Goal: Task Accomplishment & Management: Complete application form

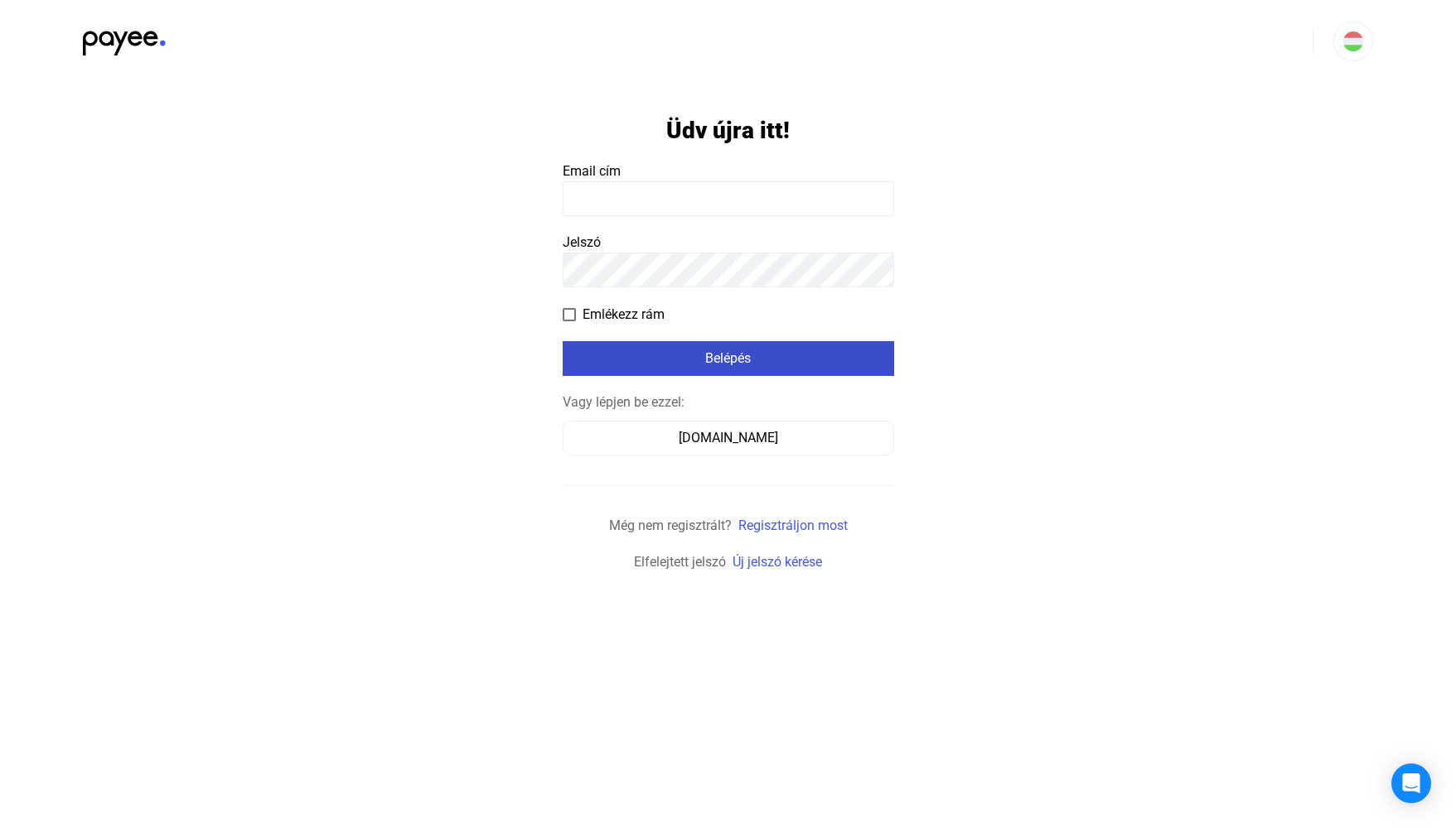
type input "**********"
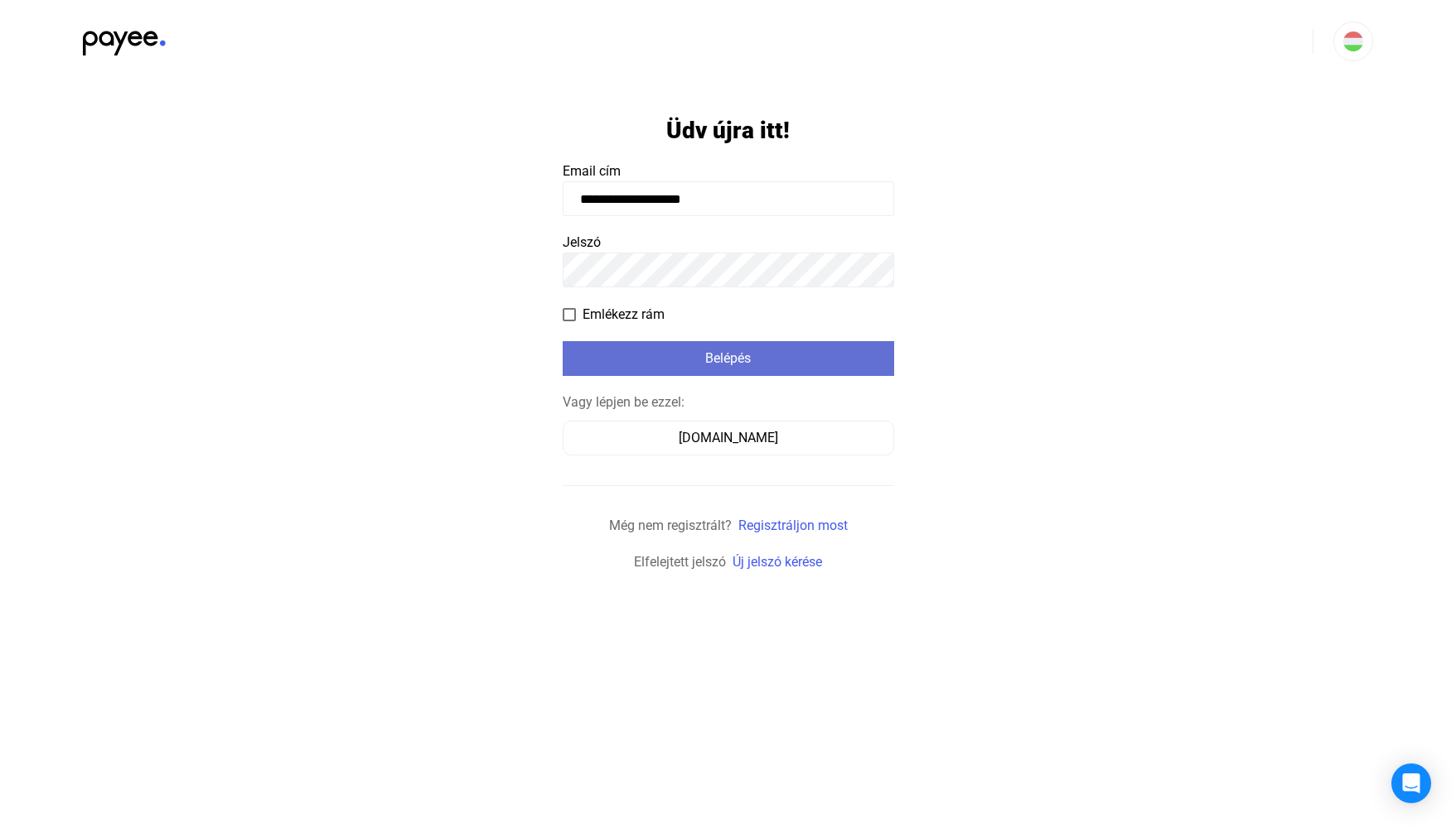
click at [723, 362] on div "Belépés" at bounding box center [728, 359] width 321 height 20
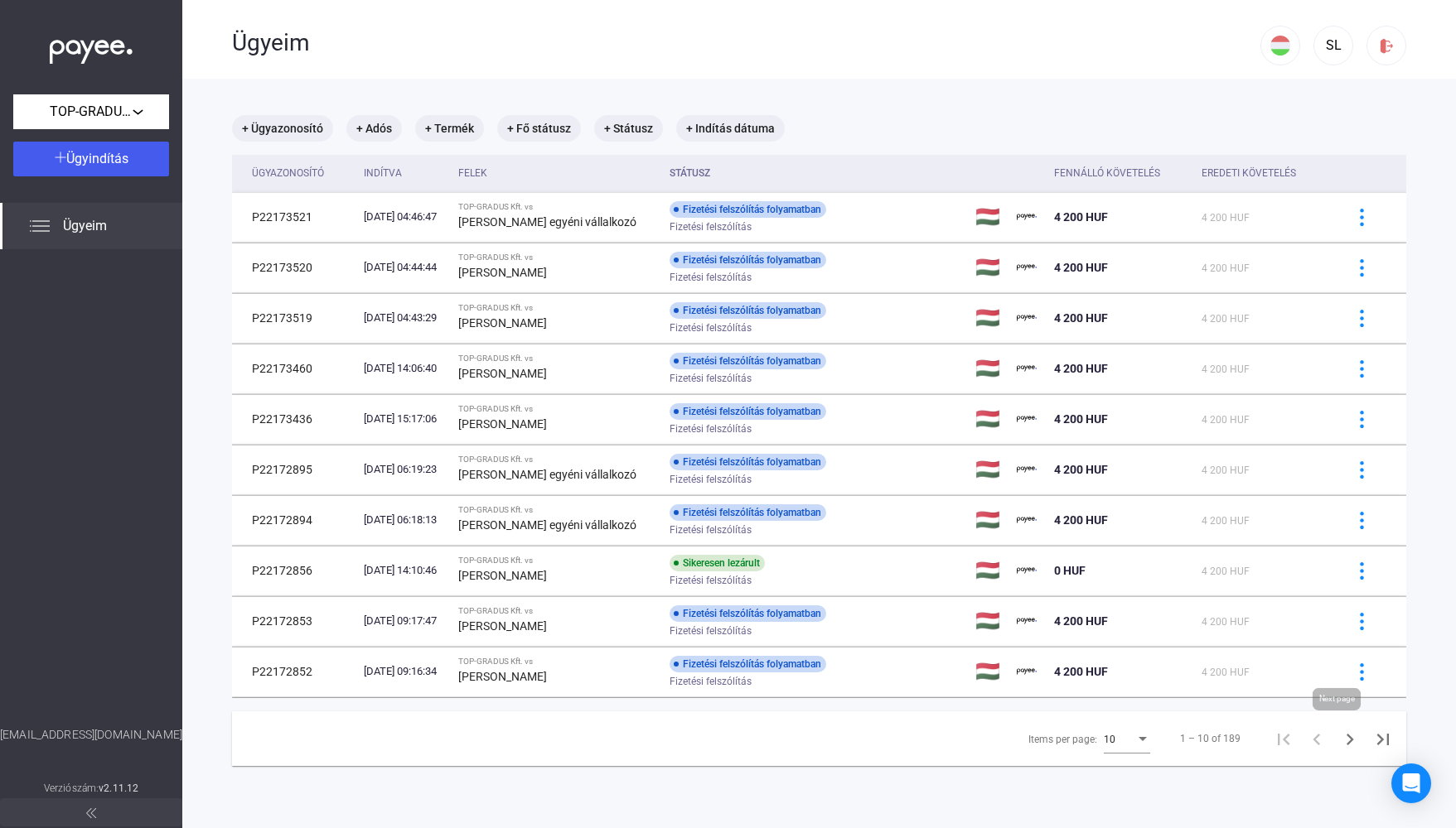
click at [1346, 741] on icon "Next page" at bounding box center [1350, 740] width 8 height 12
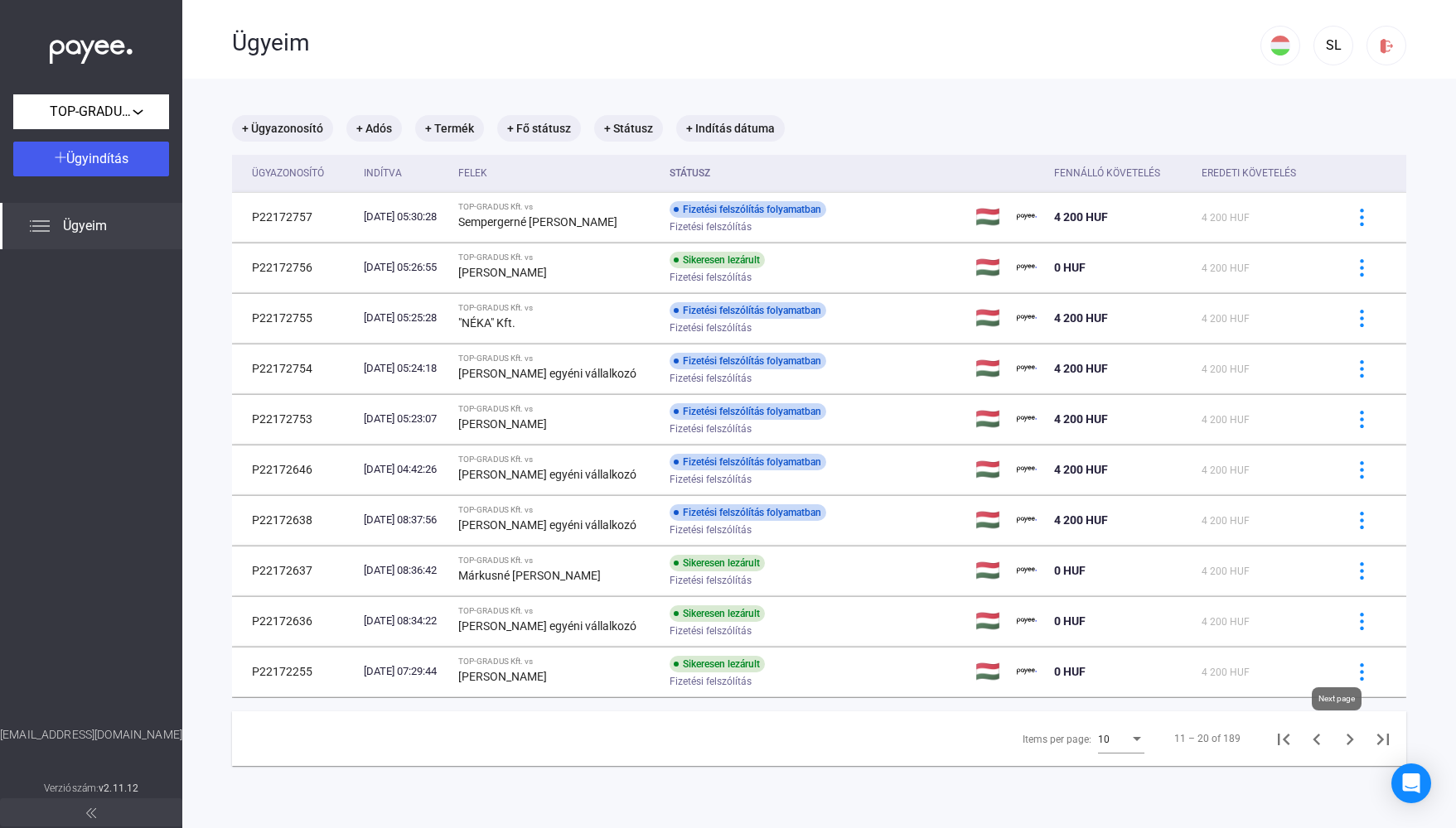
click at [1340, 736] on icon "Next page" at bounding box center [1349, 739] width 23 height 23
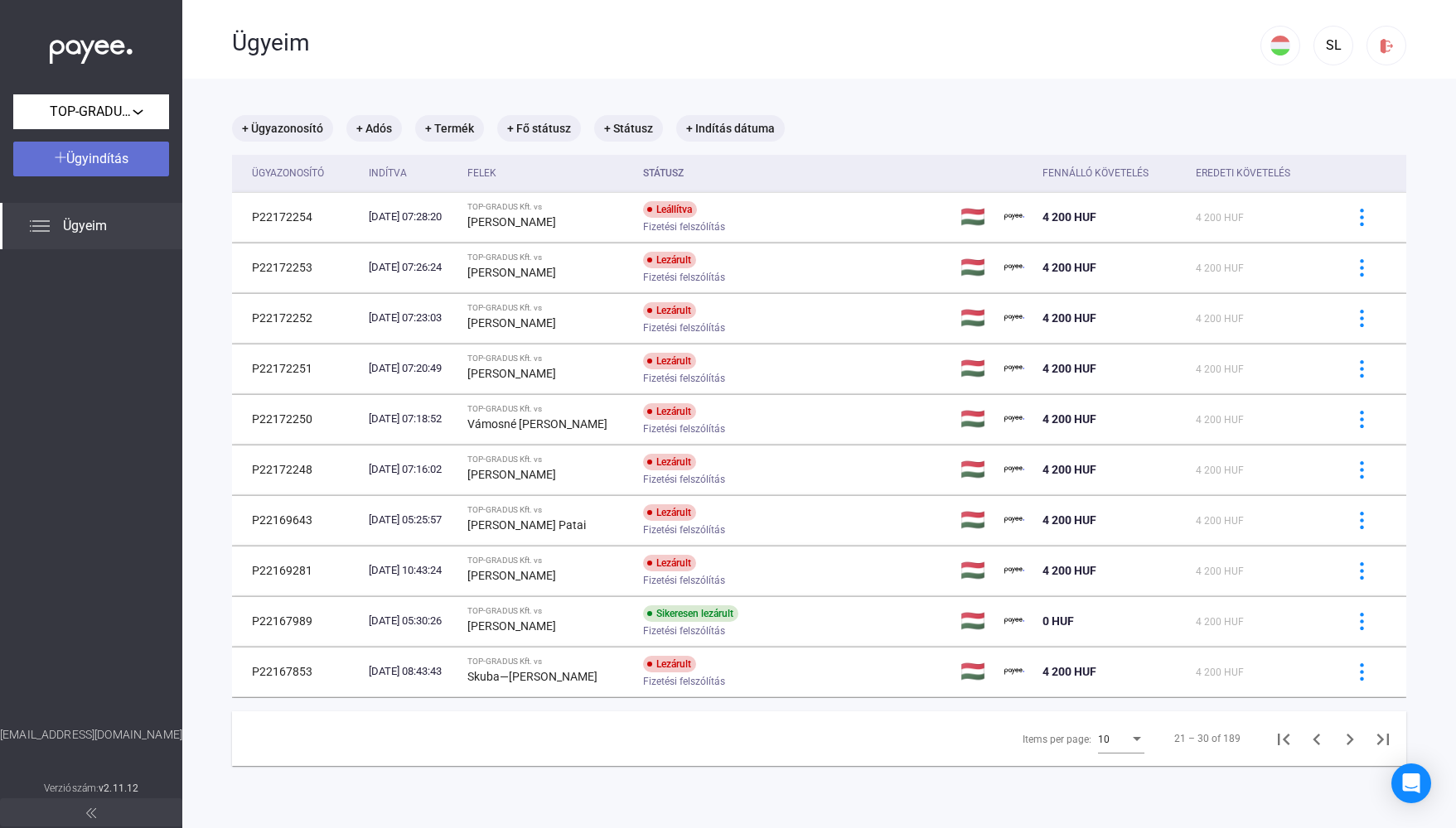
click at [91, 155] on span "Ügyindítás" at bounding box center [97, 159] width 62 height 16
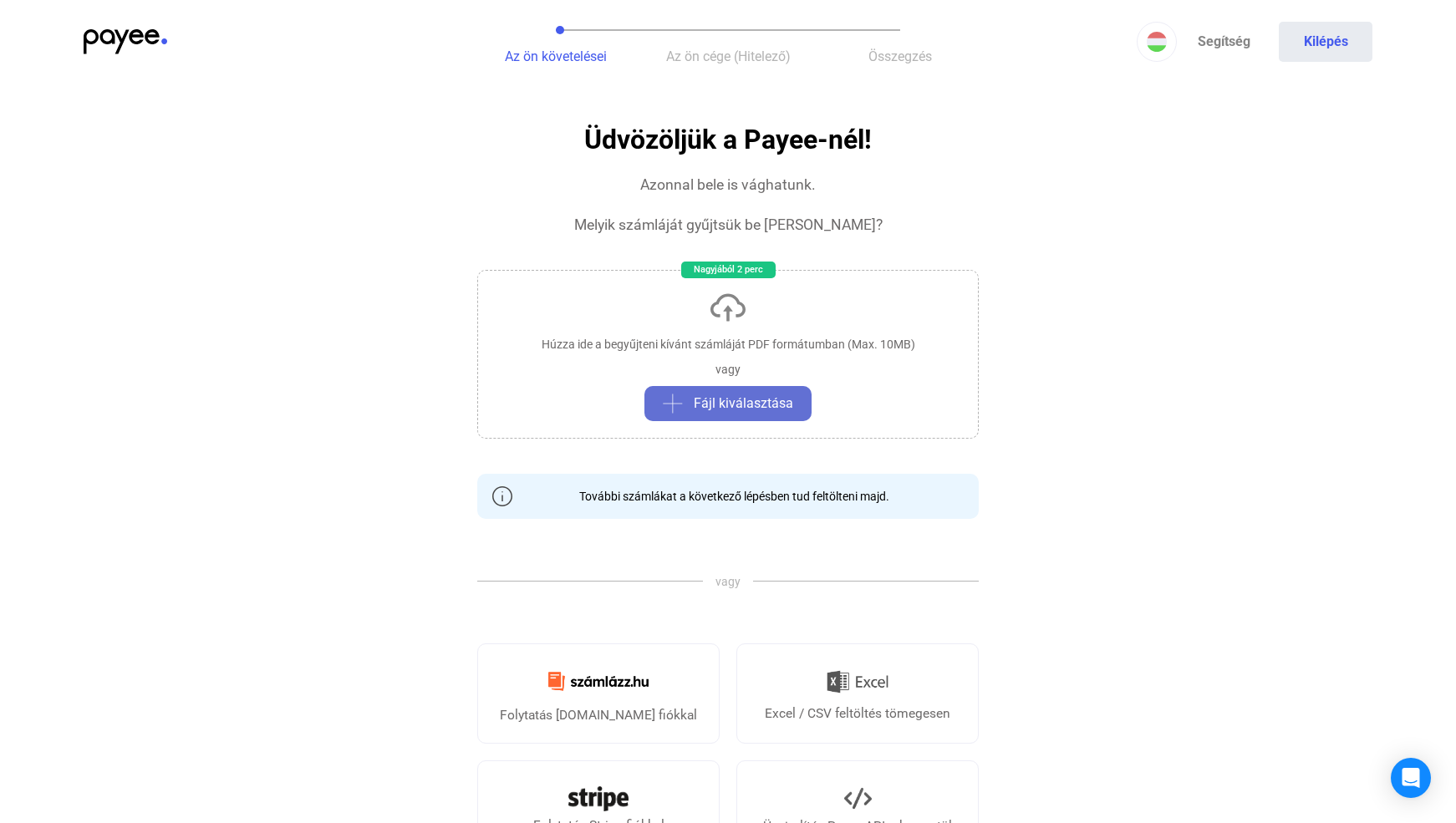
click at [708, 405] on span "Fájl kiválasztása" at bounding box center [743, 404] width 100 height 20
click at [135, 35] on img at bounding box center [126, 41] width 84 height 25
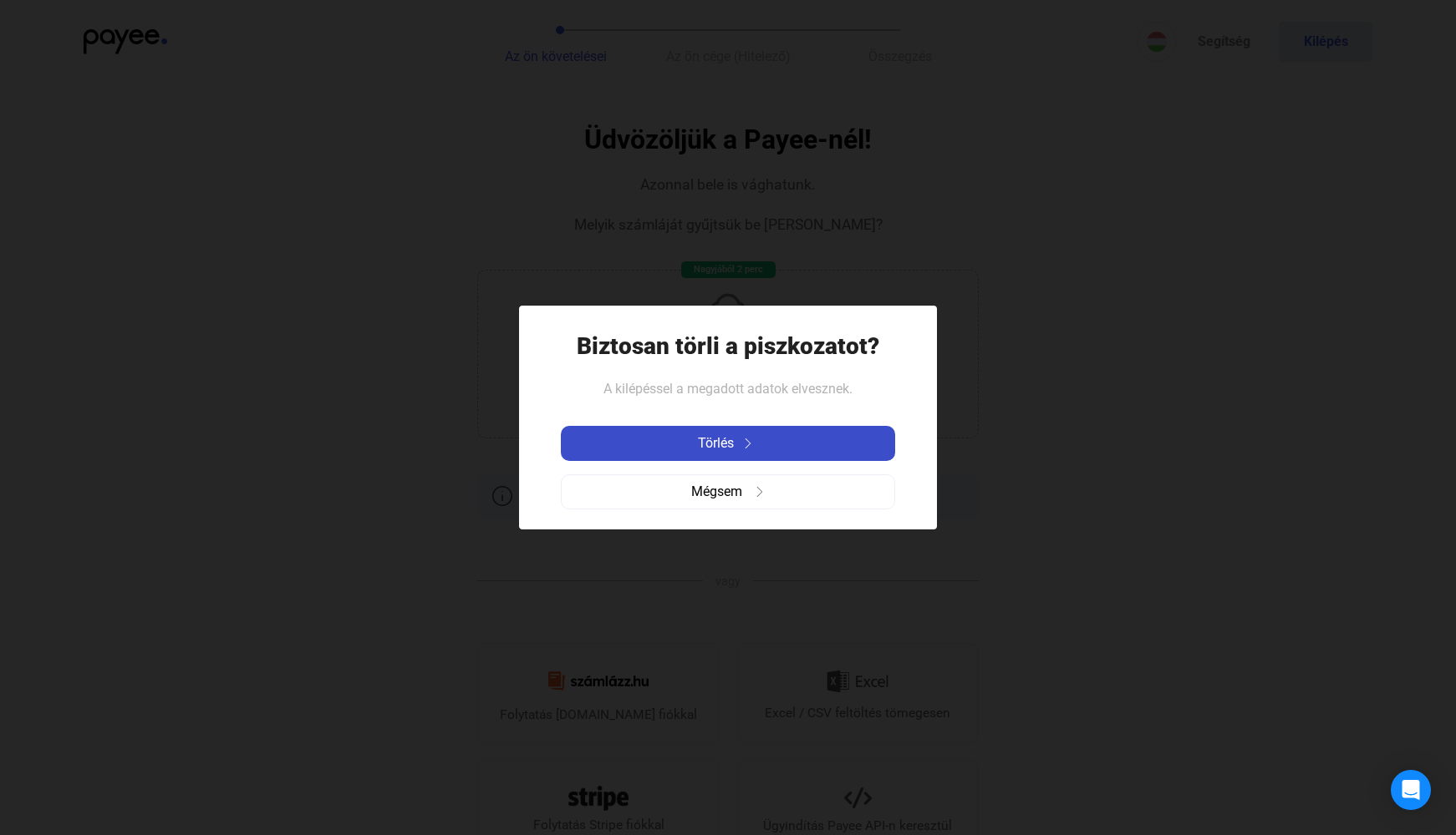
click at [753, 438] on img at bounding box center [747, 443] width 20 height 10
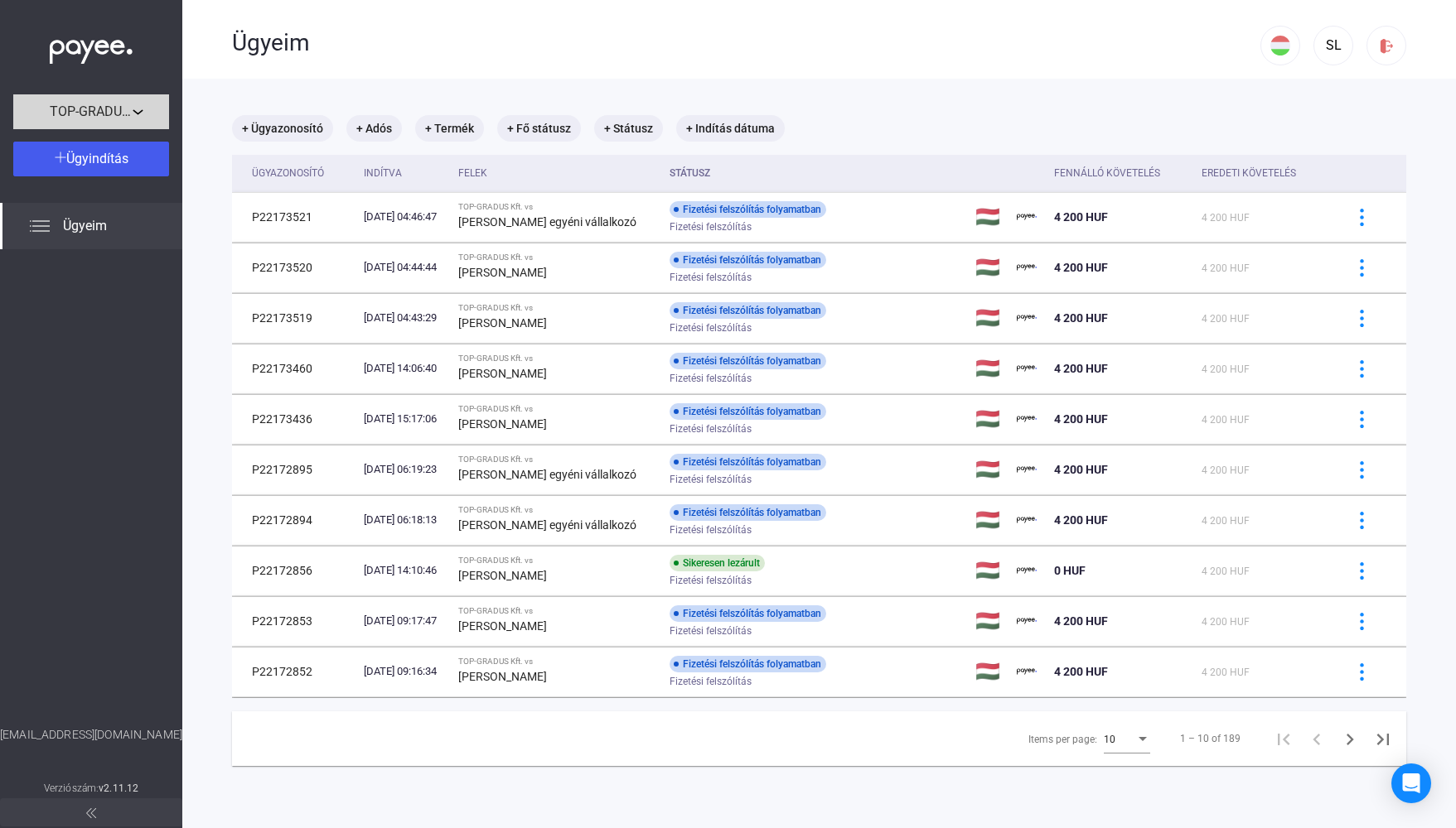
click at [108, 103] on span "TOP-GRADUS Kft." at bounding box center [91, 112] width 83 height 20
click at [108, 103] on div at bounding box center [728, 414] width 1456 height 828
click at [102, 46] on img at bounding box center [91, 47] width 83 height 34
click at [73, 48] on img at bounding box center [91, 47] width 83 height 34
click at [84, 156] on span "Ügyindítás" at bounding box center [97, 159] width 62 height 16
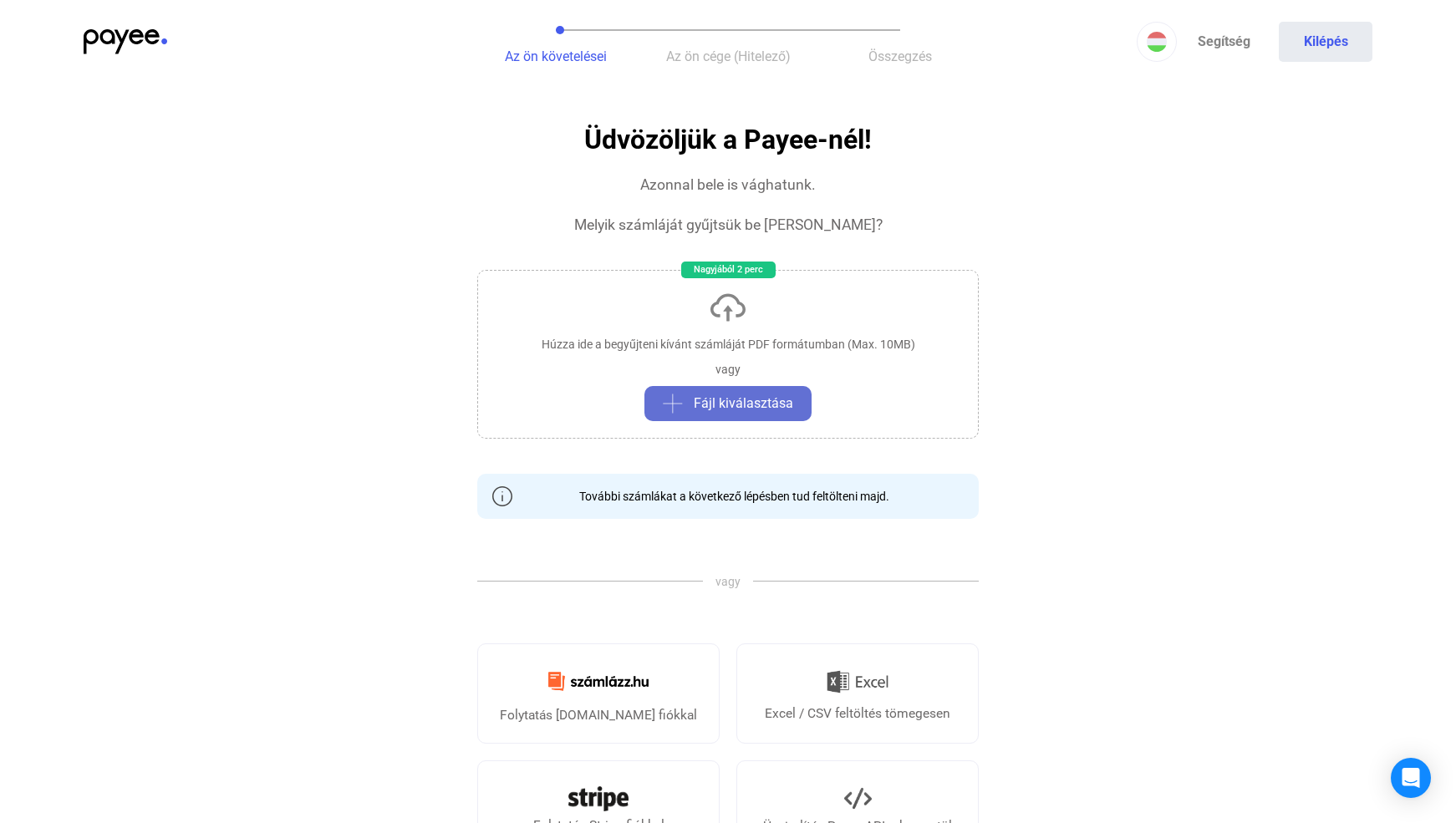
click at [742, 407] on span "Fájl kiválasztása" at bounding box center [743, 404] width 100 height 20
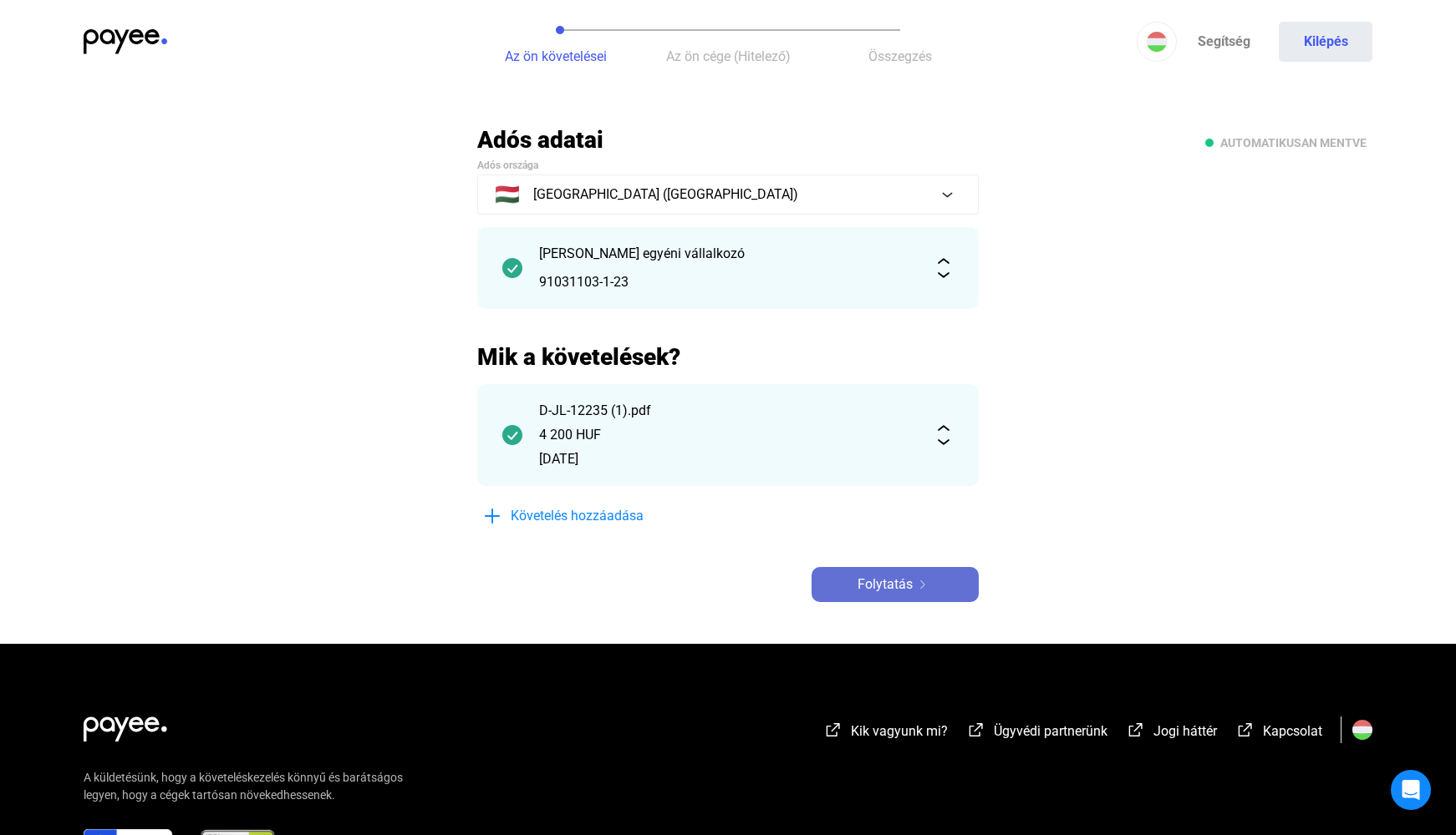
click at [897, 581] on span "Folytatás" at bounding box center [884, 585] width 55 height 20
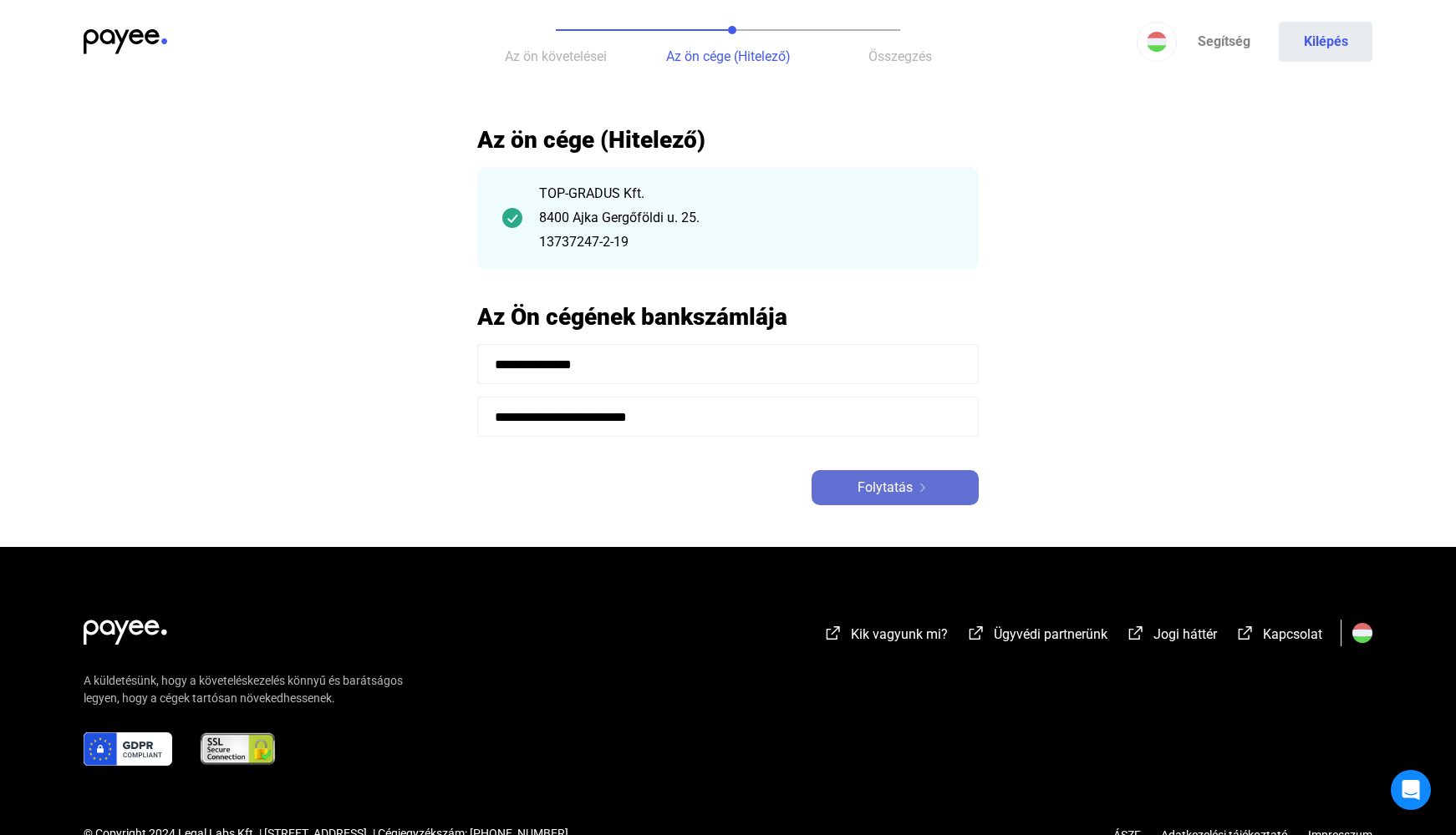
click at [892, 489] on span "Folytatás" at bounding box center [884, 488] width 55 height 20
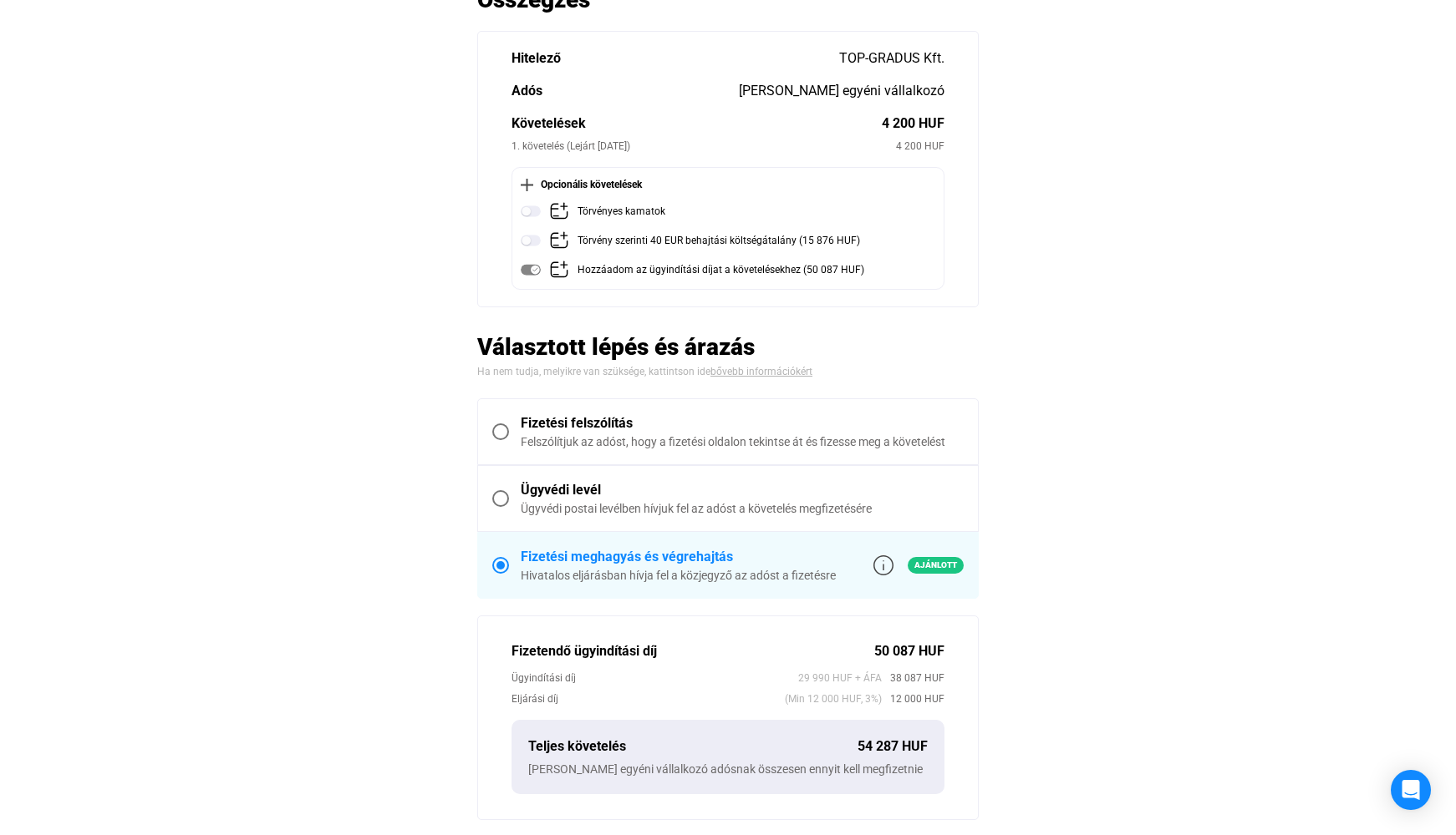
scroll to position [167, 0]
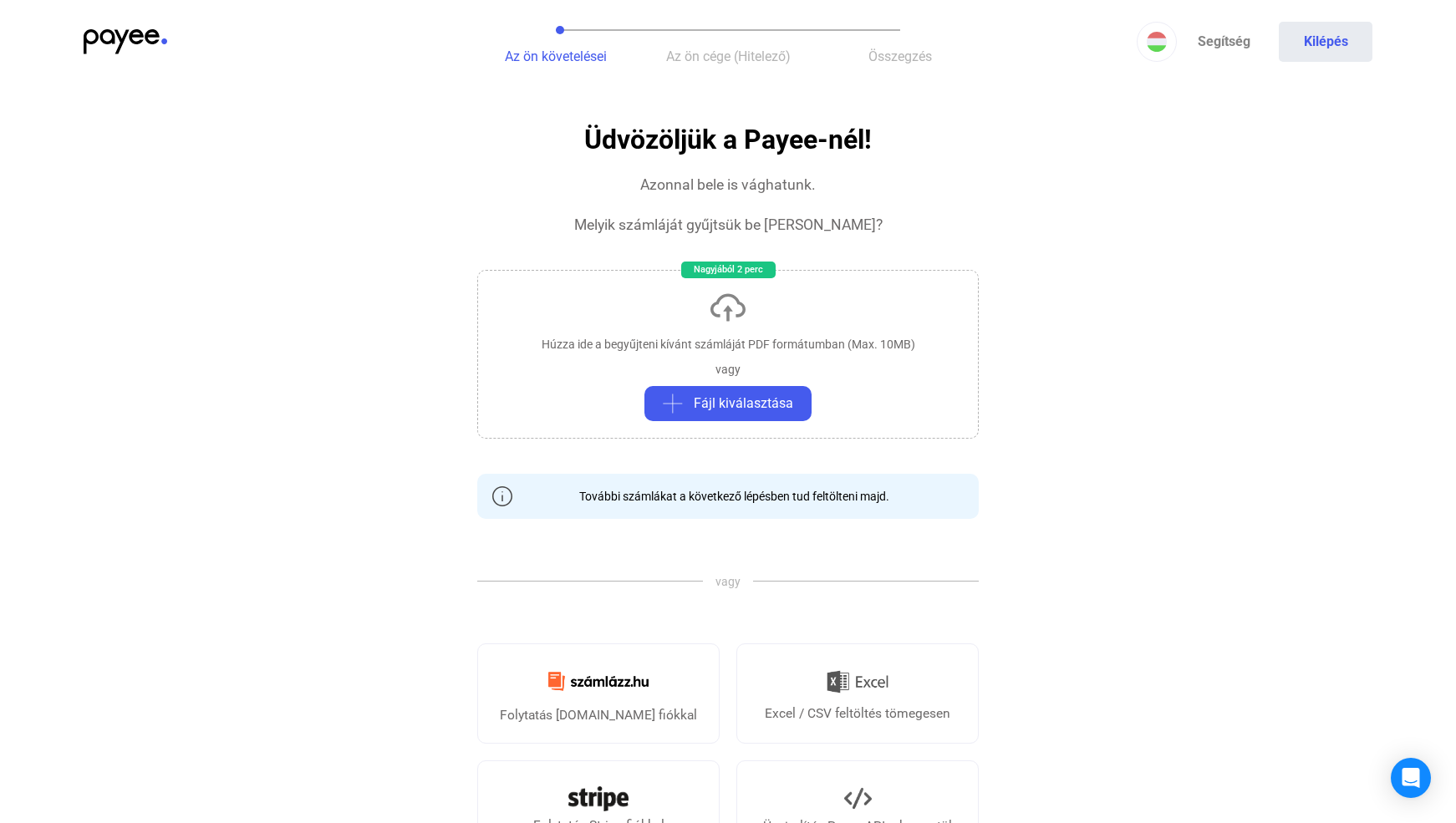
click at [127, 34] on img at bounding box center [126, 41] width 84 height 25
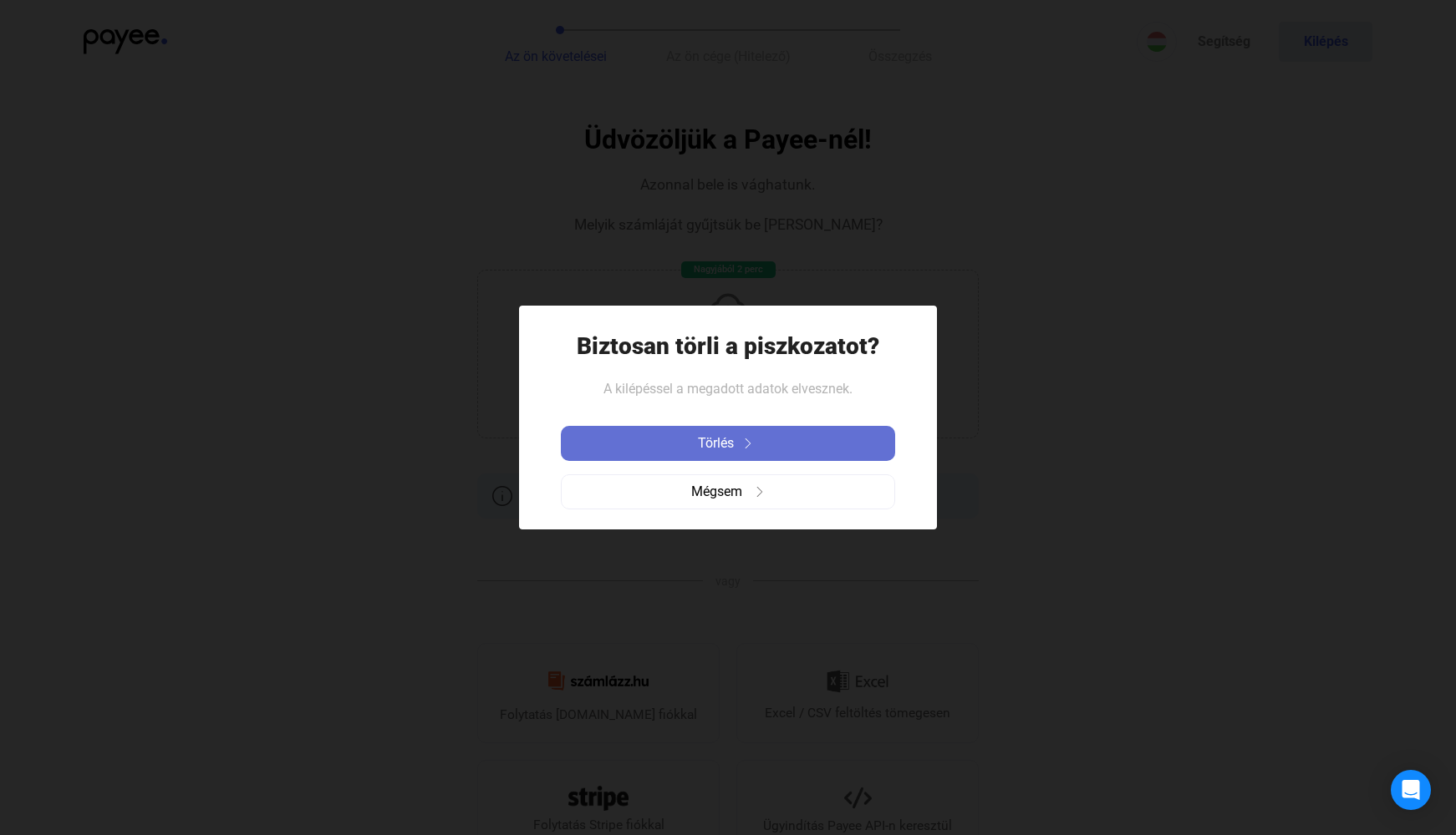
click at [722, 439] on span "Törlés" at bounding box center [716, 443] width 36 height 20
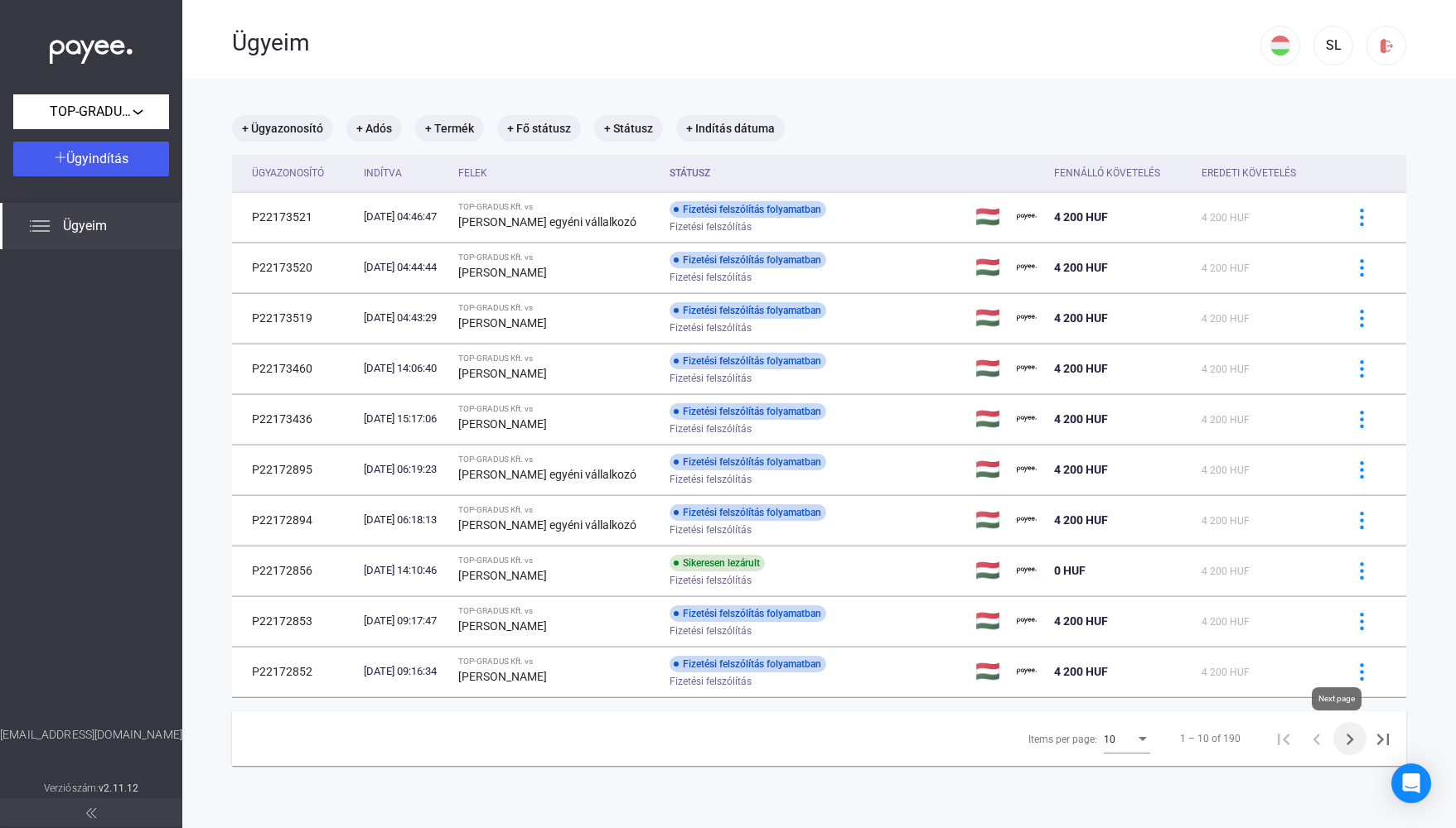
click at [1338, 741] on icon "Next page" at bounding box center [1349, 739] width 23 height 23
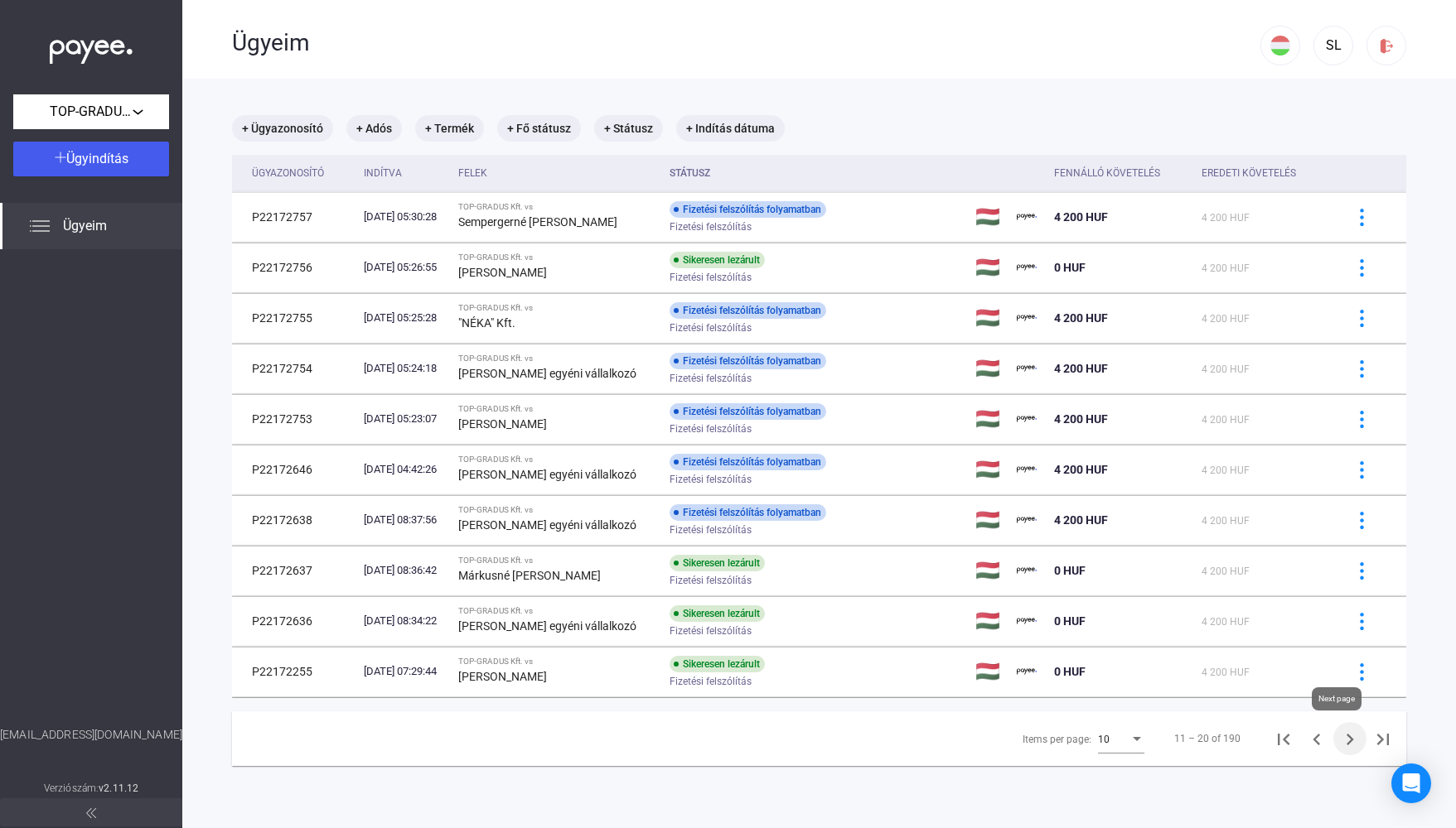
click at [1341, 741] on icon "Next page" at bounding box center [1349, 739] width 23 height 23
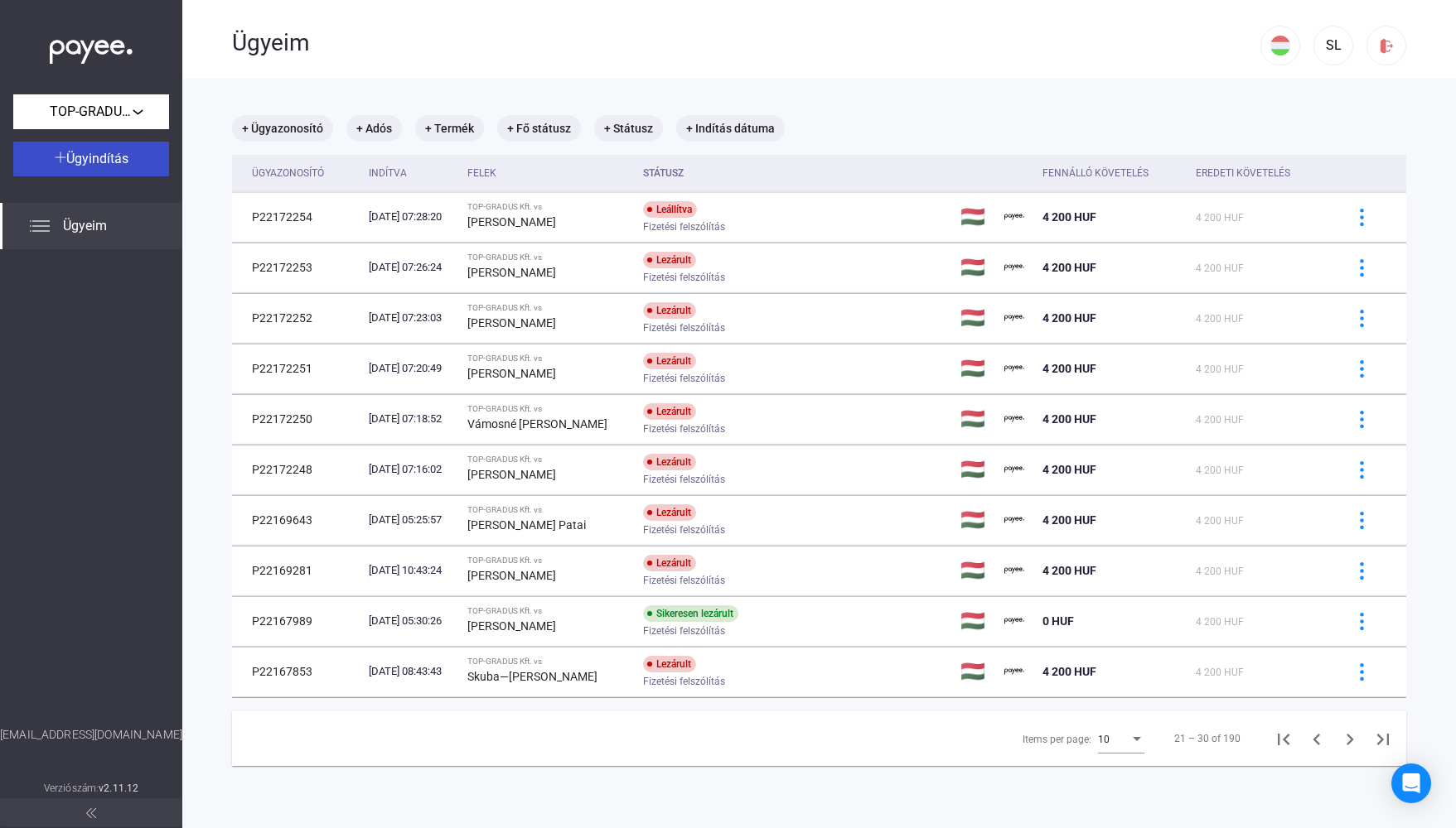
click at [92, 152] on span "Ügyindítás" at bounding box center [97, 159] width 62 height 16
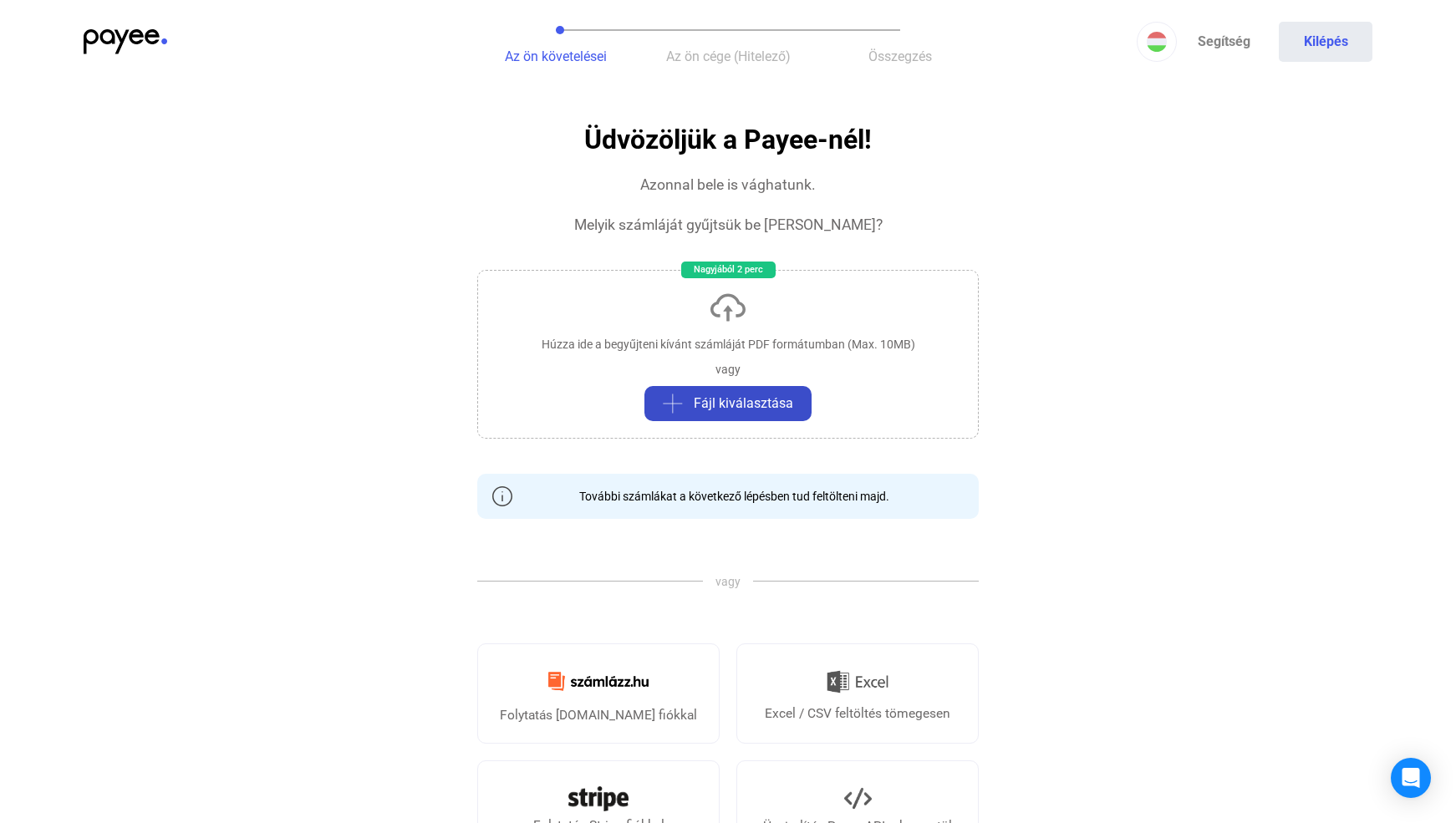
click at [799, 400] on div "Fájl kiválasztása" at bounding box center [728, 404] width 157 height 20
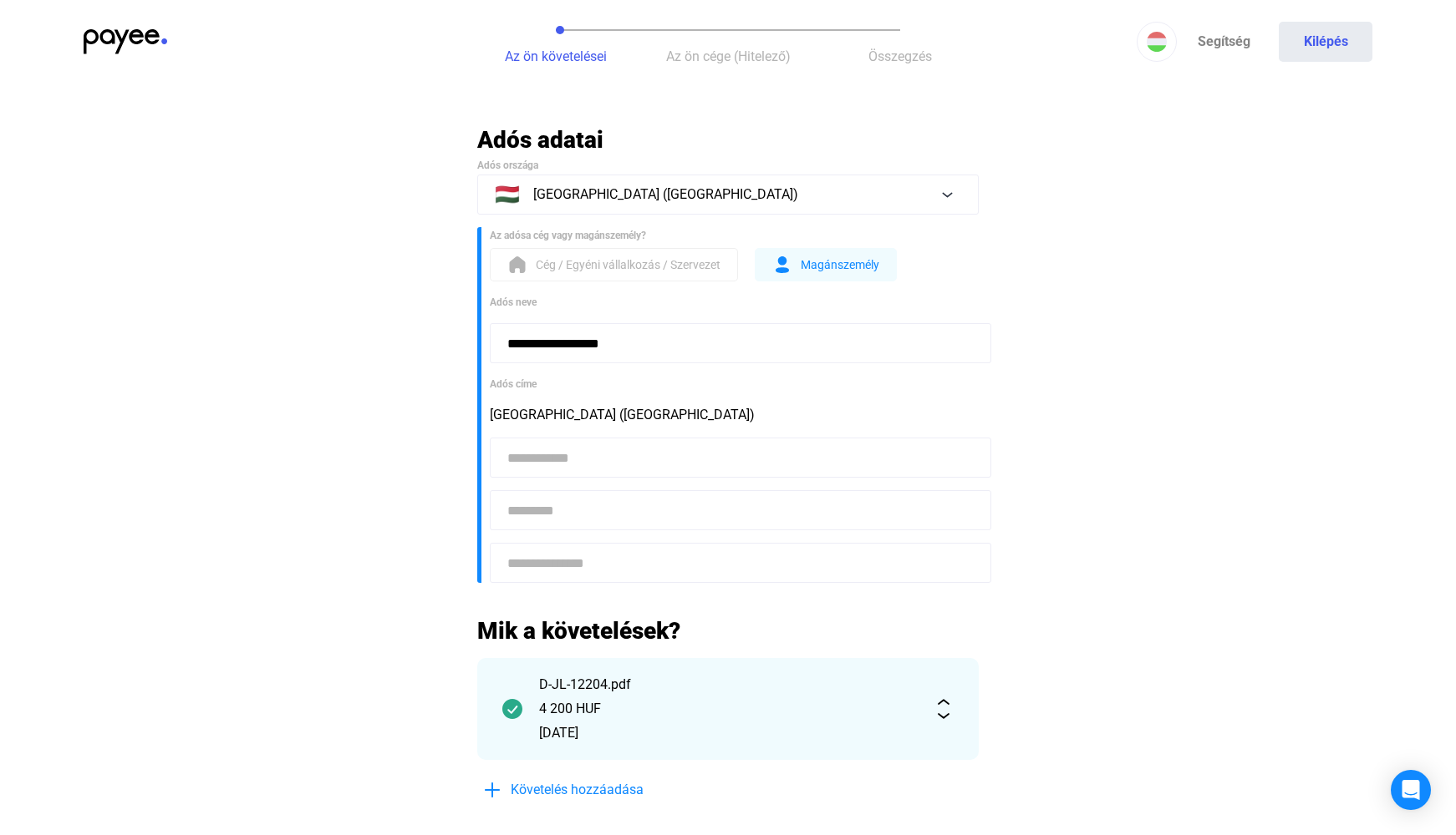
click at [562, 453] on input at bounding box center [739, 457] width 501 height 40
type input "****"
click at [533, 517] on input at bounding box center [739, 510] width 501 height 40
type input "********"
click at [538, 549] on input at bounding box center [739, 563] width 501 height 40
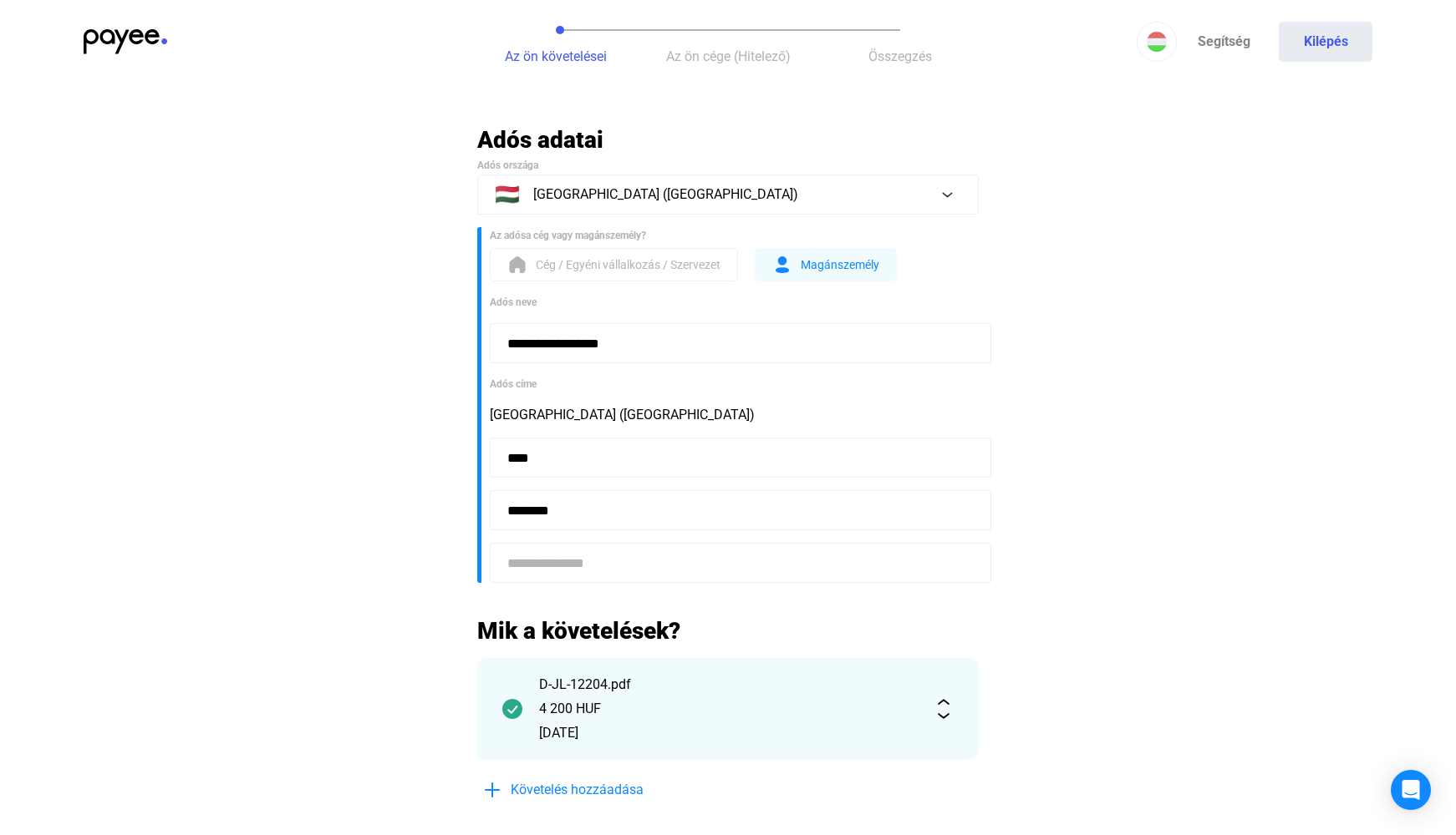
paste input "**********"
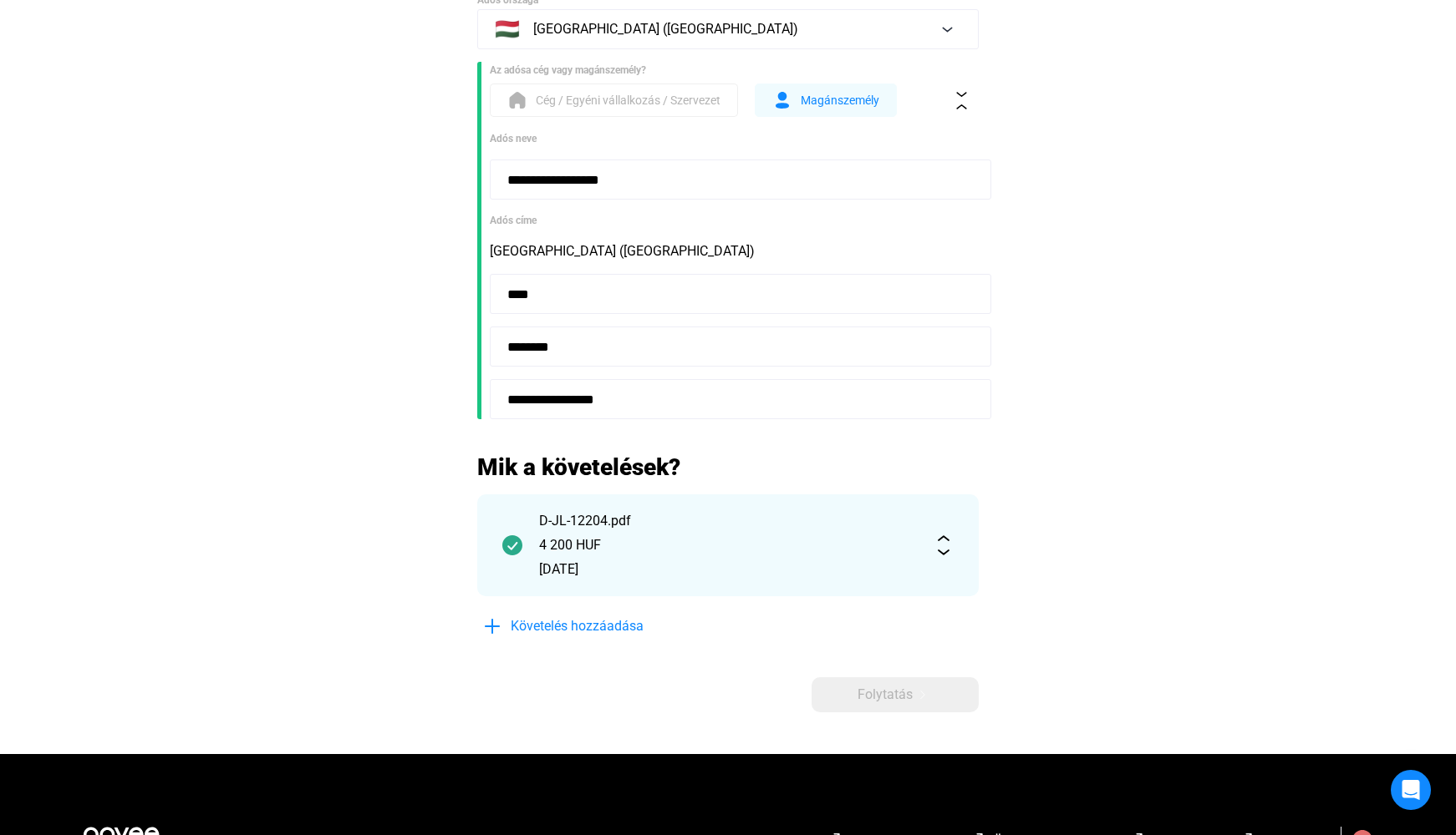
scroll to position [167, 0]
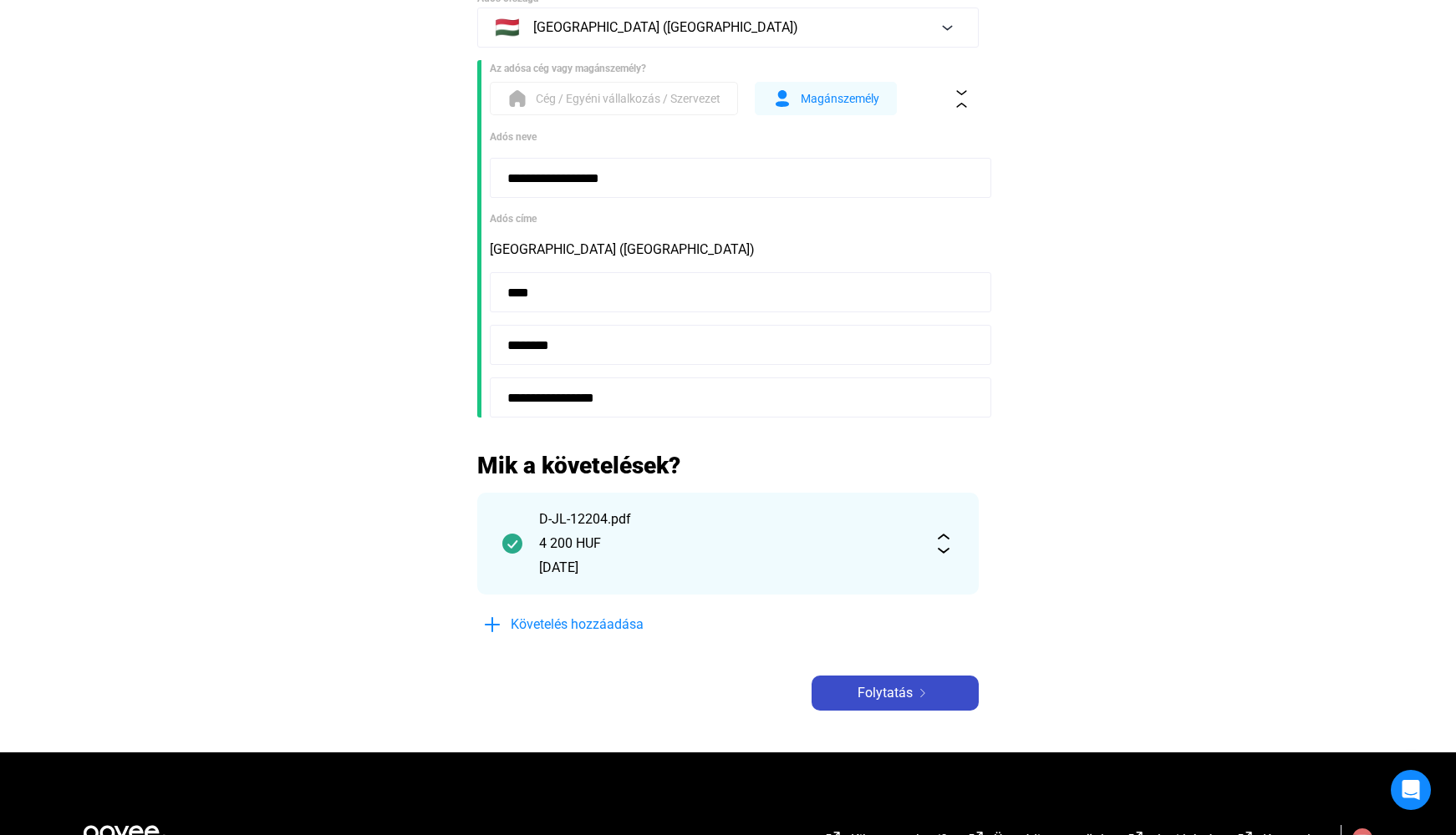
type input "**********"
click at [871, 696] on span "Folytatás" at bounding box center [884, 694] width 55 height 20
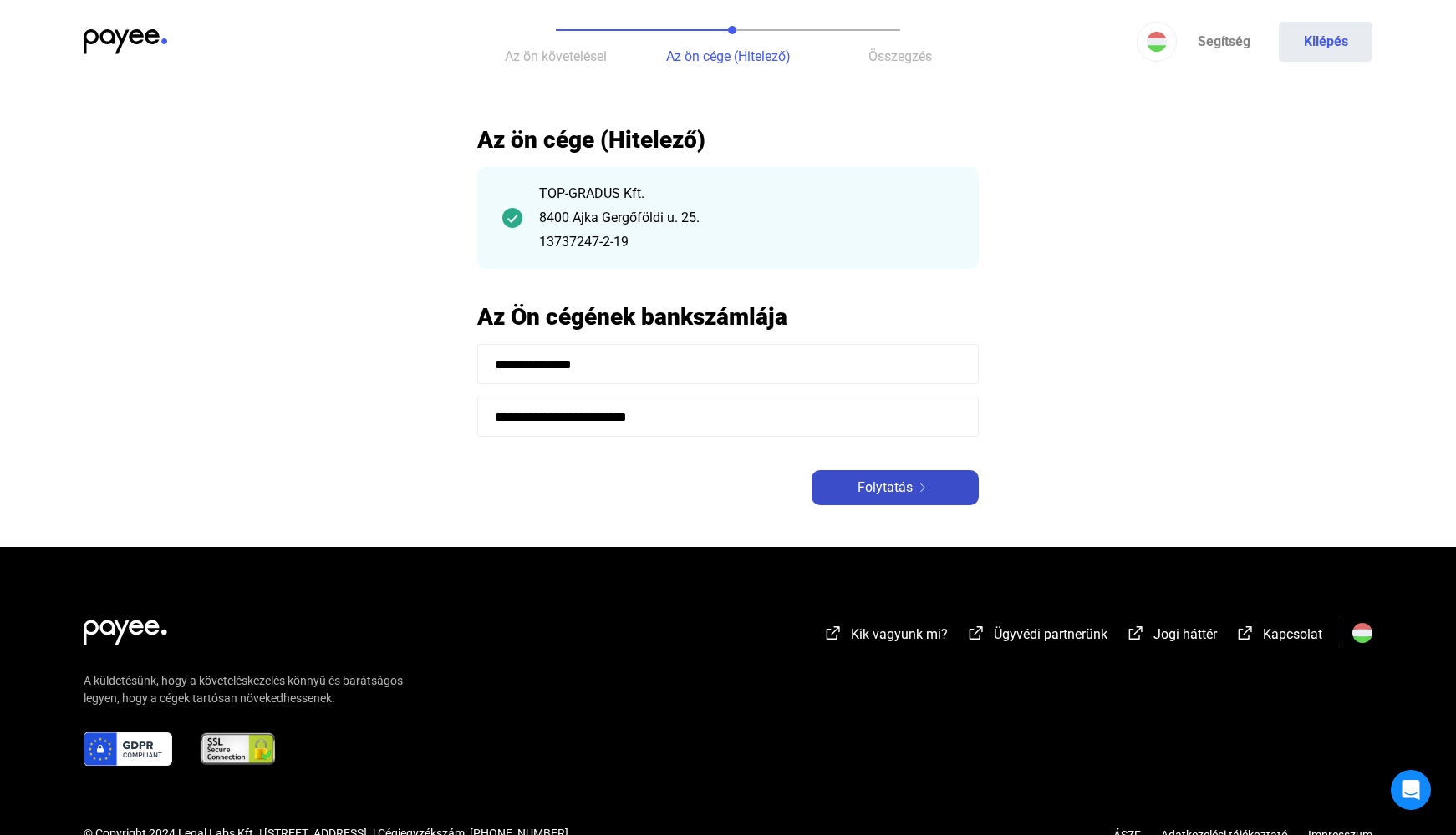
click at [902, 487] on span "Folytatás" at bounding box center [884, 488] width 55 height 20
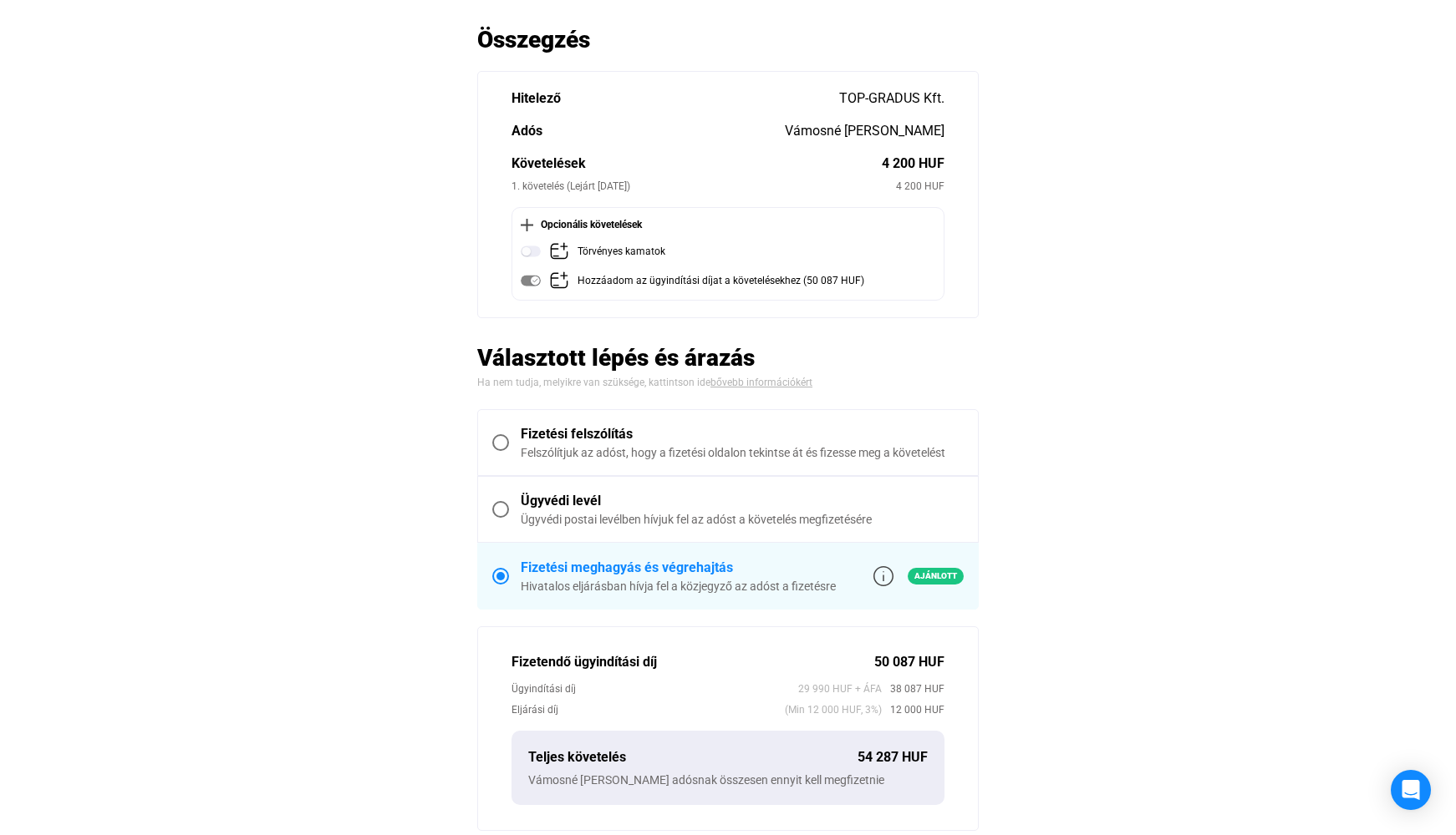
scroll to position [84, 0]
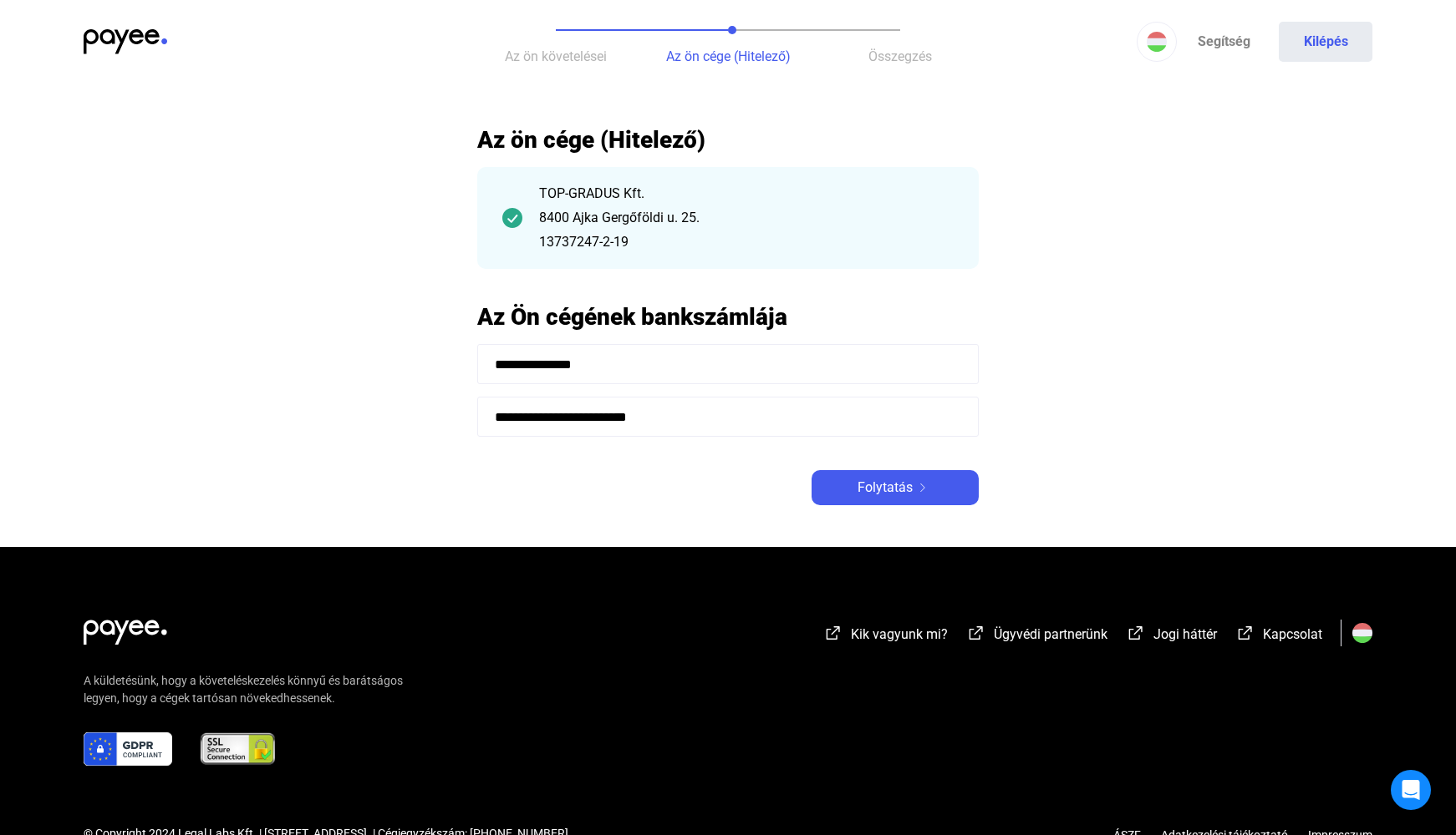
click at [131, 38] on img at bounding box center [126, 41] width 84 height 25
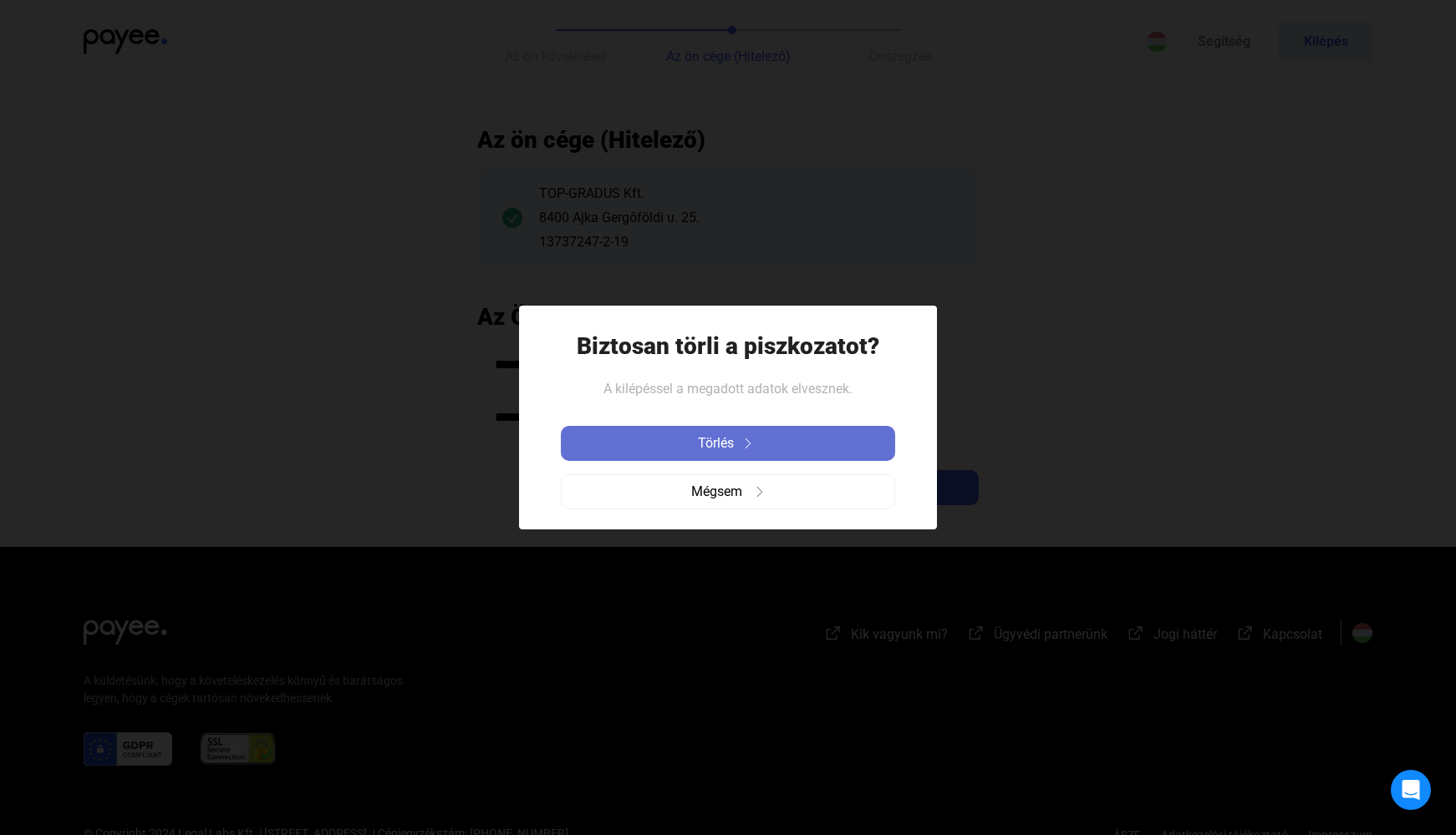
click at [760, 446] on div "Törlés" at bounding box center [728, 443] width 324 height 20
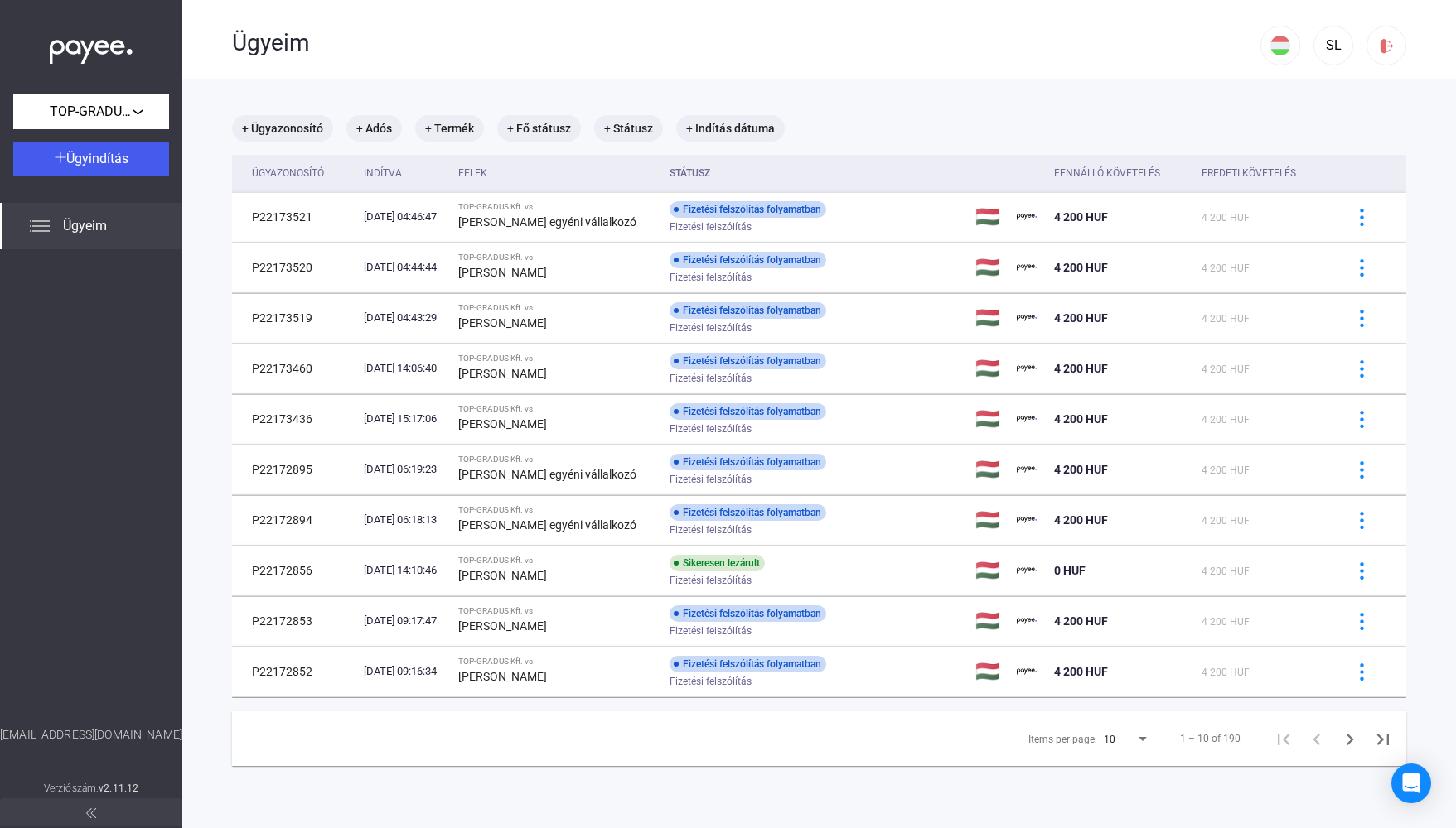
click at [1136, 746] on div "Items per page:" at bounding box center [1143, 739] width 15 height 13
click at [1112, 774] on span "25" at bounding box center [1116, 770] width 46 height 20
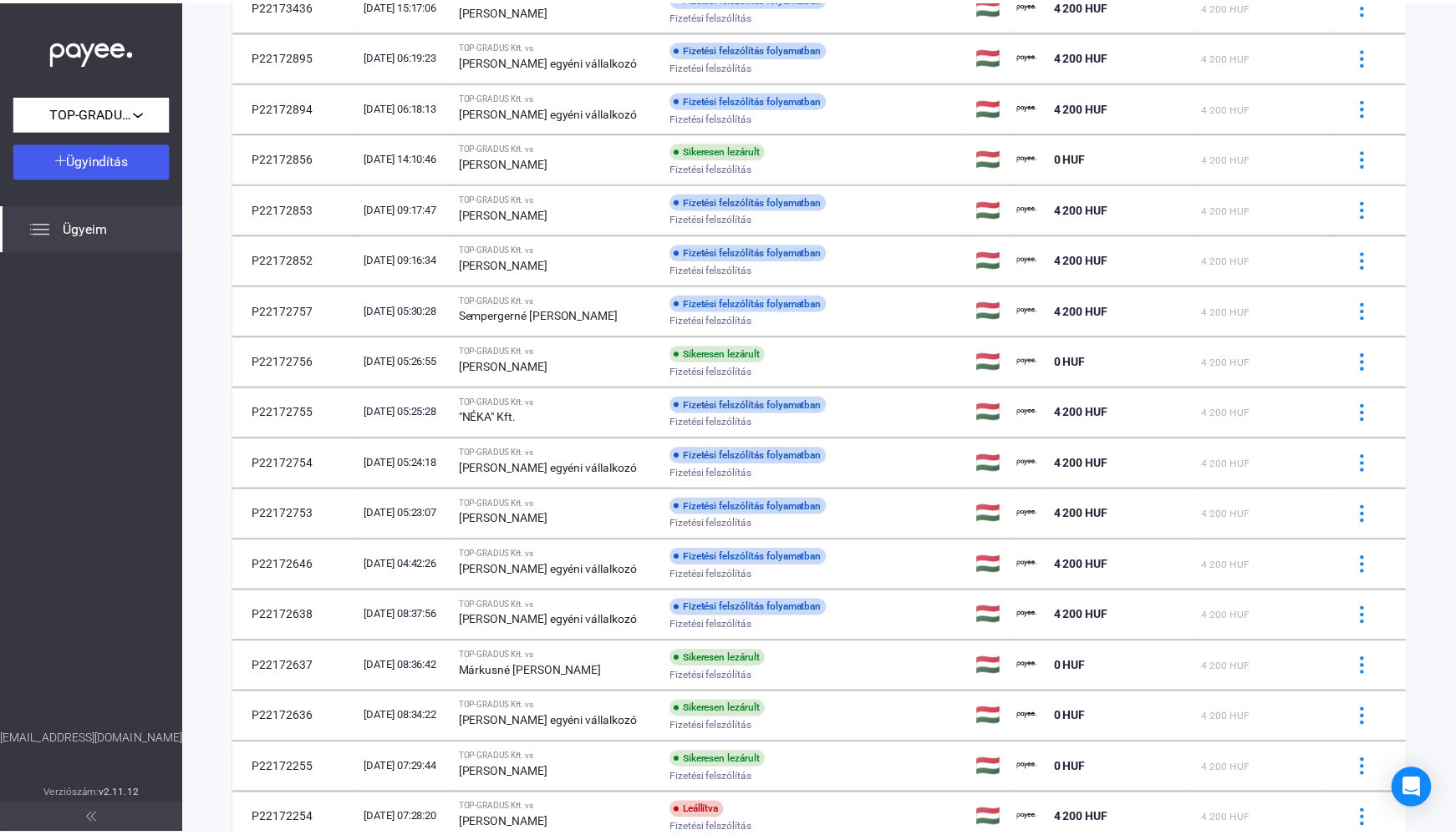
scroll to position [752, 0]
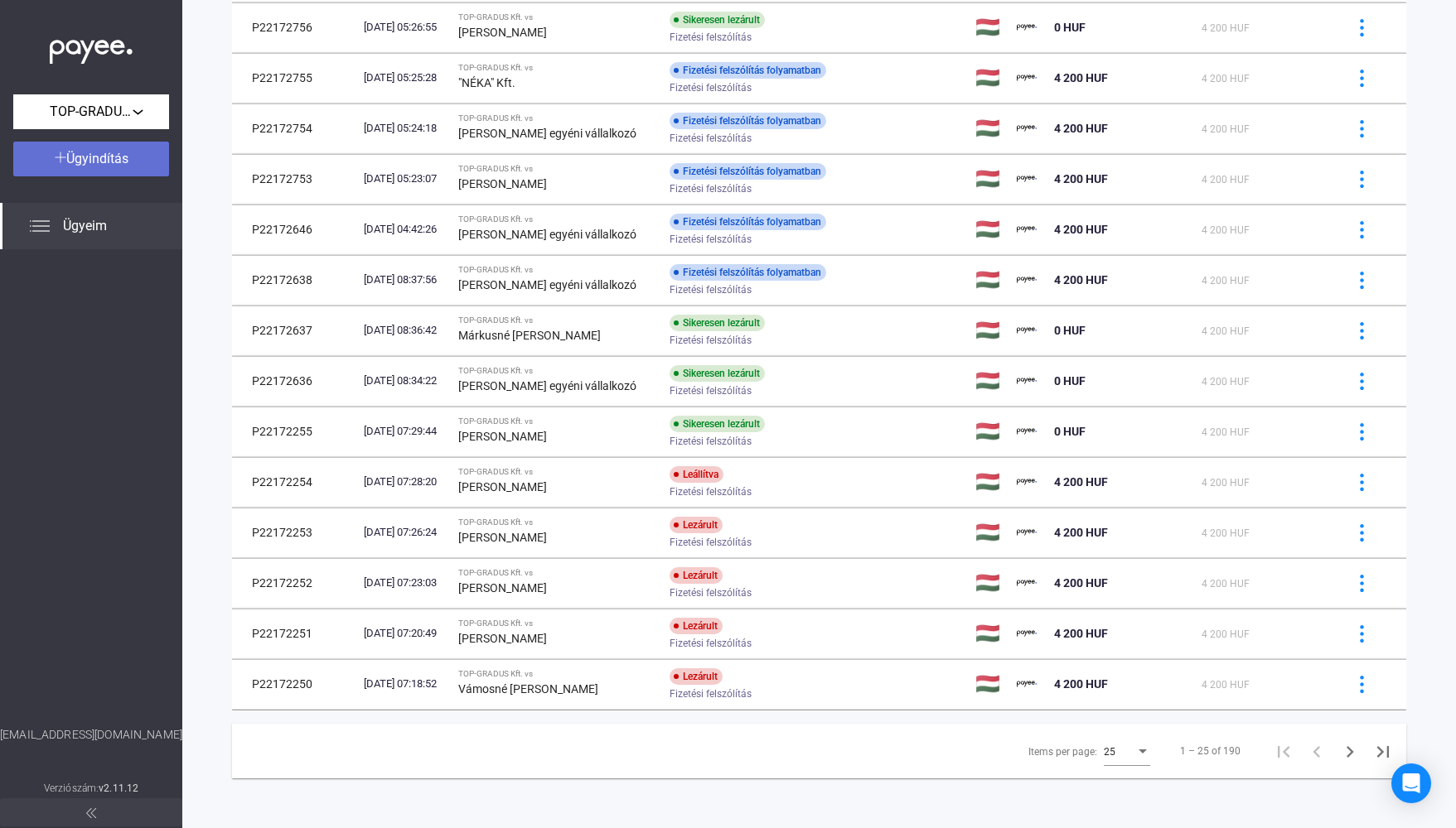
click at [100, 151] on span "Ügyindítás" at bounding box center [97, 159] width 62 height 16
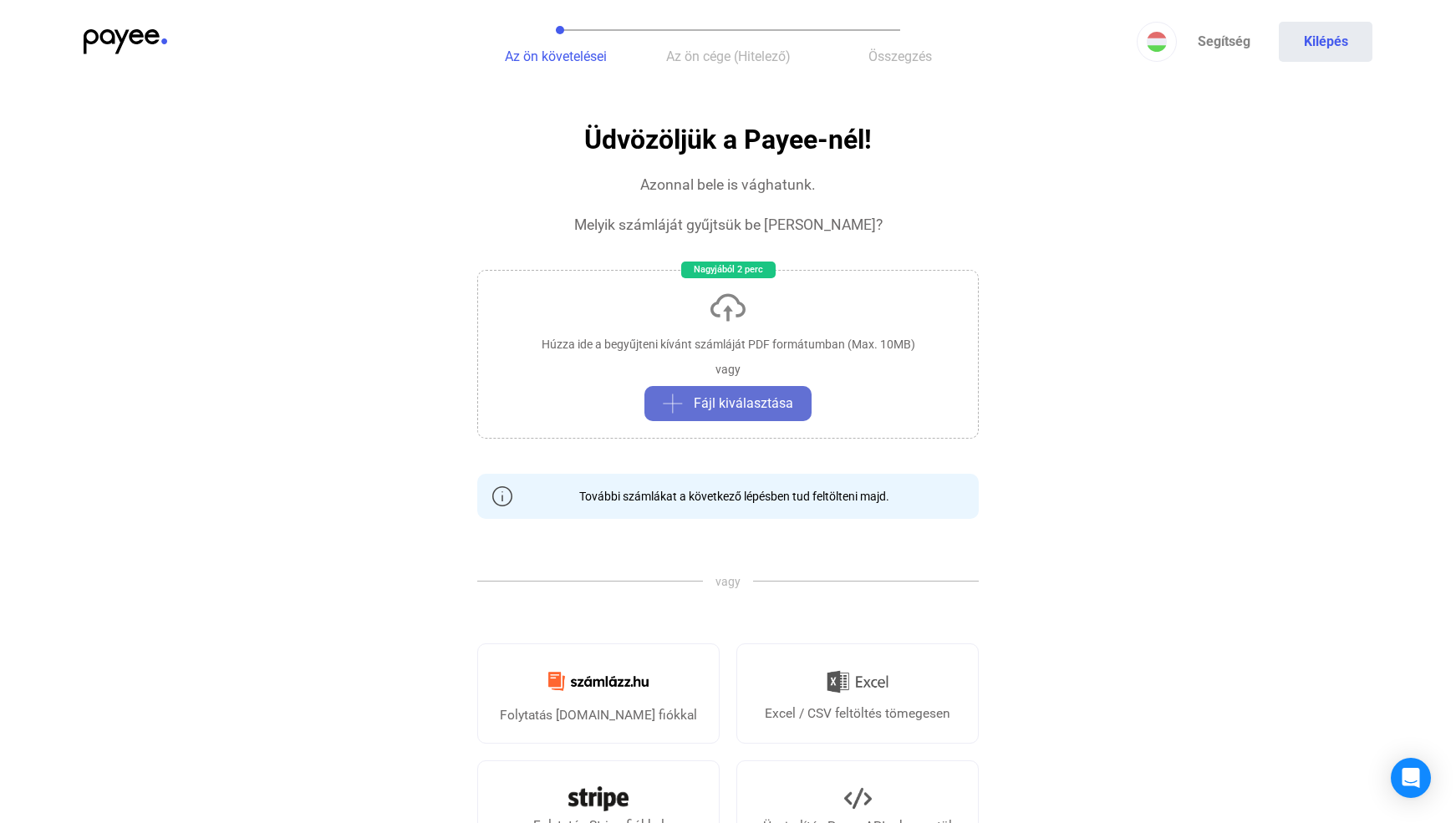
click at [717, 400] on span "Fájl kiválasztása" at bounding box center [743, 404] width 100 height 20
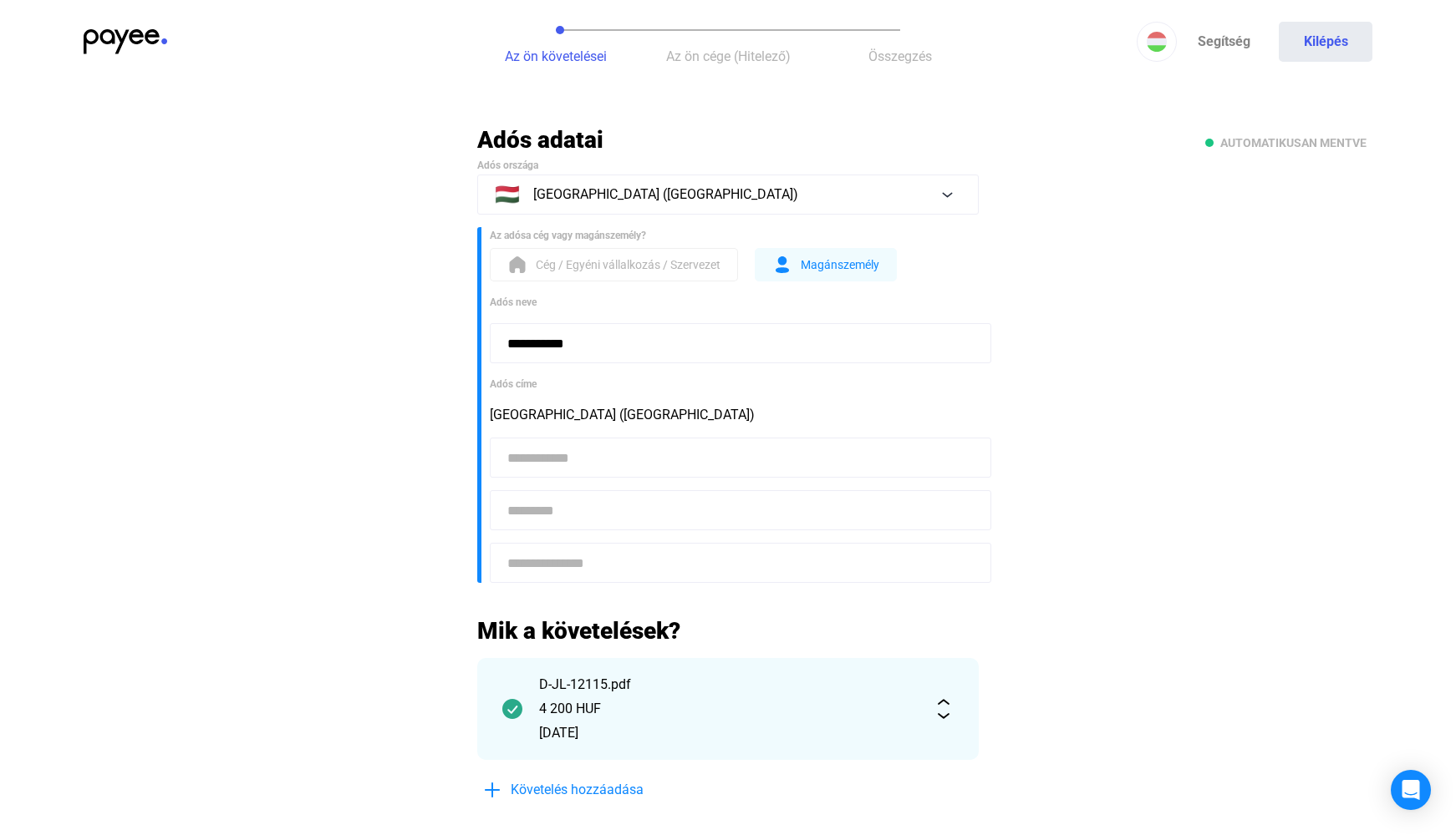
click at [549, 474] on input at bounding box center [739, 457] width 501 height 40
type input "****"
click at [556, 503] on input at bounding box center [739, 510] width 501 height 40
type input "********"
click at [571, 561] on input at bounding box center [739, 563] width 501 height 40
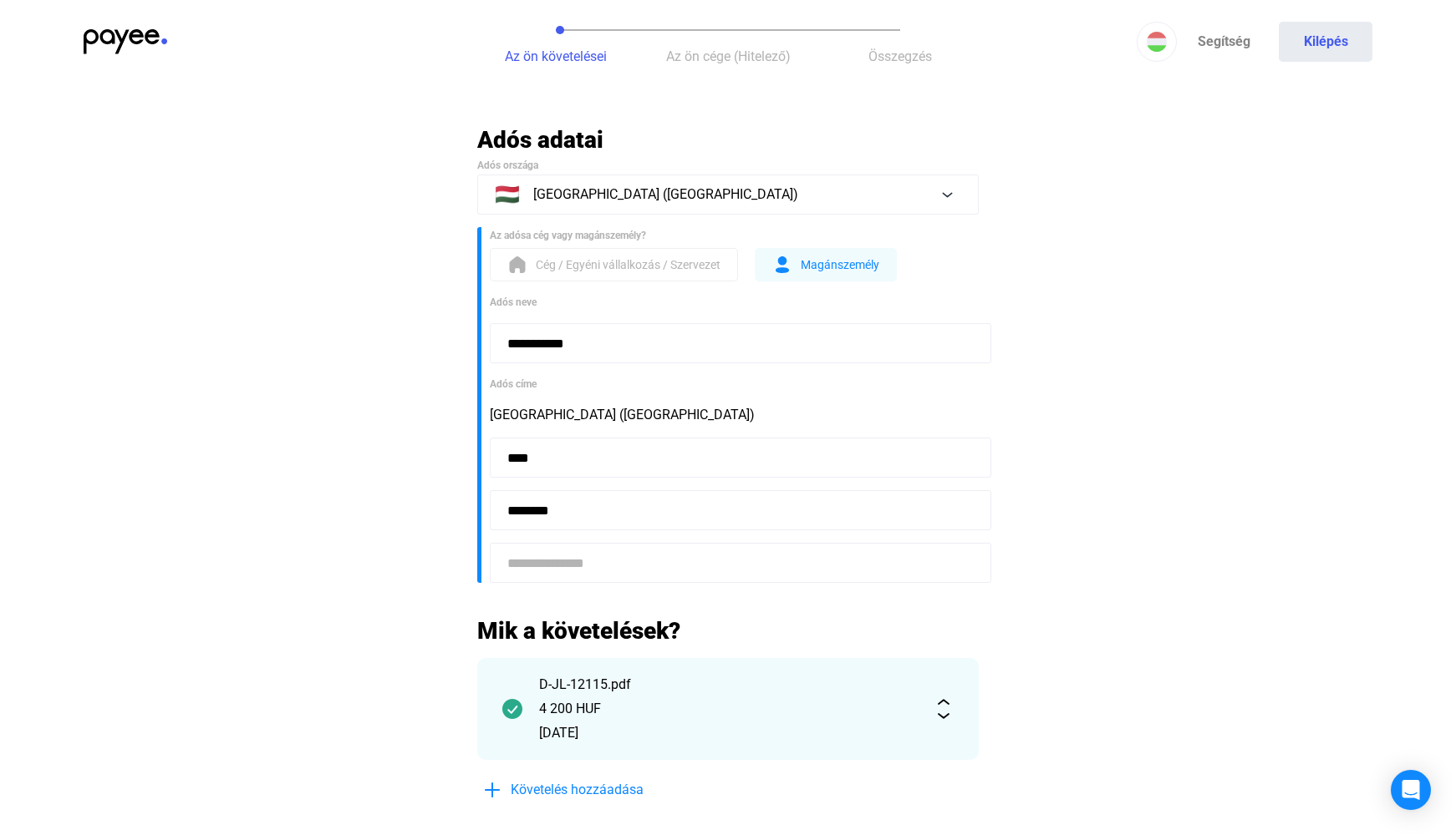
paste input "**********"
click at [552, 564] on input "**********" at bounding box center [739, 565] width 501 height 40
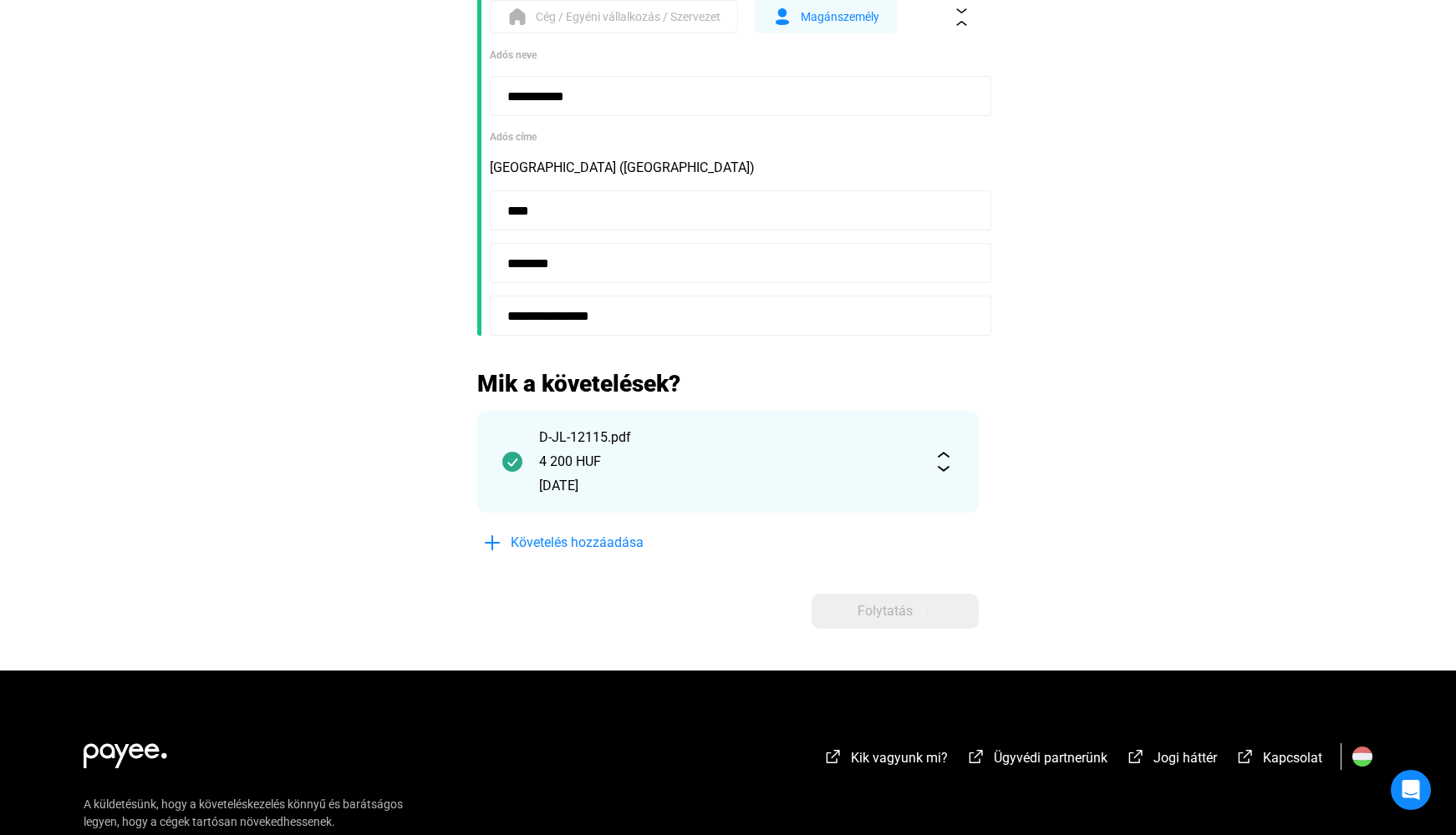
scroll to position [251, 0]
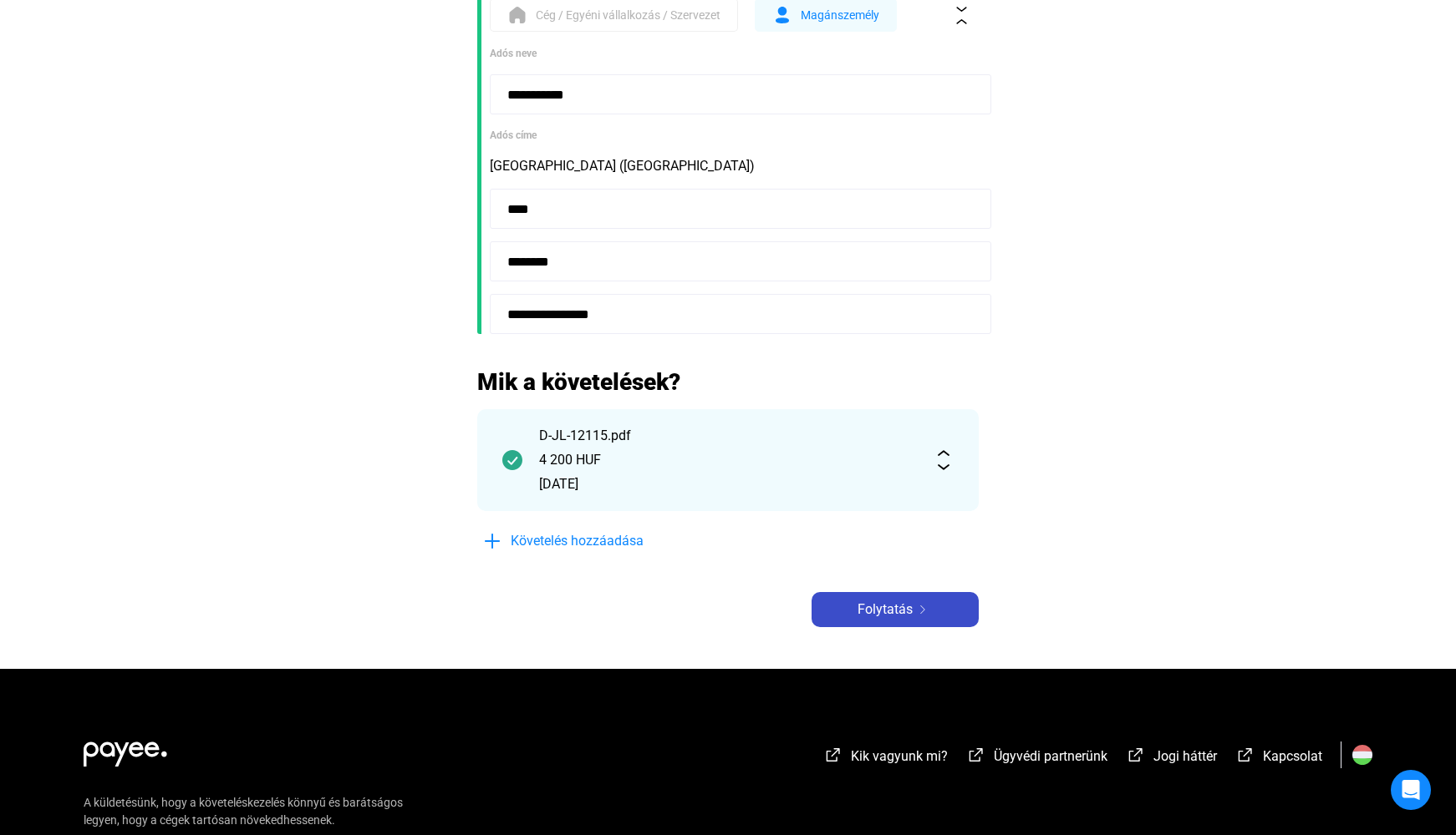
type input "**********"
click at [908, 608] on span "Folytatás" at bounding box center [884, 610] width 55 height 20
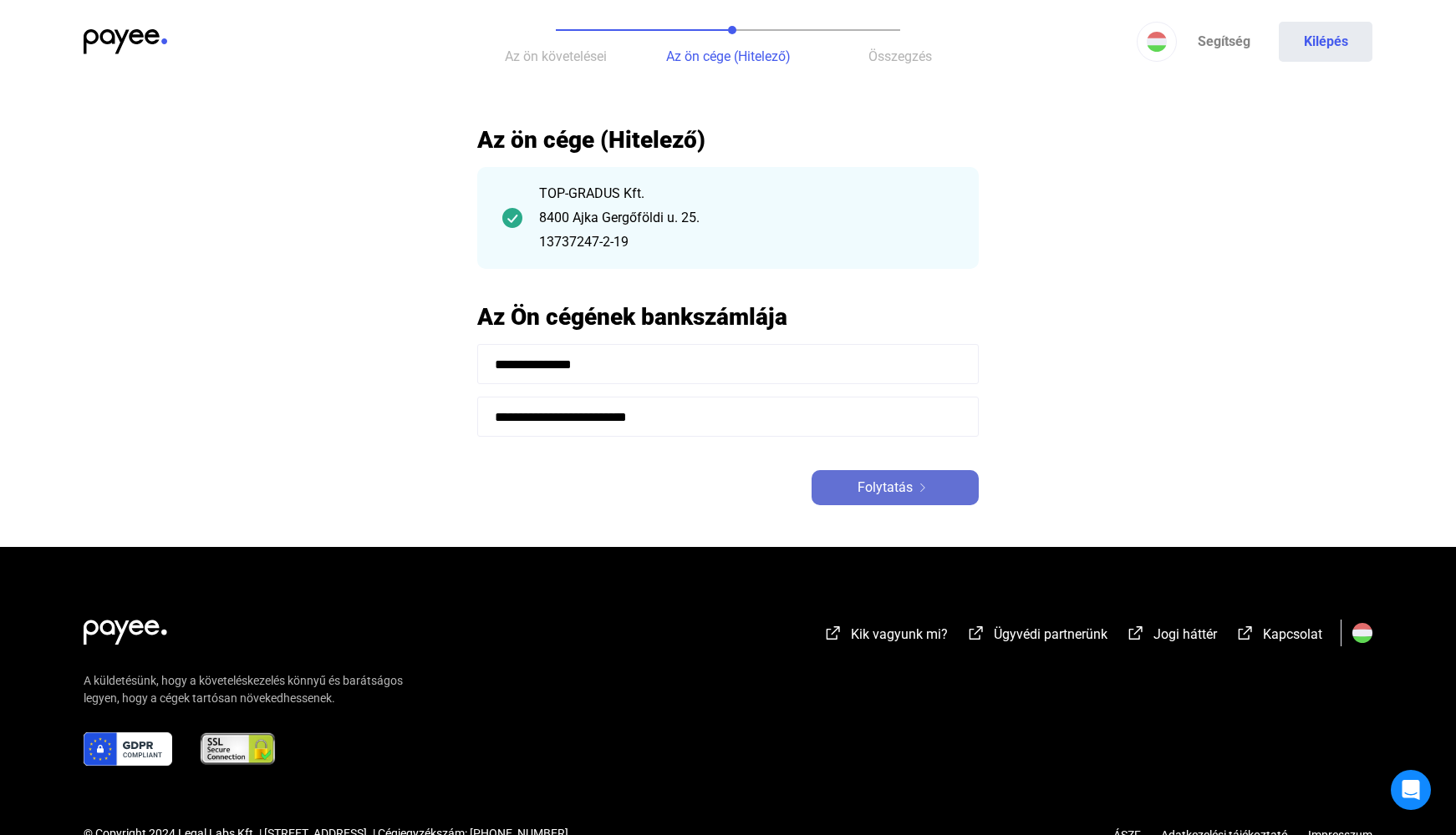
click at [908, 488] on span "Folytatás" at bounding box center [884, 488] width 55 height 20
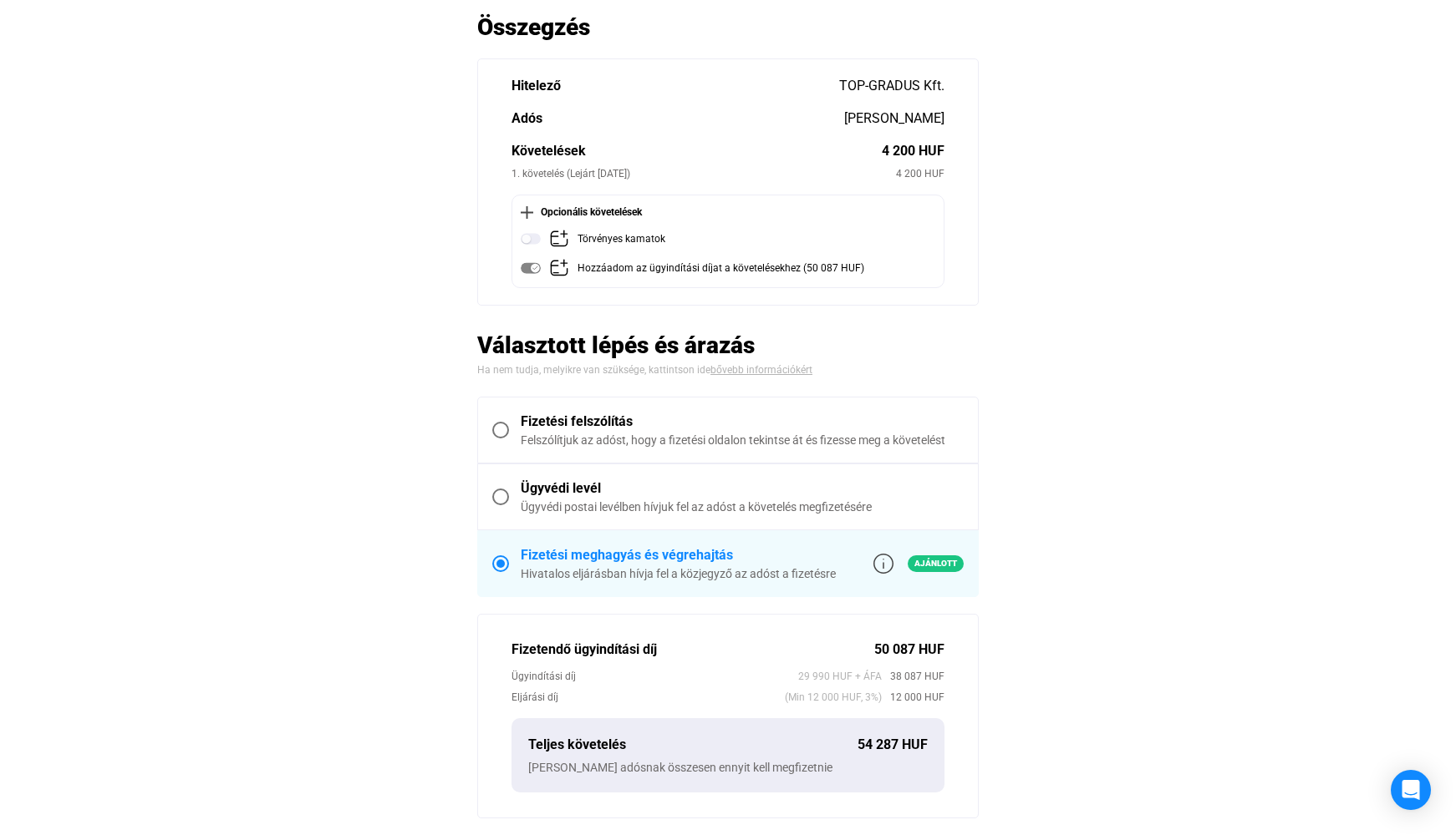
scroll to position [84, 0]
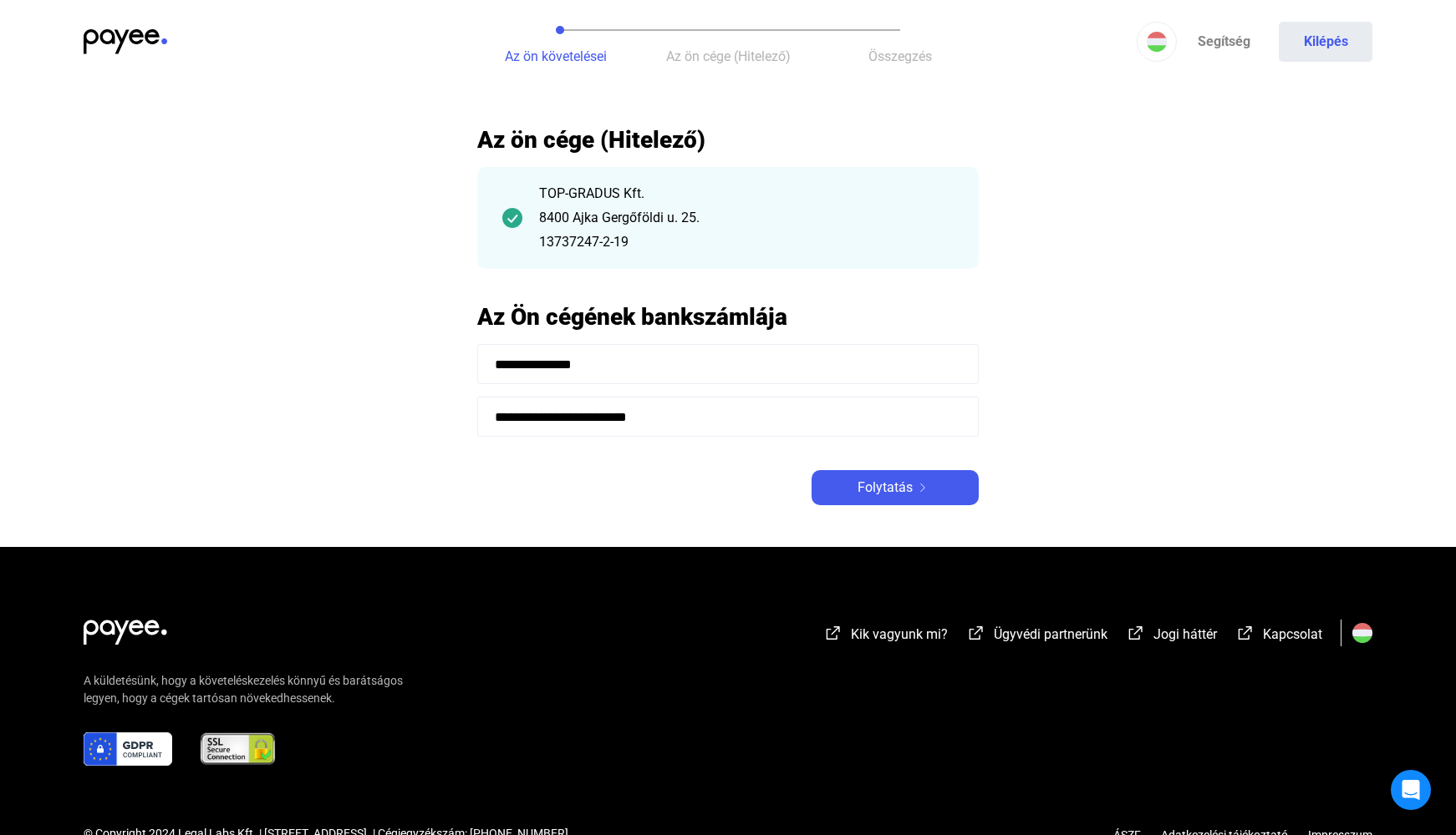
scroll to position [42, 0]
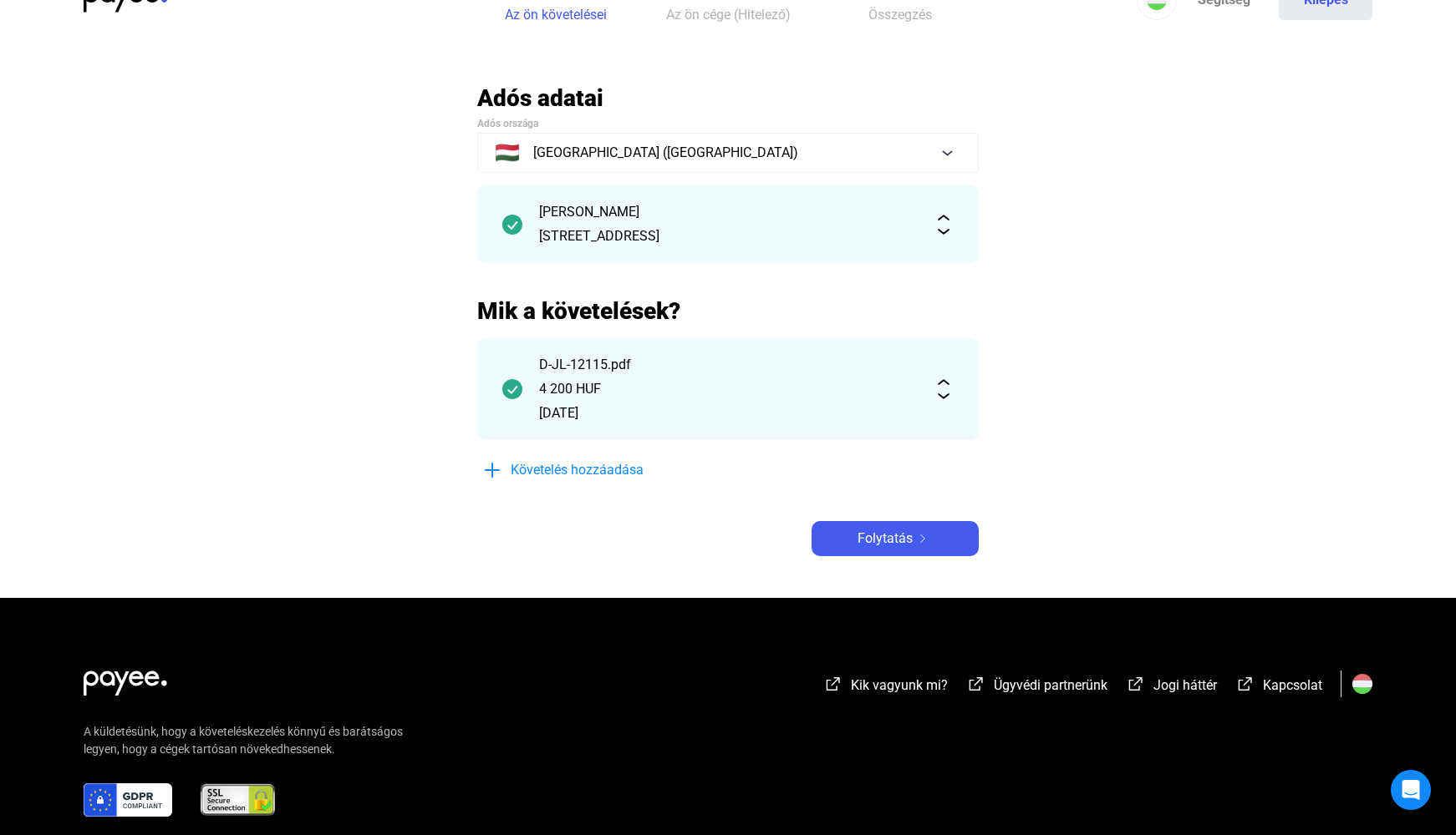
click at [124, 3] on img at bounding box center [126, -1] width 84 height 25
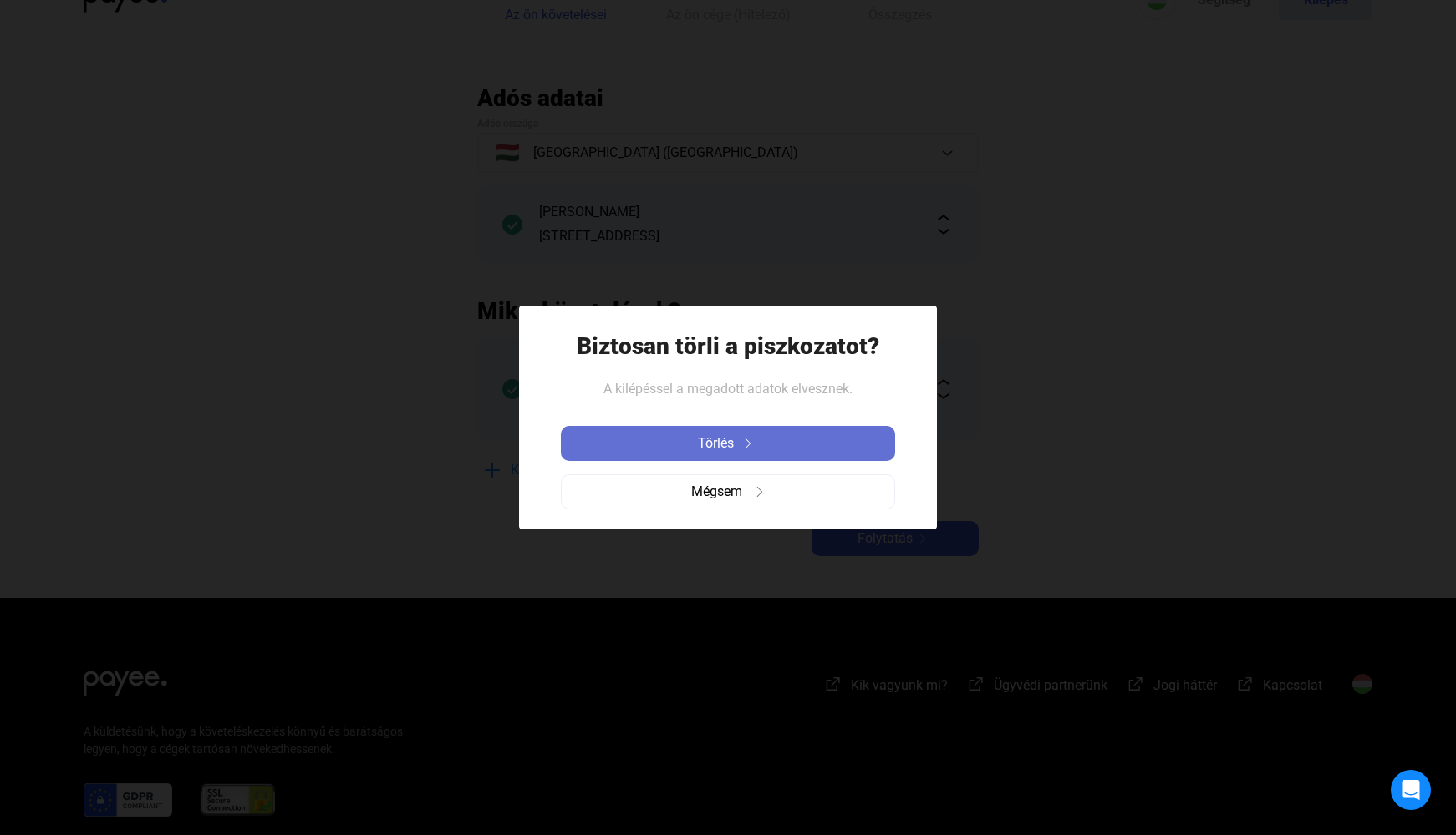
click at [725, 443] on span "Törlés" at bounding box center [716, 443] width 36 height 20
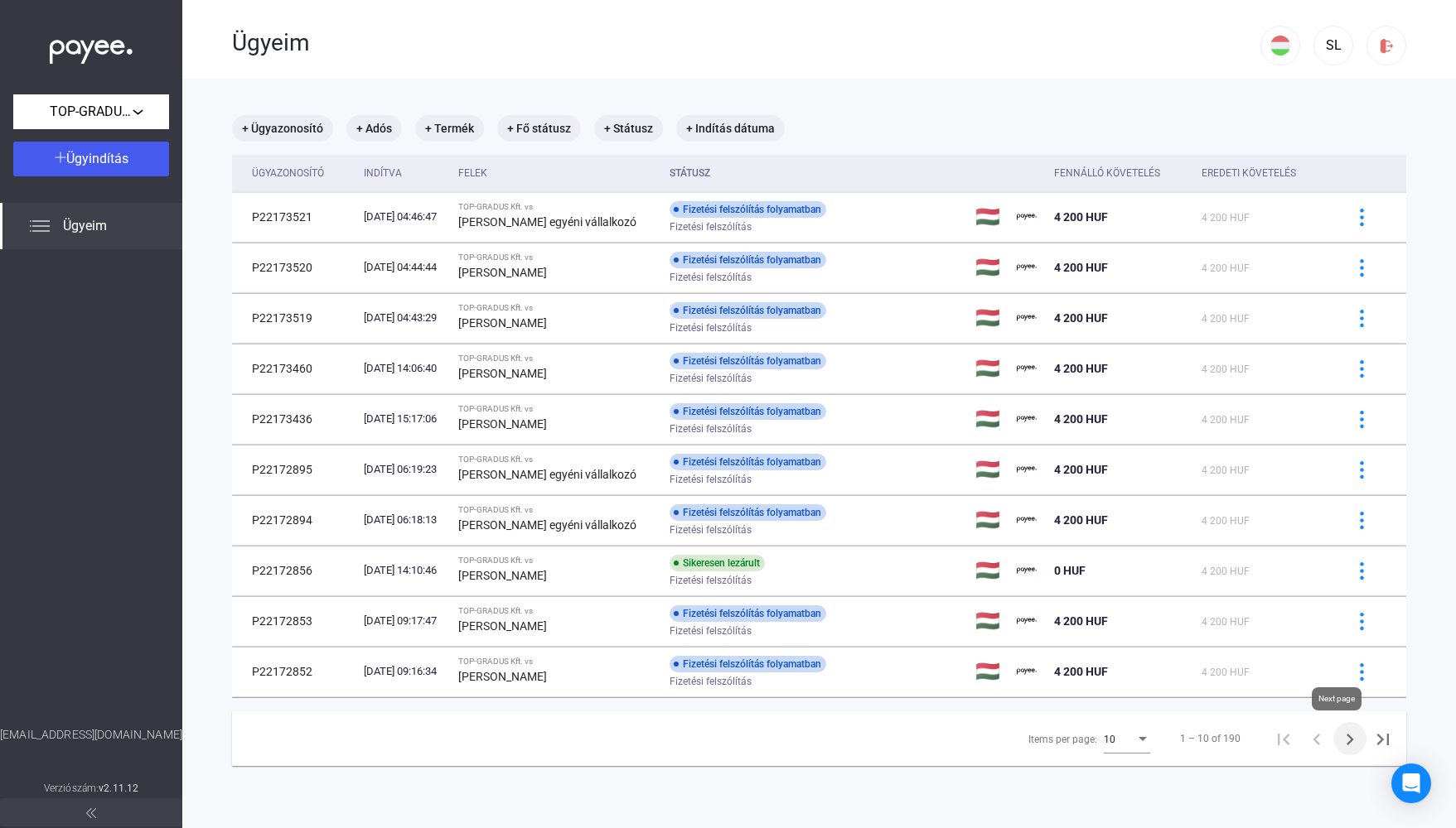
click at [1346, 736] on icon "Next page" at bounding box center [1350, 740] width 8 height 12
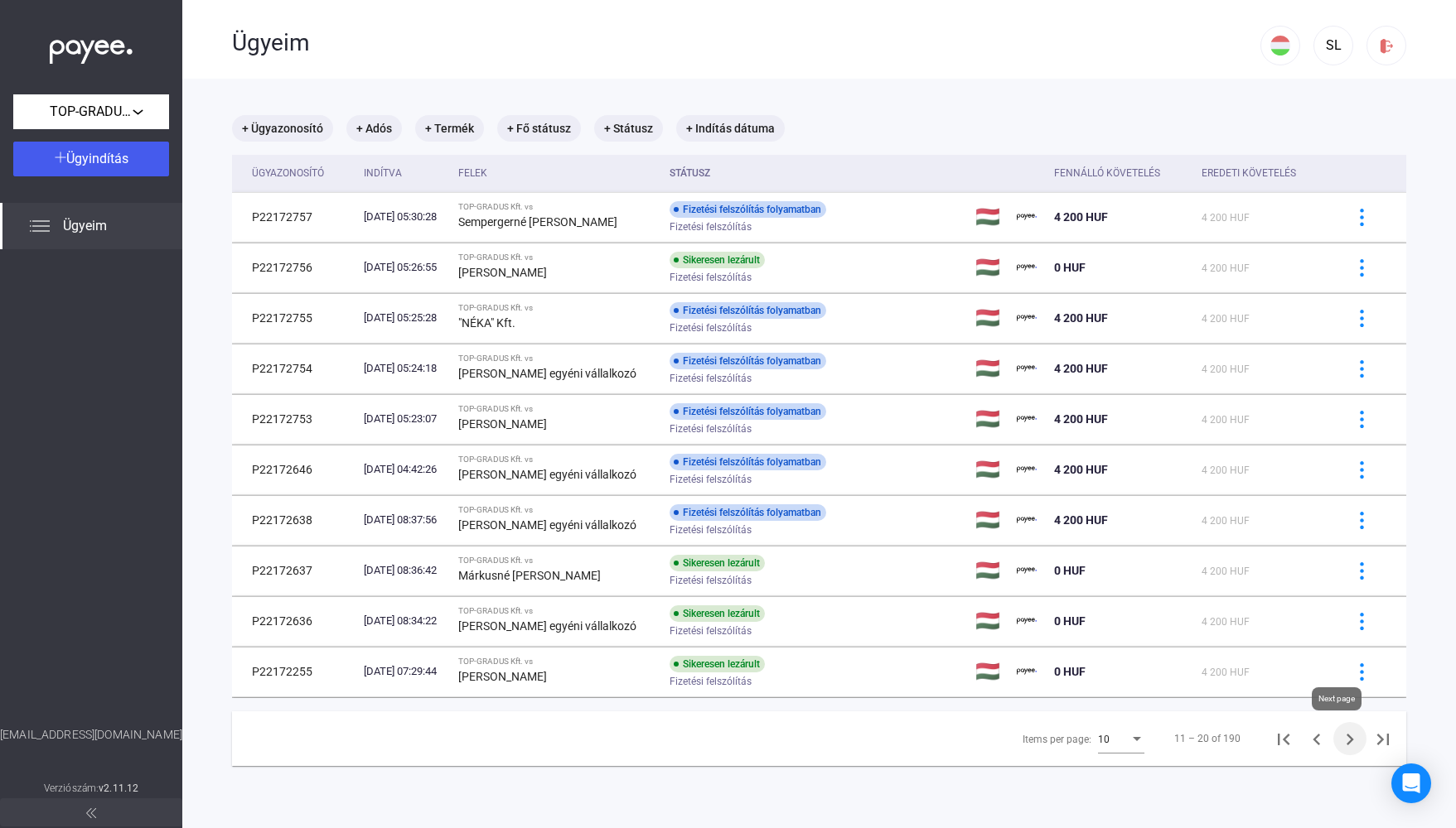
click at [1346, 736] on icon "Next page" at bounding box center [1350, 740] width 8 height 12
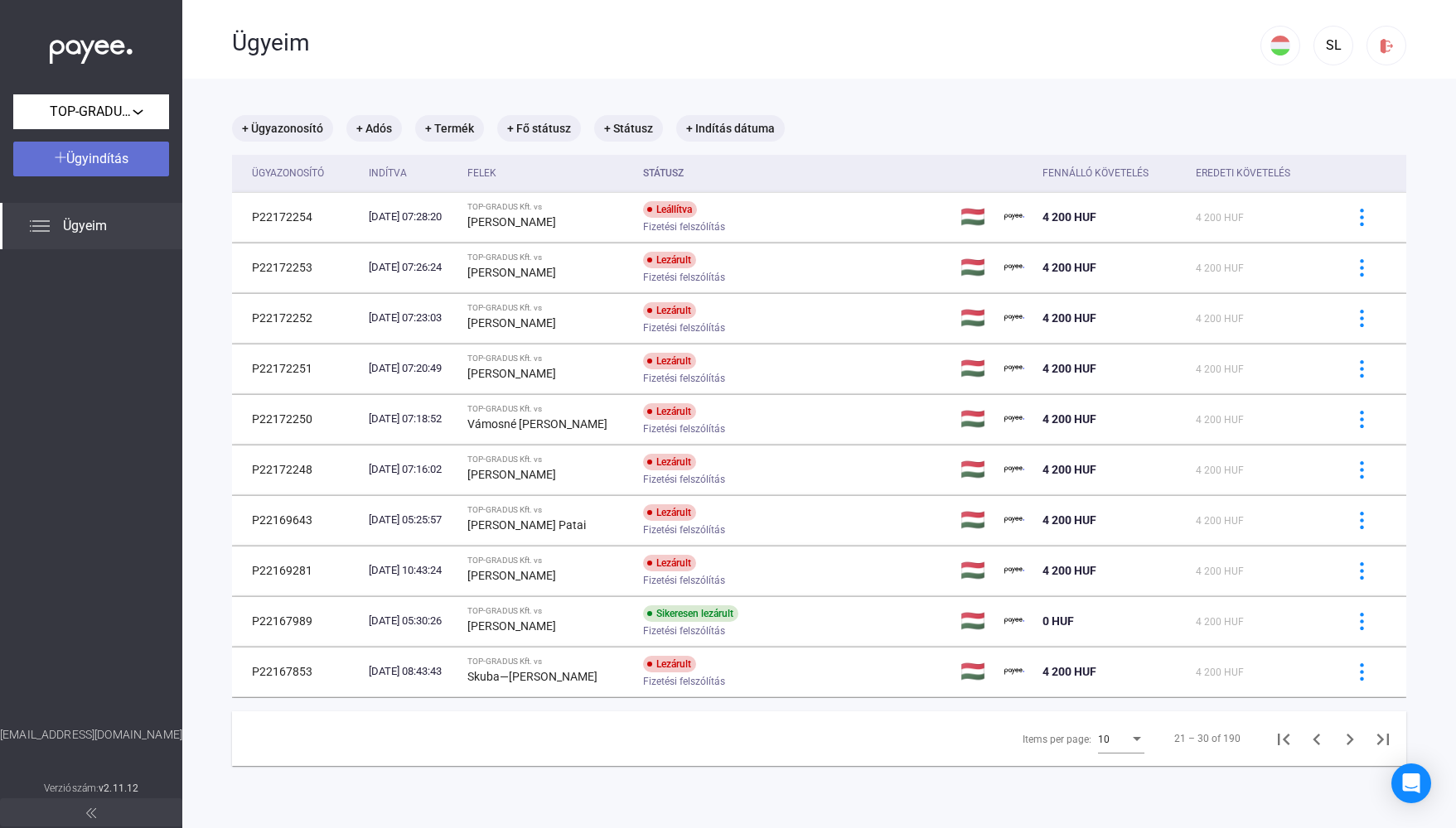
click at [119, 167] on div "Ügyindítás" at bounding box center [91, 159] width 146 height 20
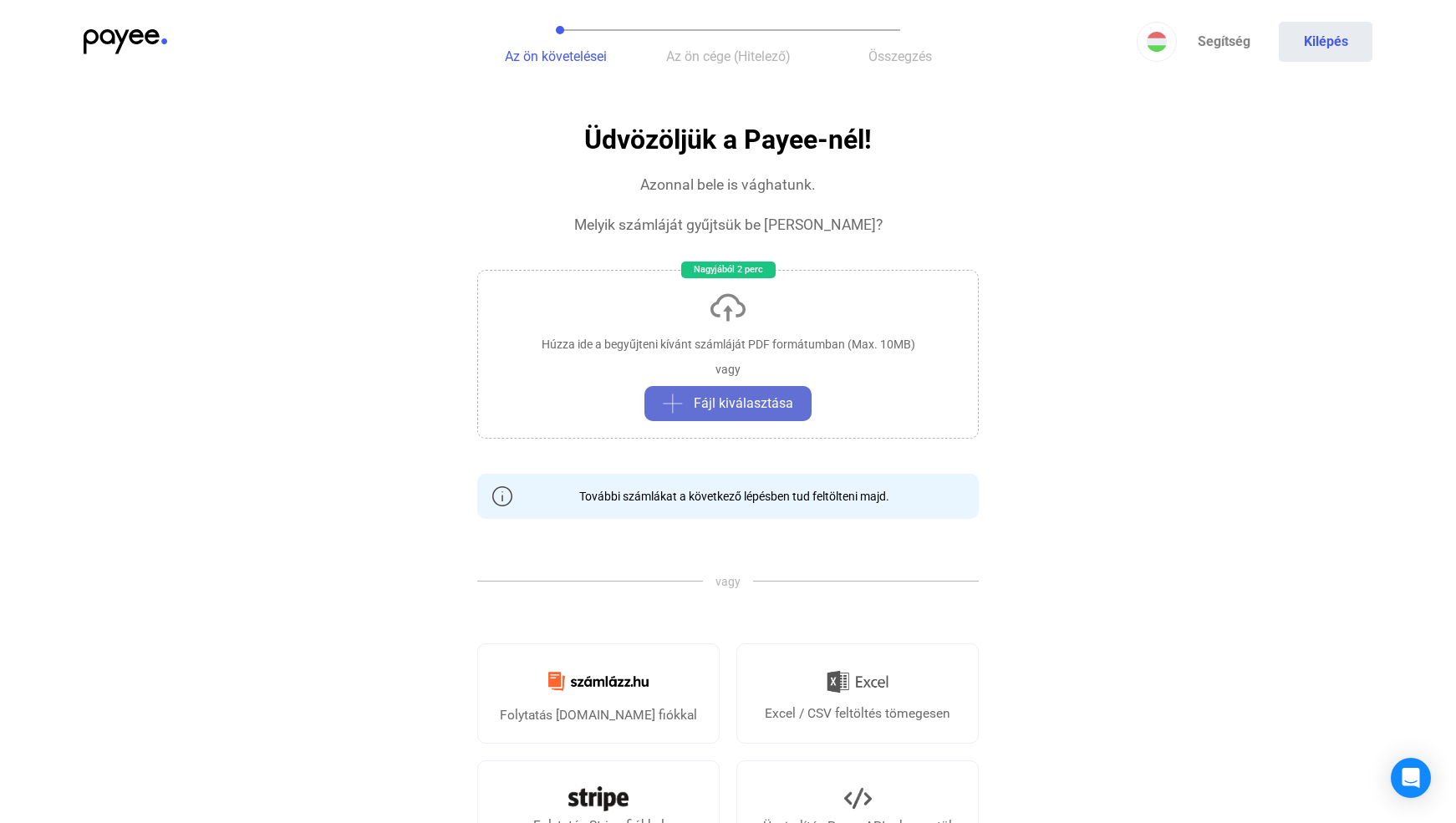
click at [723, 399] on span "Fájl kiválasztása" at bounding box center [743, 404] width 100 height 20
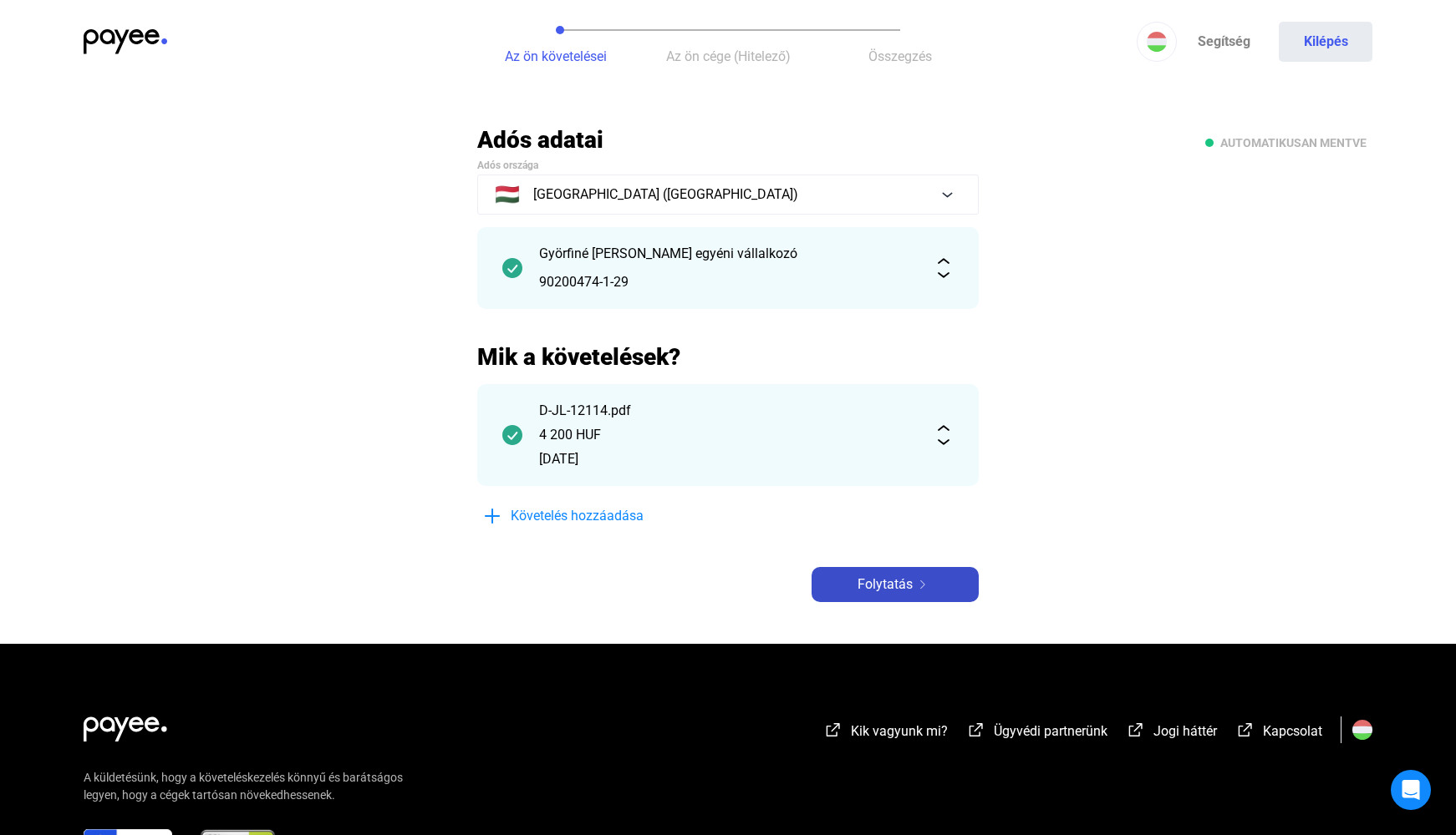
click at [884, 578] on span "Folytatás" at bounding box center [884, 585] width 55 height 20
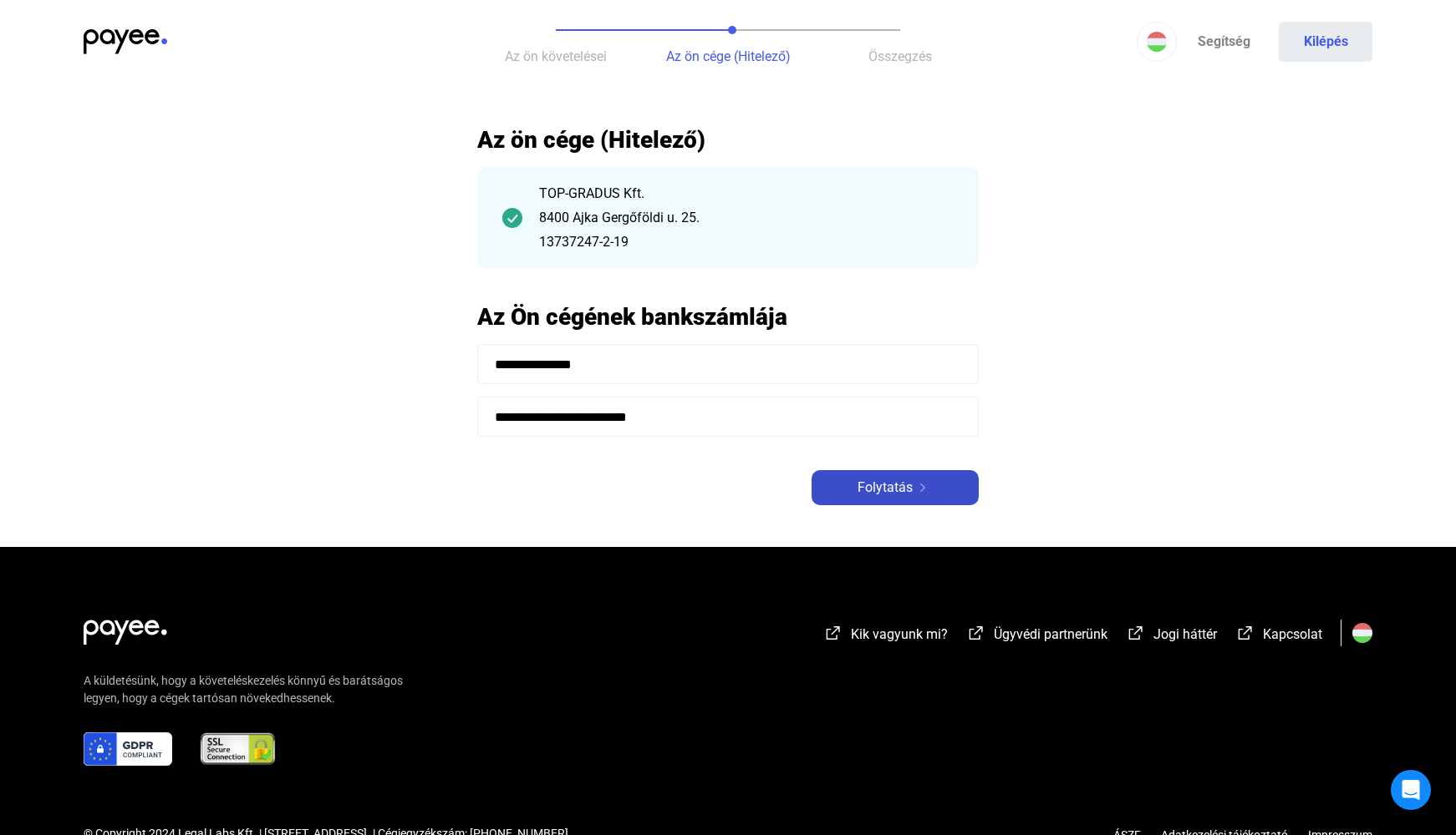
click at [882, 483] on span "Folytatás" at bounding box center [884, 488] width 55 height 20
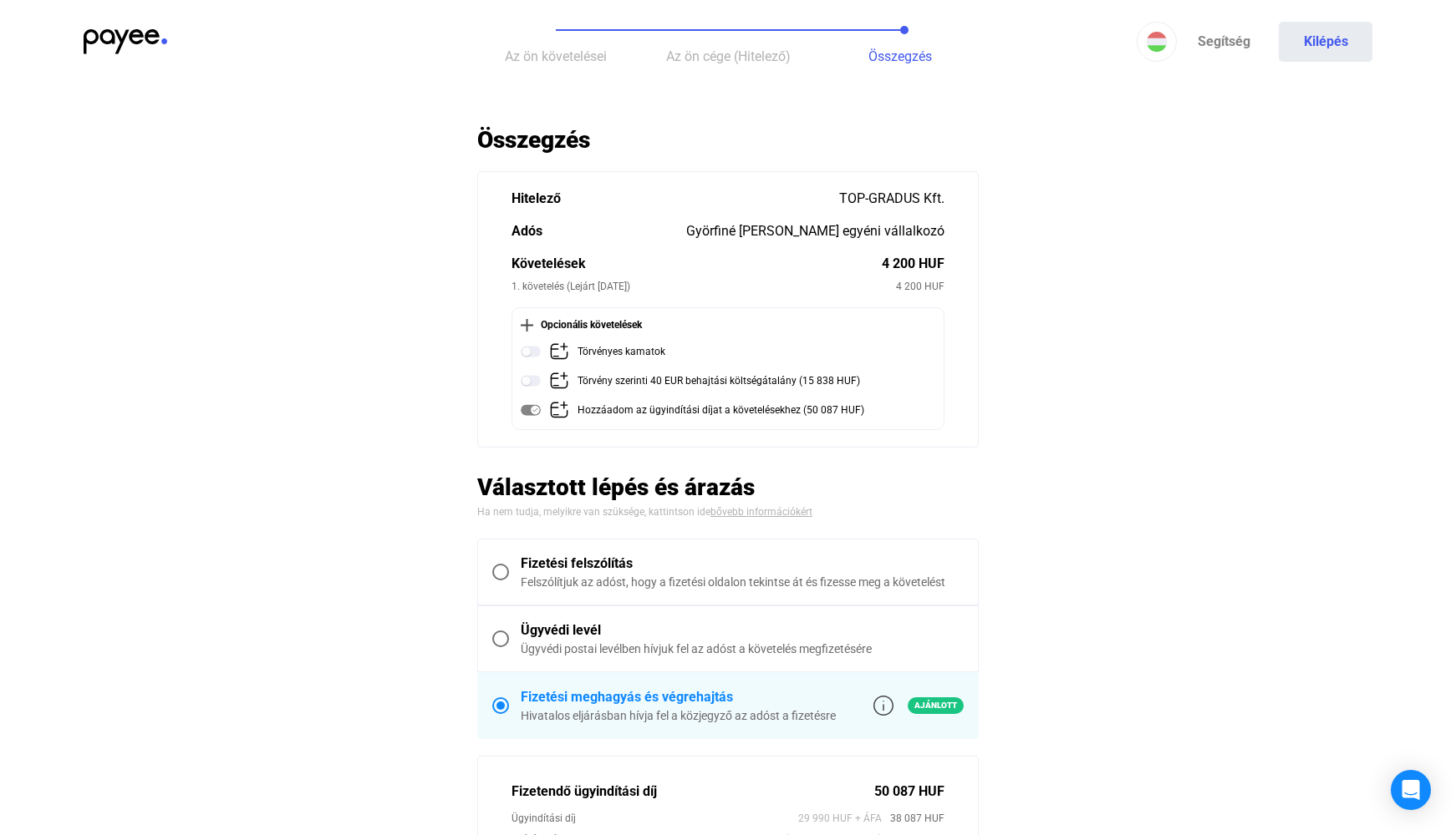
click at [117, 34] on img at bounding box center [126, 41] width 84 height 25
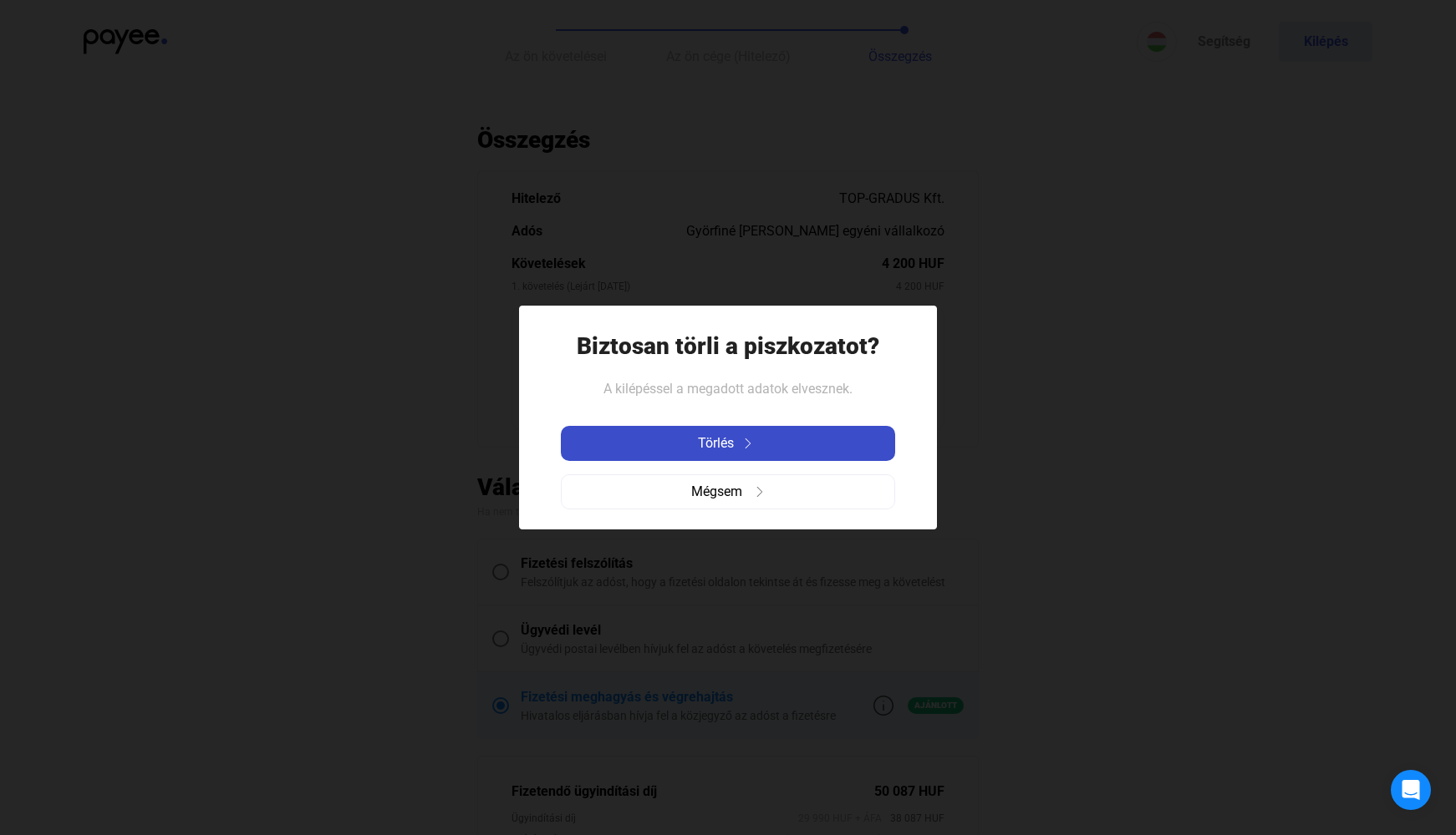
click at [729, 434] on span "Törlés" at bounding box center [716, 443] width 36 height 20
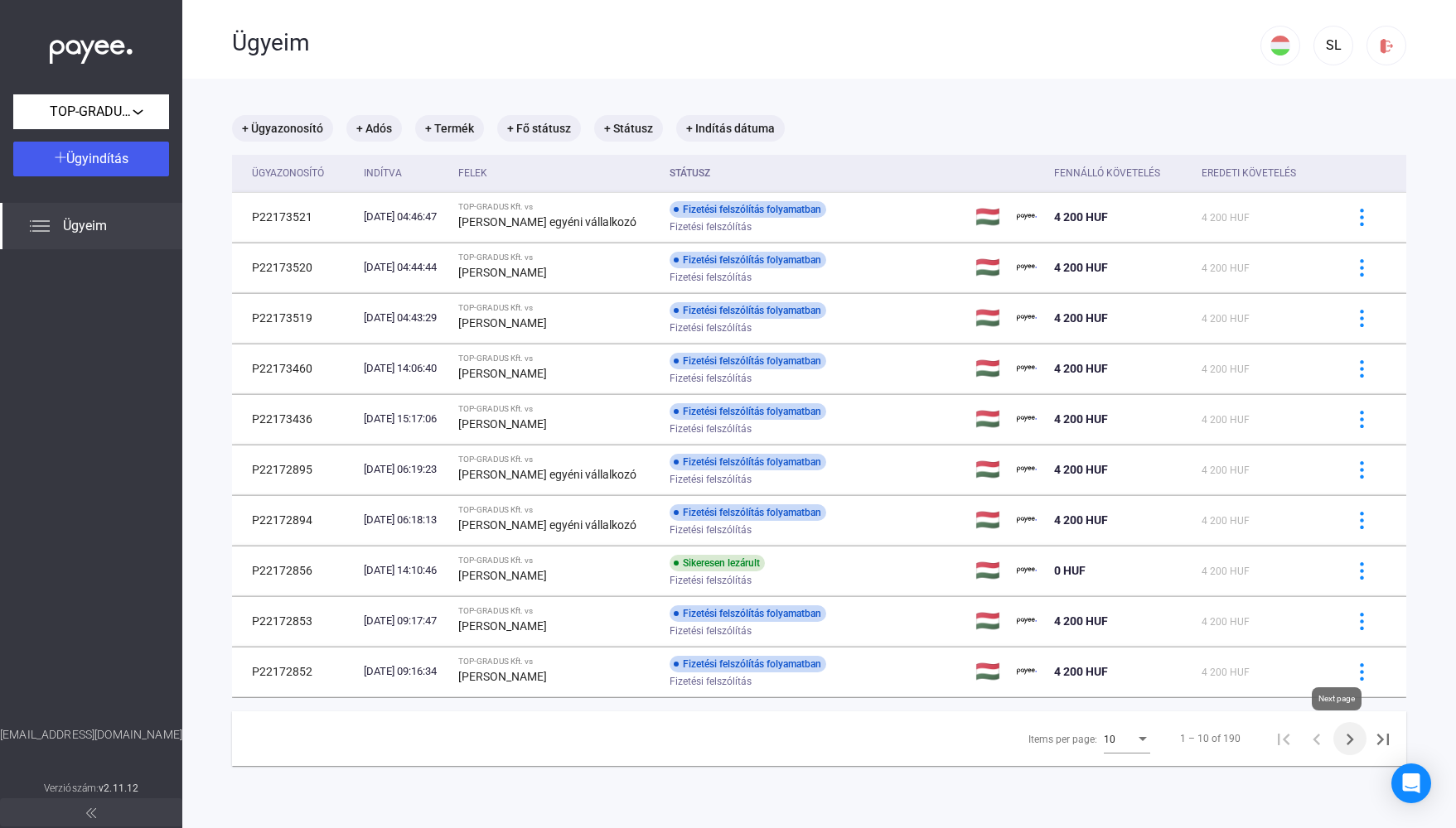
click at [1341, 734] on icon "Next page" at bounding box center [1349, 739] width 23 height 23
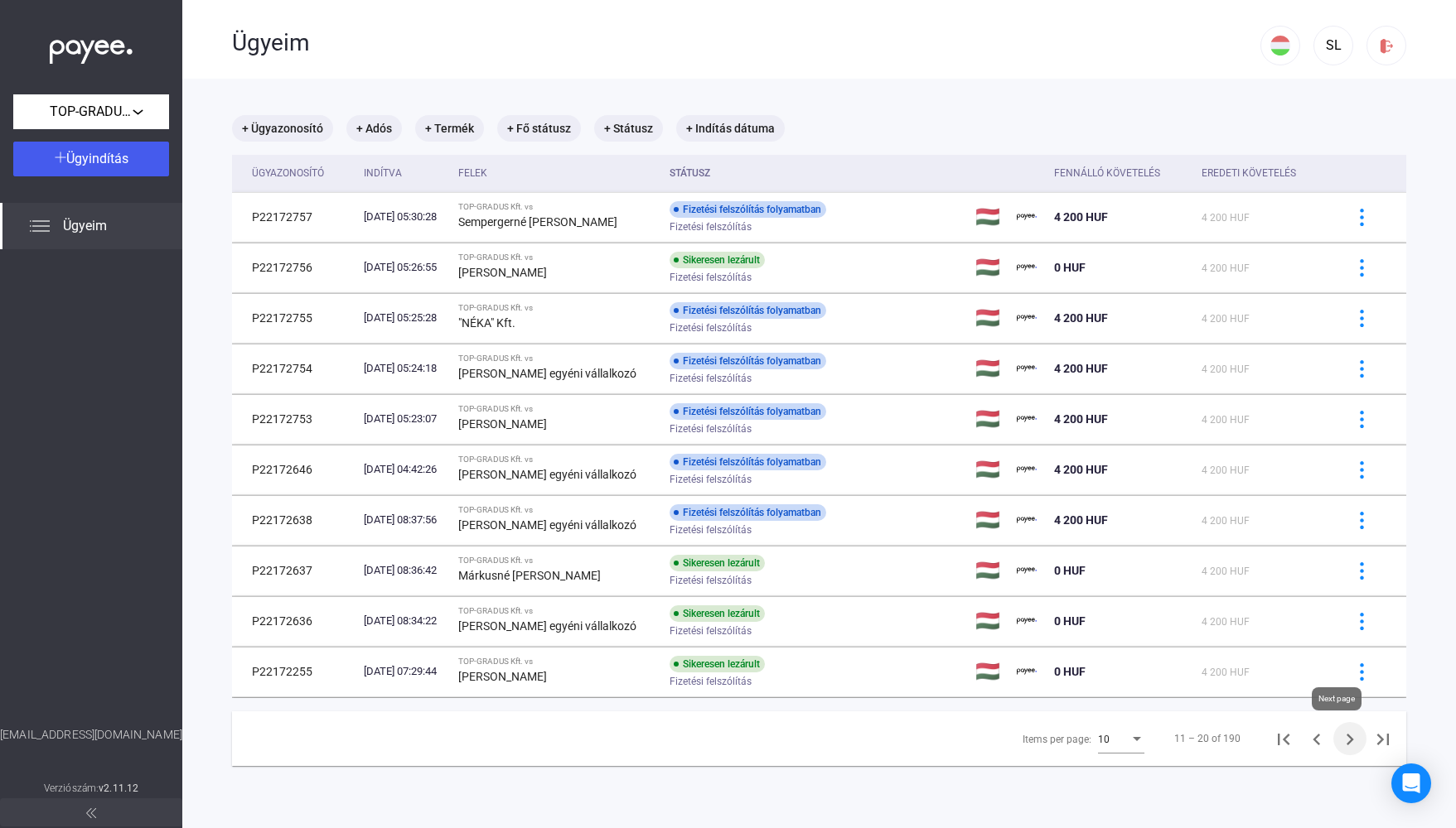
click at [1341, 738] on icon "Next page" at bounding box center [1349, 739] width 23 height 23
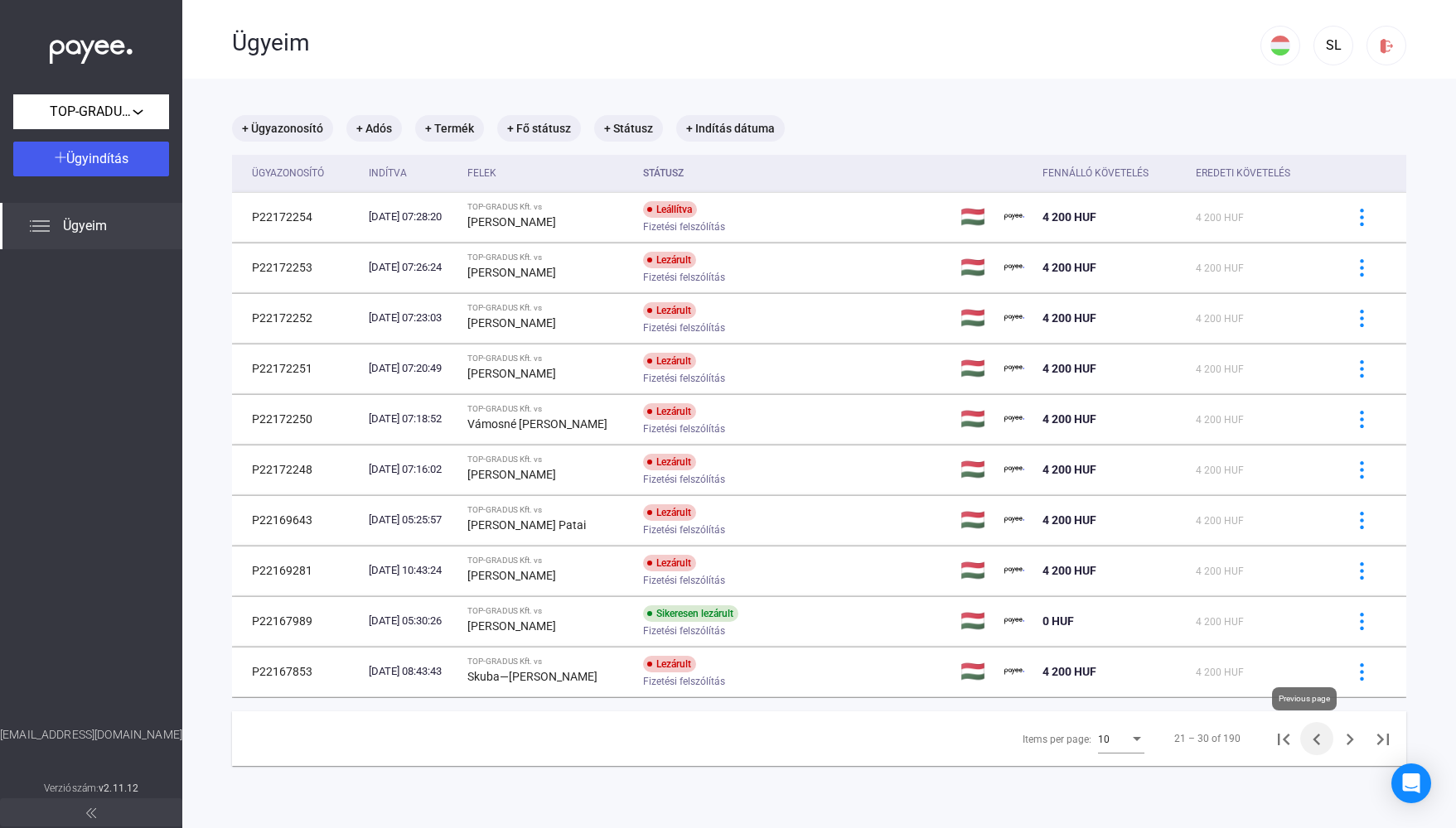
click at [1305, 738] on icon "Previous page" at bounding box center [1316, 739] width 23 height 23
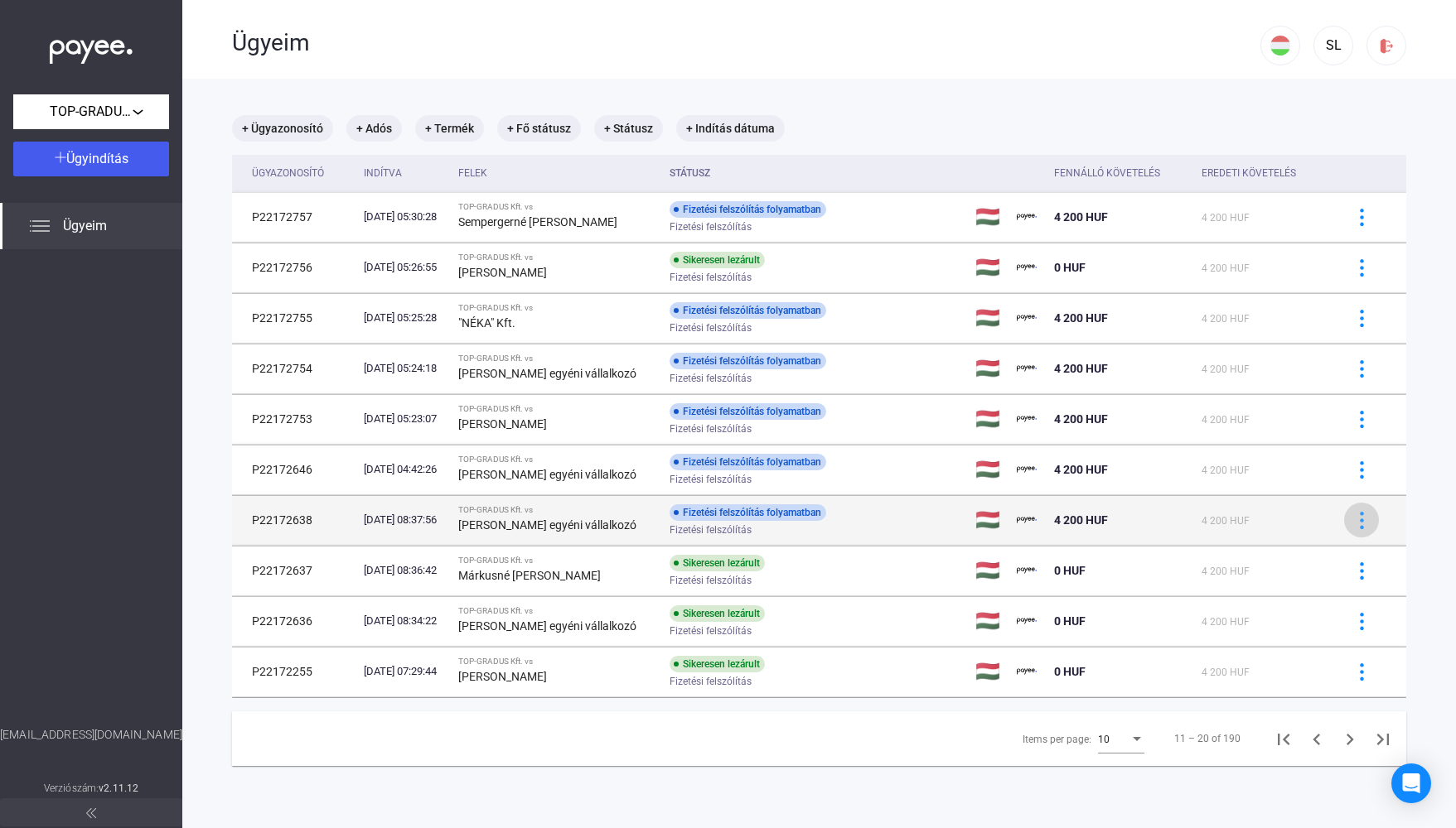
click at [1353, 518] on img at bounding box center [1362, 521] width 18 height 18
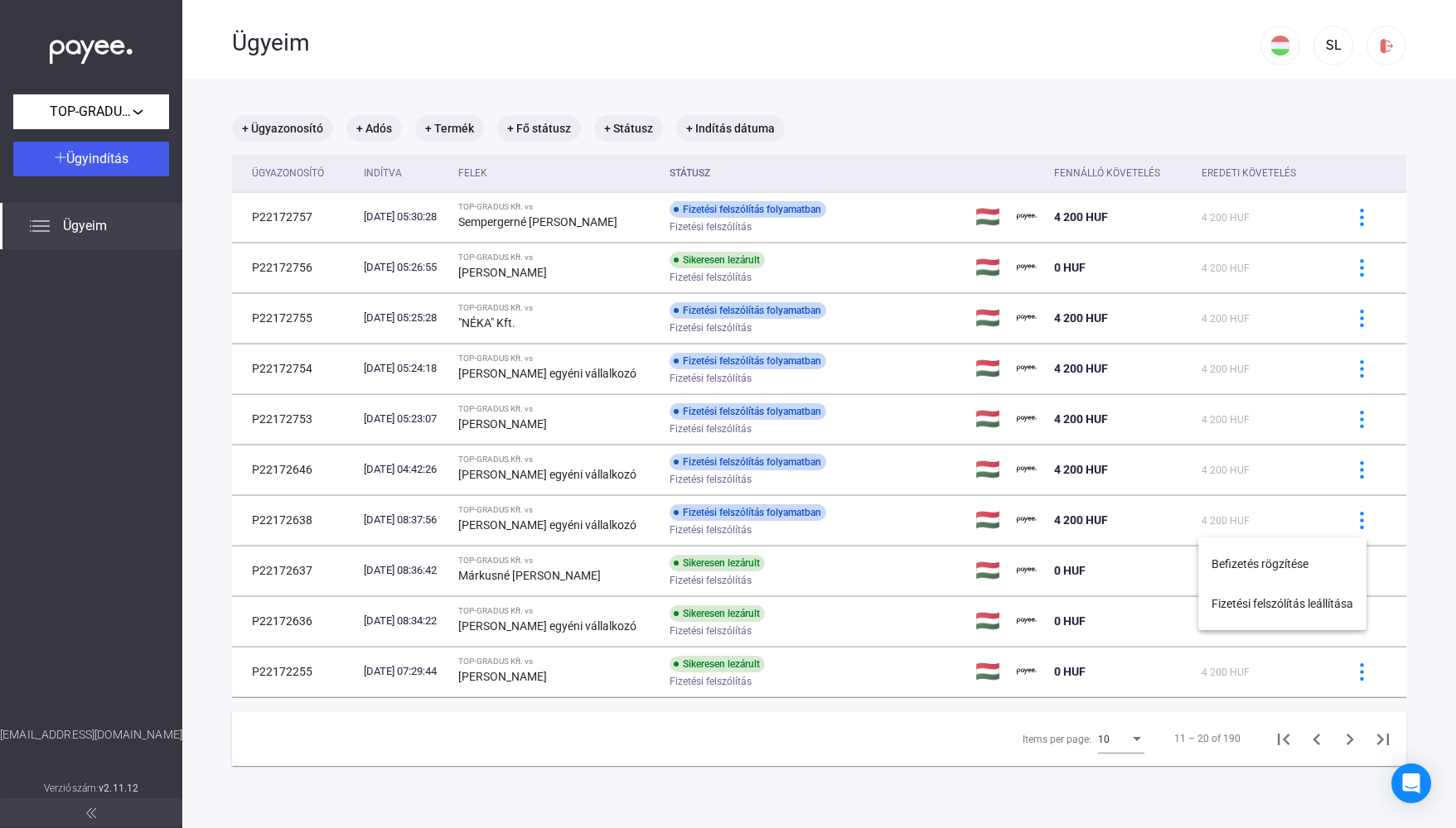
click at [889, 515] on div at bounding box center [728, 414] width 1456 height 828
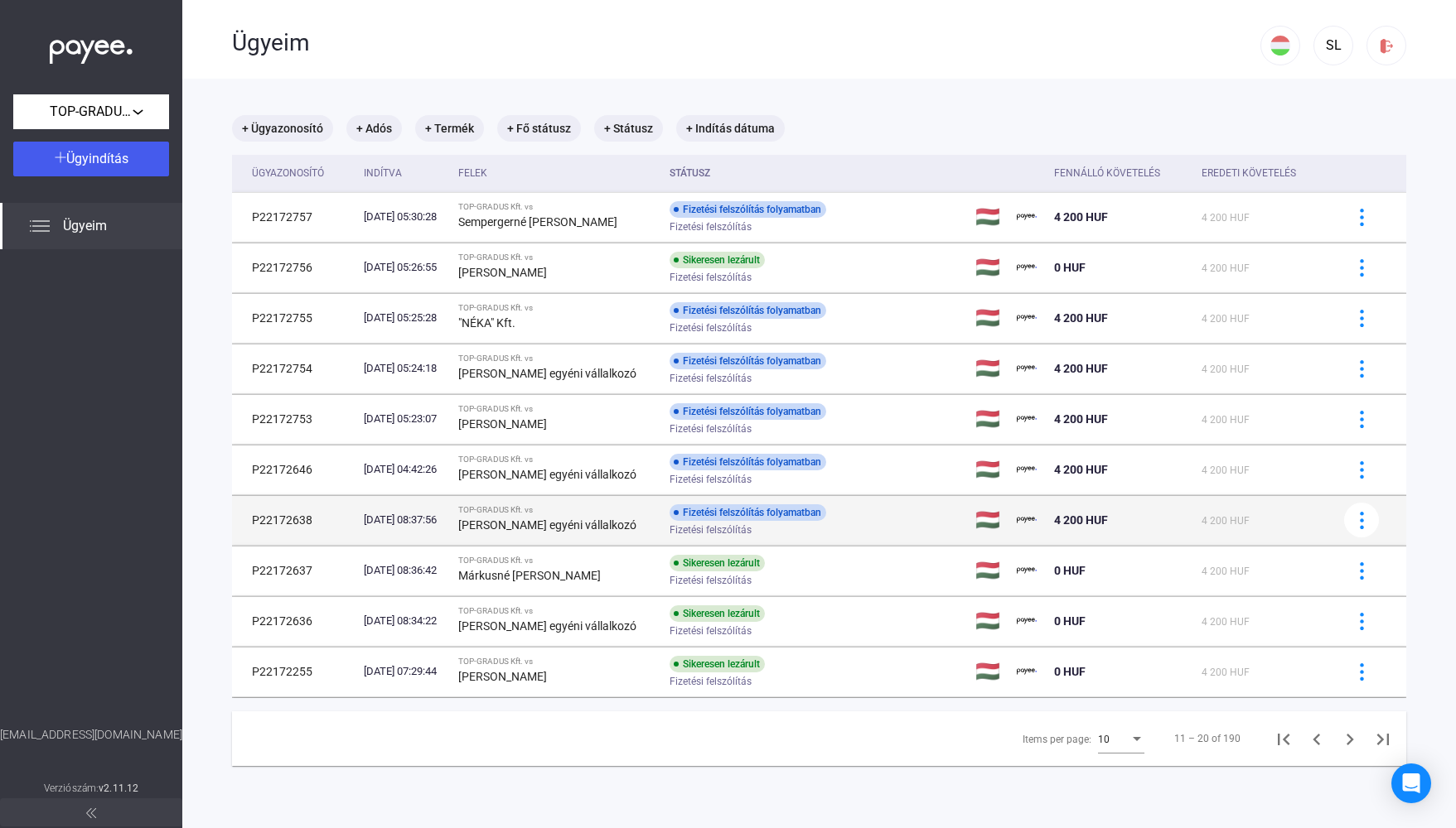
click at [889, 515] on div "Fizetési felszólítás folyamatban Fizetési felszólítás" at bounding box center [801, 521] width 264 height 33
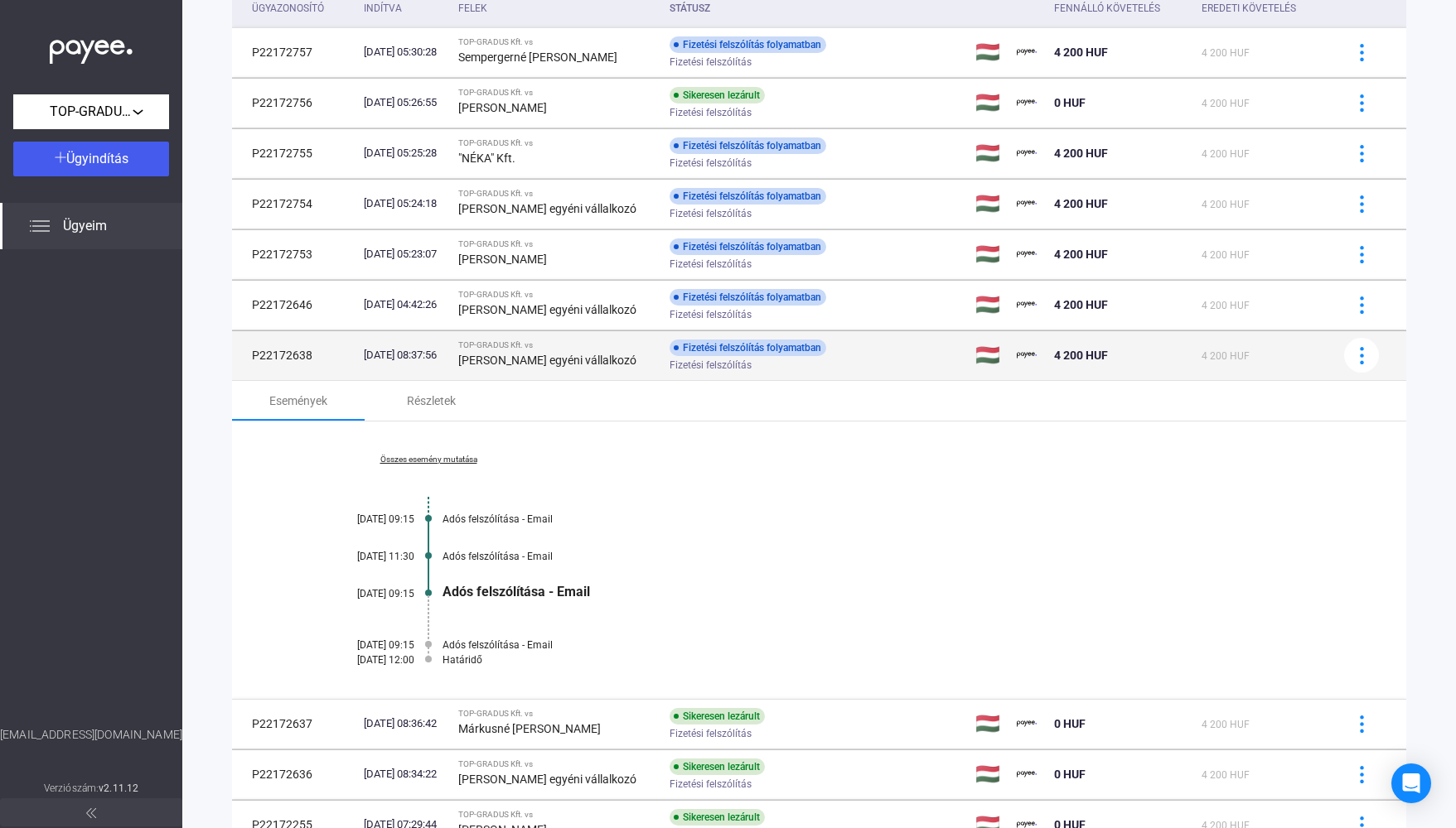
scroll to position [166, 0]
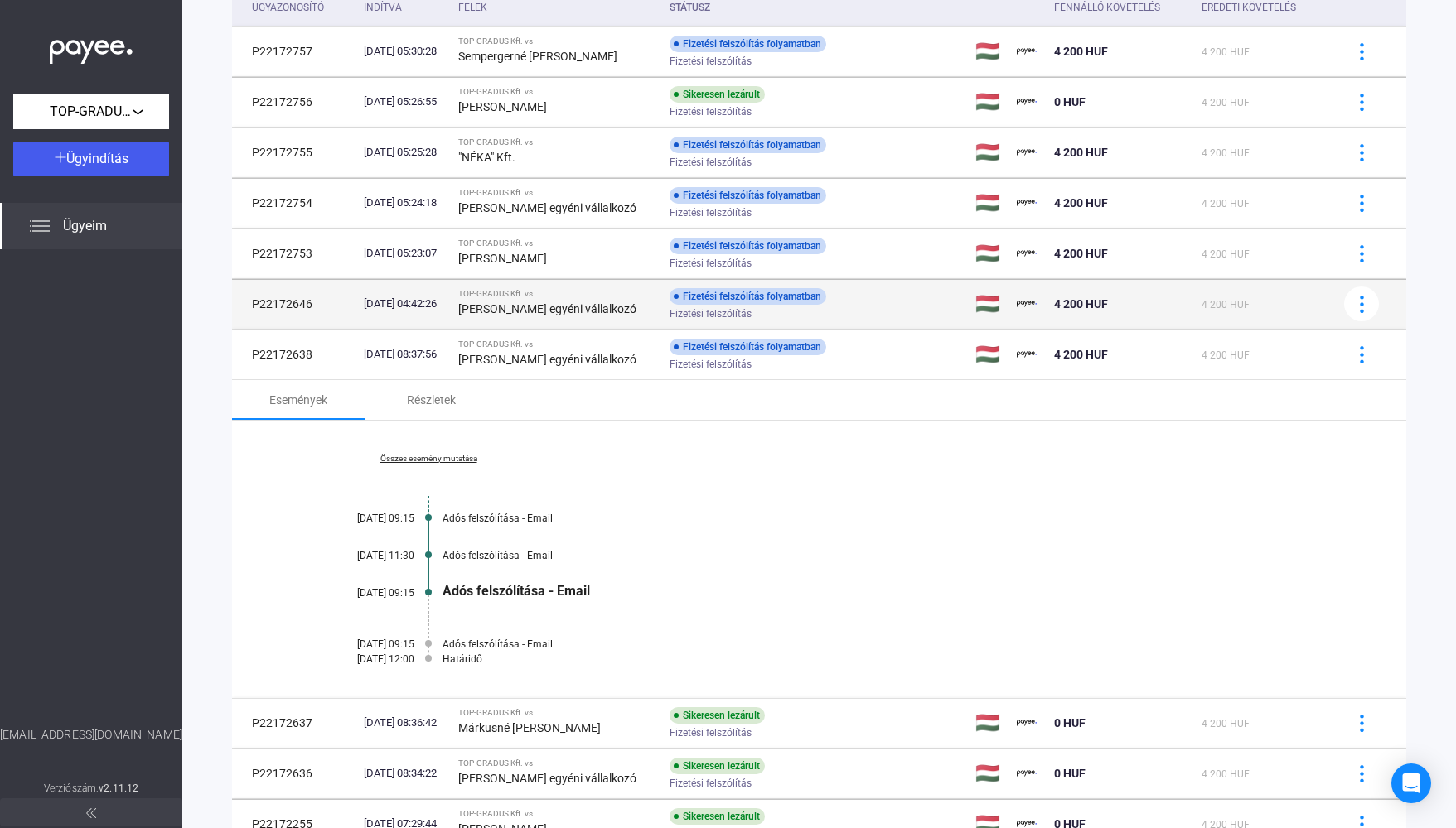
click at [350, 302] on td "P22172646" at bounding box center [295, 304] width 126 height 49
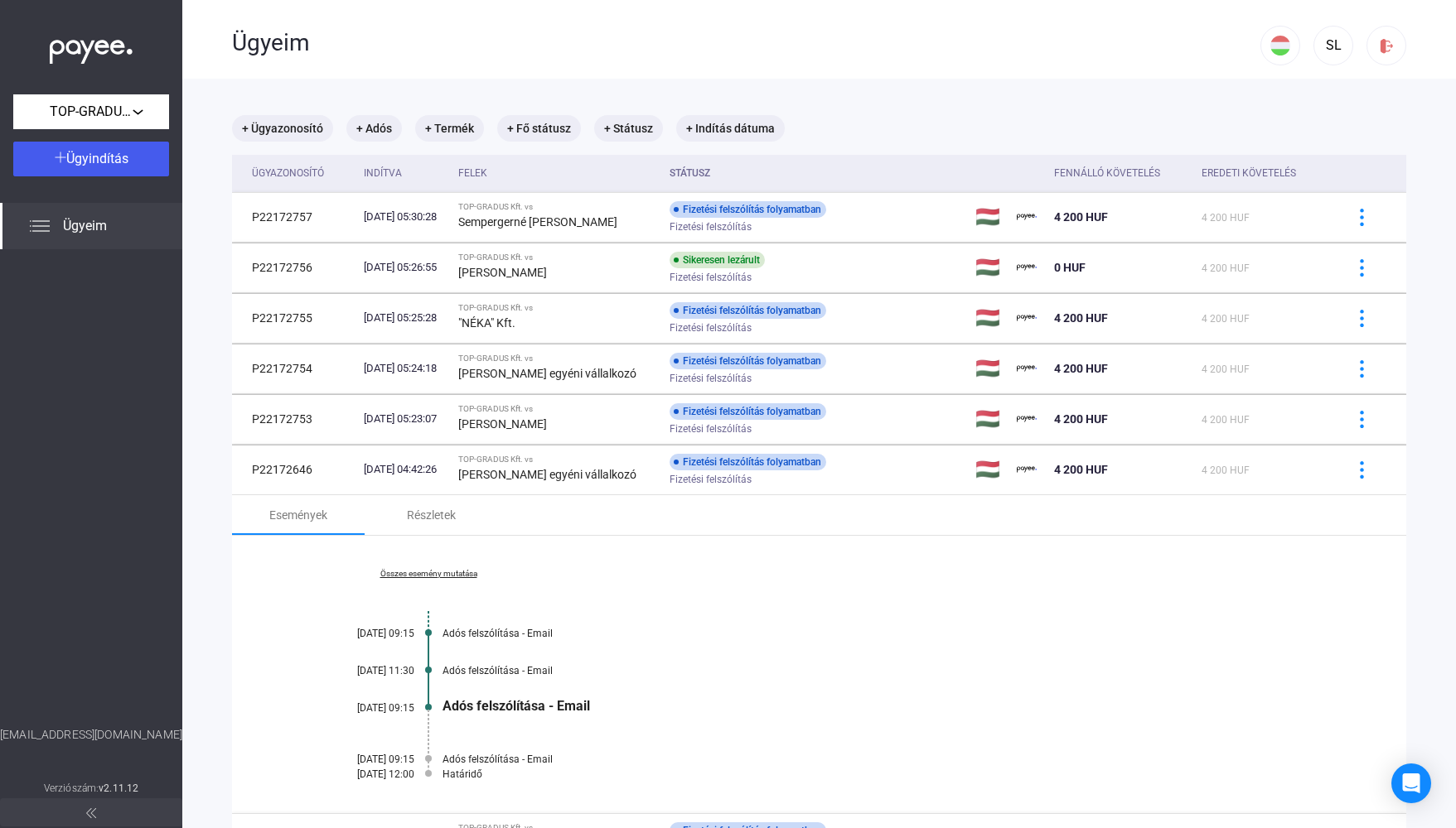
scroll to position [305, 0]
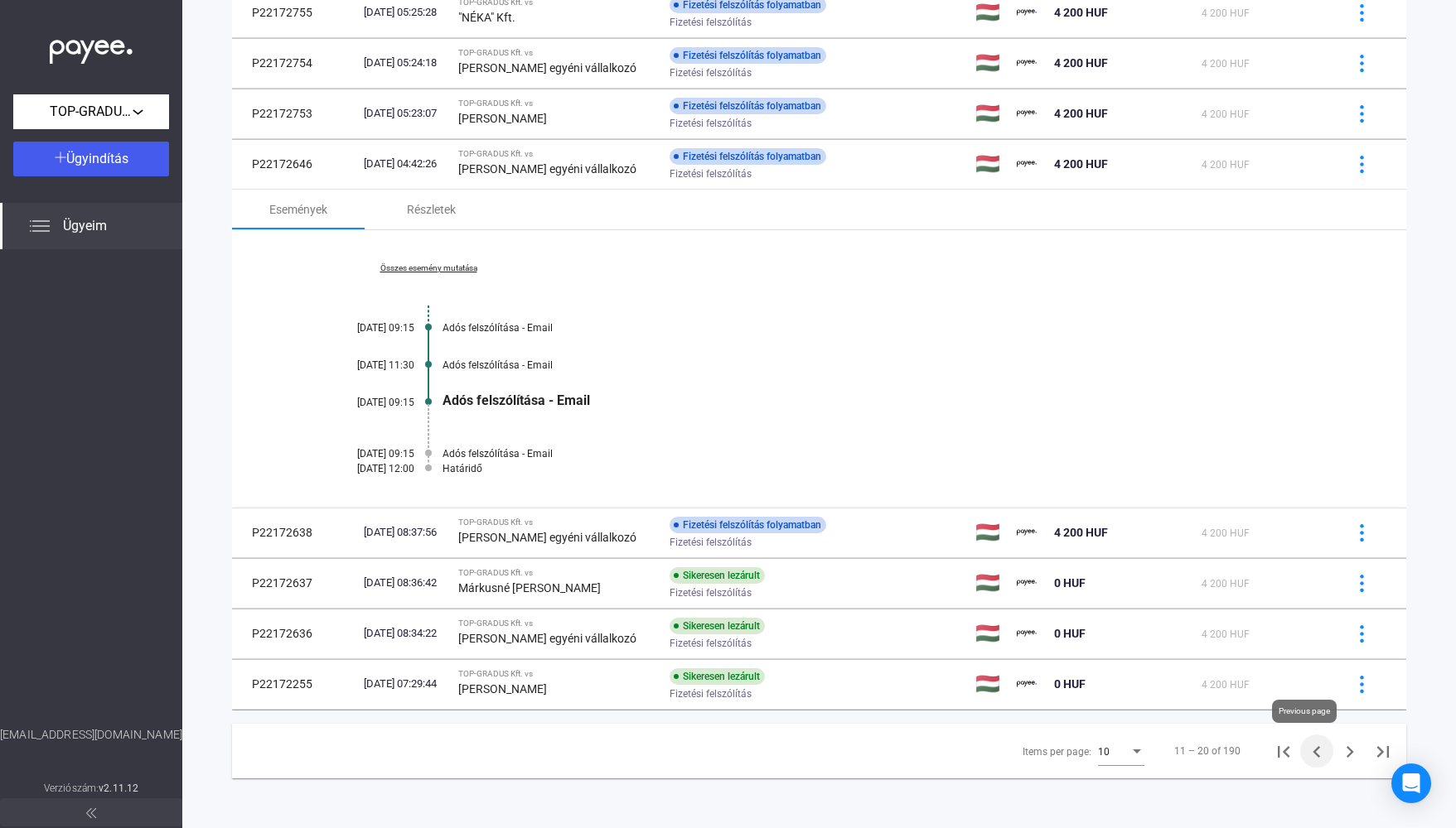
click at [1305, 755] on icon "Previous page" at bounding box center [1316, 752] width 23 height 23
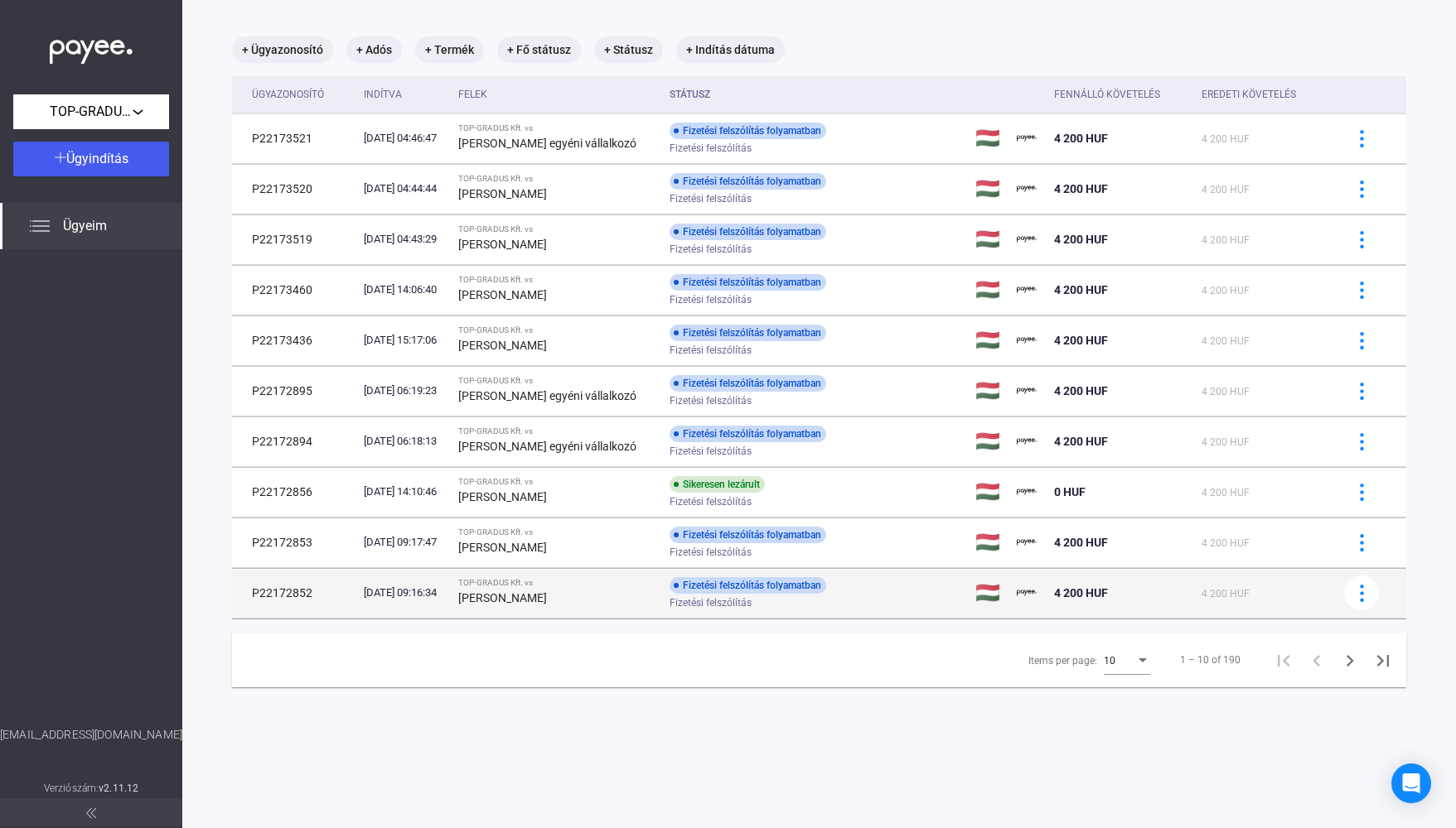
click at [623, 595] on div "[PERSON_NAME]" at bounding box center [557, 598] width 198 height 20
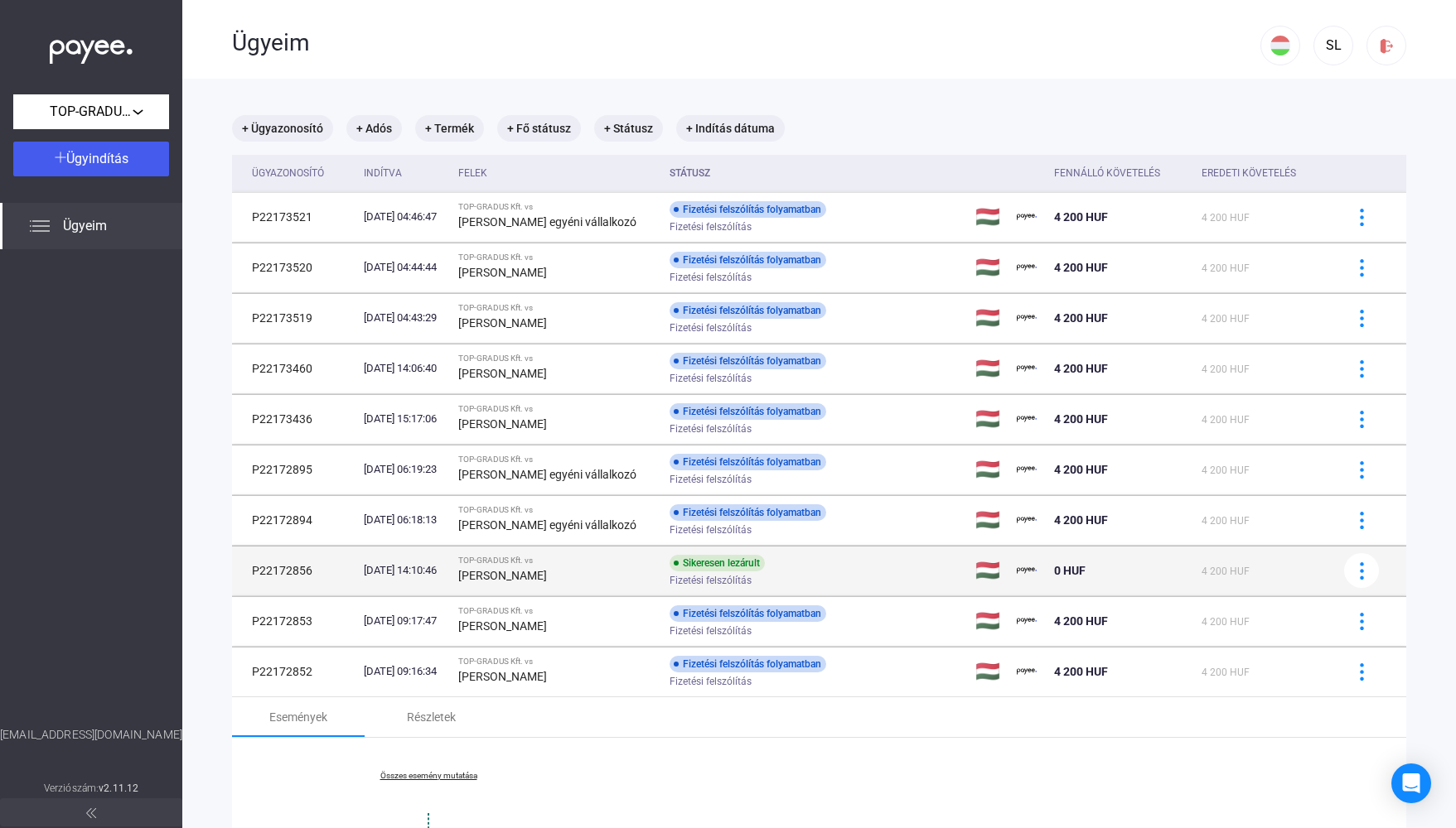
scroll to position [320, 0]
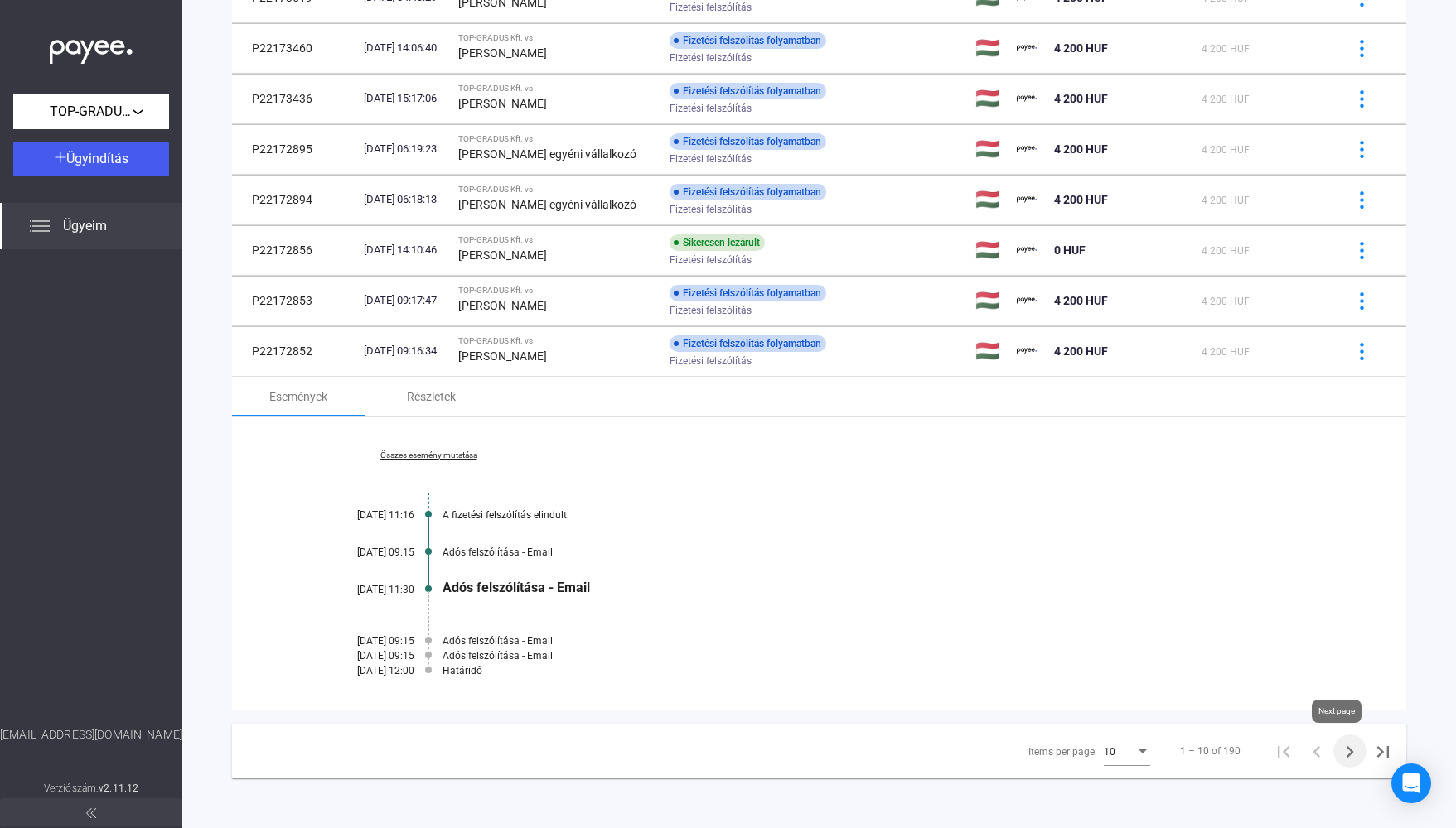
click at [1338, 751] on icon "Next page" at bounding box center [1349, 752] width 23 height 23
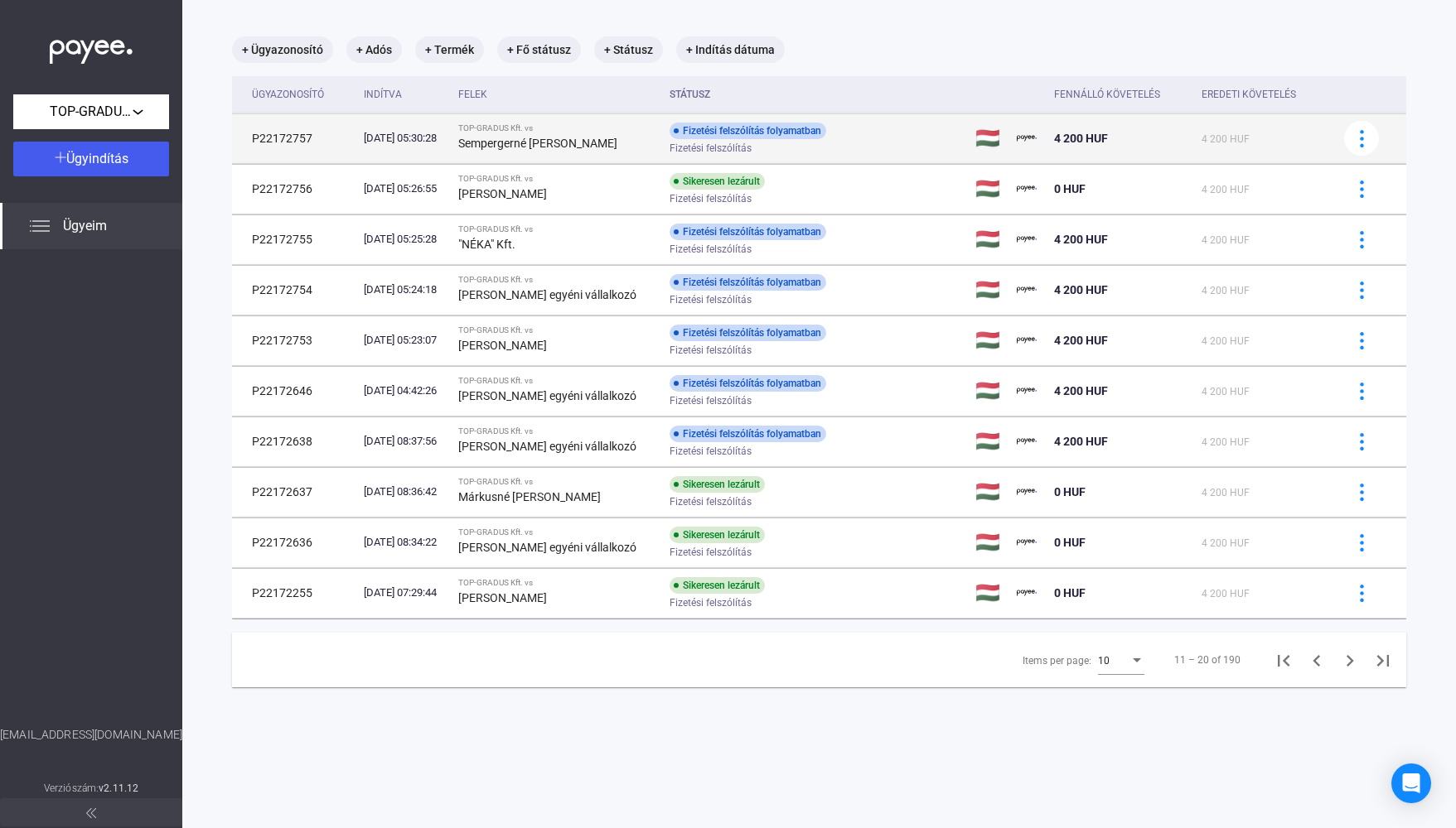
click at [648, 141] on div "Sempergerné [PERSON_NAME]" at bounding box center [557, 143] width 198 height 20
